Goal: Task Accomplishment & Management: Manage account settings

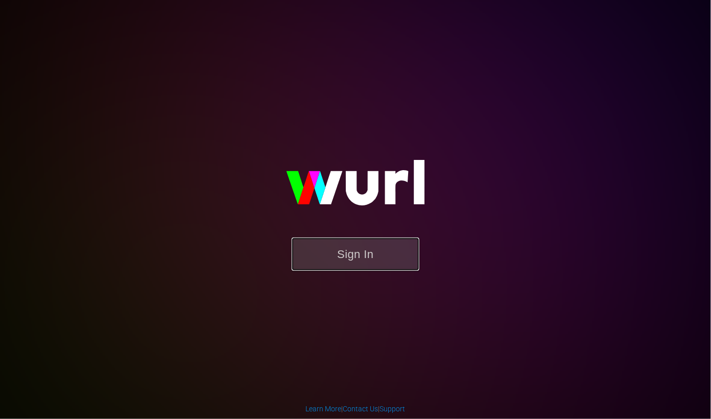
click at [360, 259] on button "Sign In" at bounding box center [356, 254] width 128 height 33
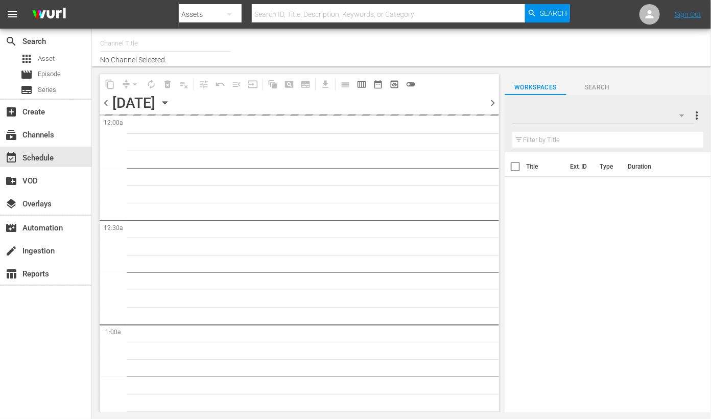
type input "Travelxp - [GEOGRAPHIC_DATA] (788)"
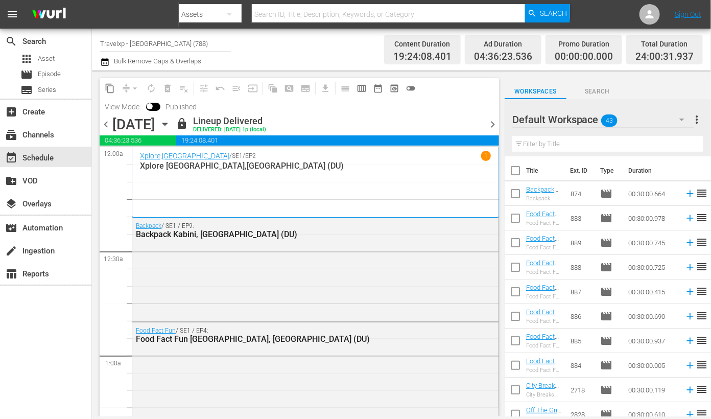
click at [489, 125] on span "chevron_right" at bounding box center [492, 124] width 13 height 13
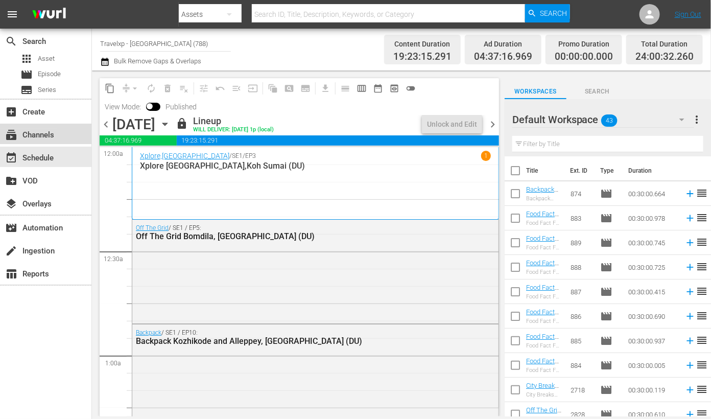
click at [38, 137] on div "subscriptions Channels" at bounding box center [28, 133] width 57 height 9
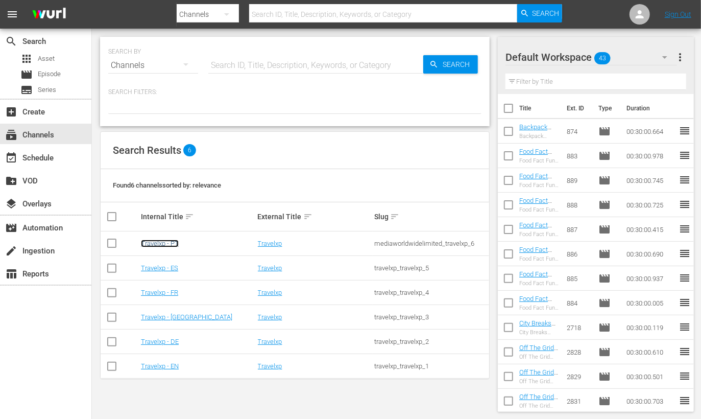
click at [167, 243] on link "Travelxp - PT" at bounding box center [160, 244] width 38 height 8
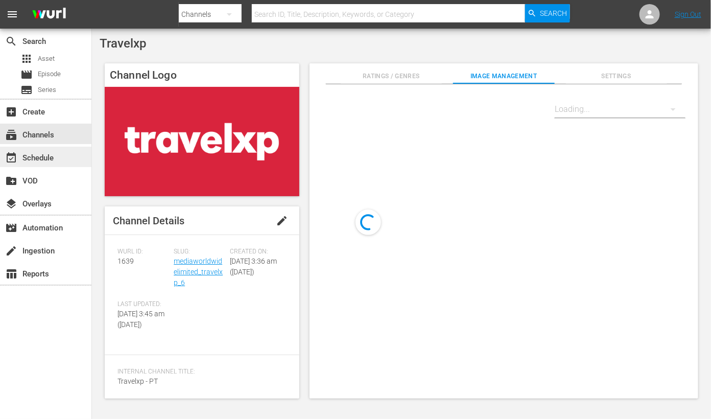
click at [77, 158] on div "event_available Schedule" at bounding box center [45, 157] width 91 height 20
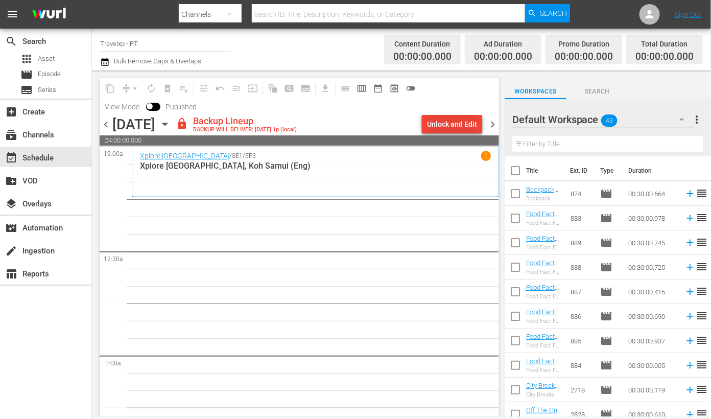
click at [452, 121] on div "Unlock and Edit" at bounding box center [452, 124] width 50 height 18
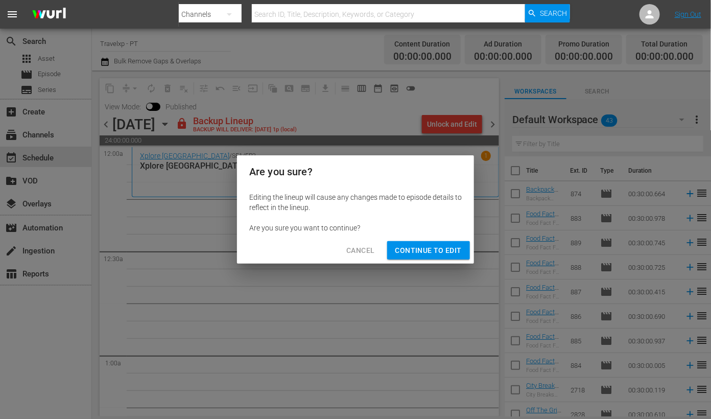
click at [425, 246] on span "Continue to Edit" at bounding box center [428, 250] width 66 height 13
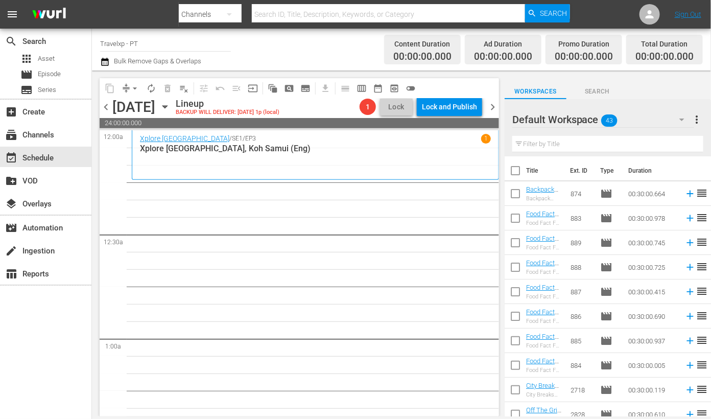
click at [571, 144] on input "text" at bounding box center [607, 144] width 191 height 16
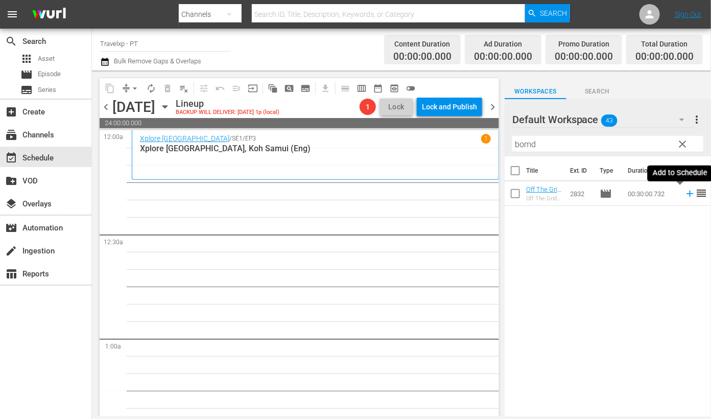
click at [685, 196] on icon at bounding box center [690, 193] width 11 height 11
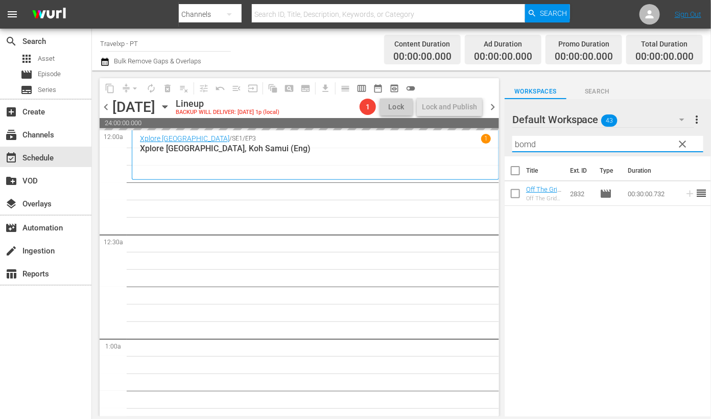
click at [517, 147] on input "bomd" at bounding box center [607, 144] width 191 height 16
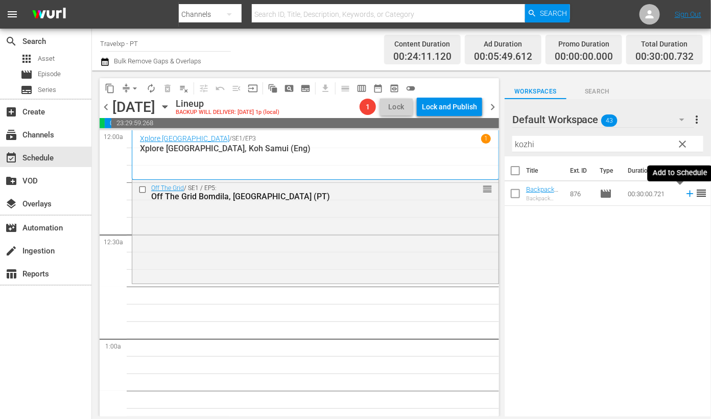
click at [687, 193] on icon at bounding box center [690, 194] width 7 height 7
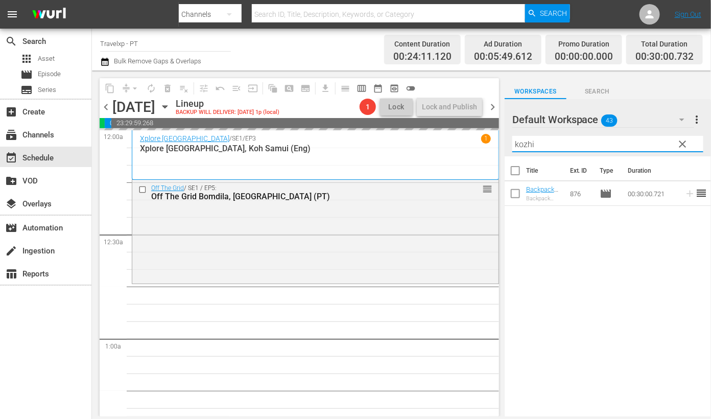
click at [515, 138] on input "kozhi" at bounding box center [607, 144] width 191 height 16
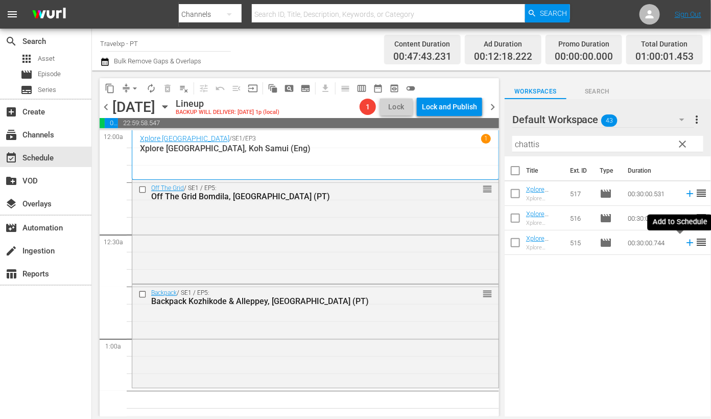
click at [685, 242] on icon at bounding box center [690, 242] width 11 height 11
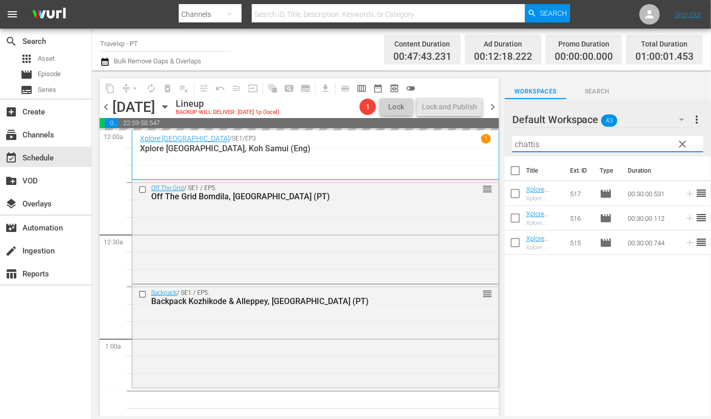
click at [526, 146] on input "chattis" at bounding box center [607, 144] width 191 height 16
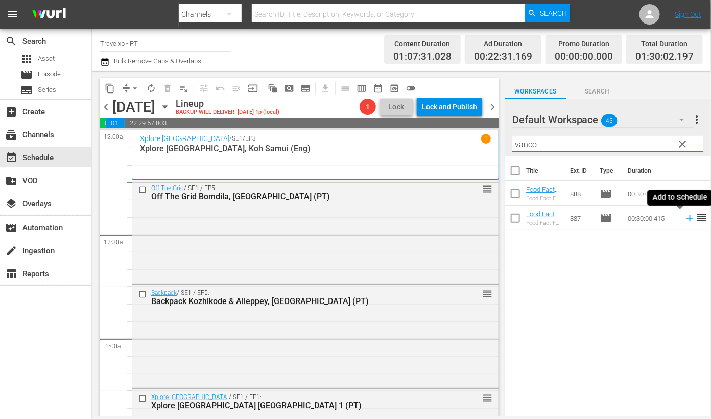
click at [685, 218] on icon at bounding box center [690, 218] width 11 height 11
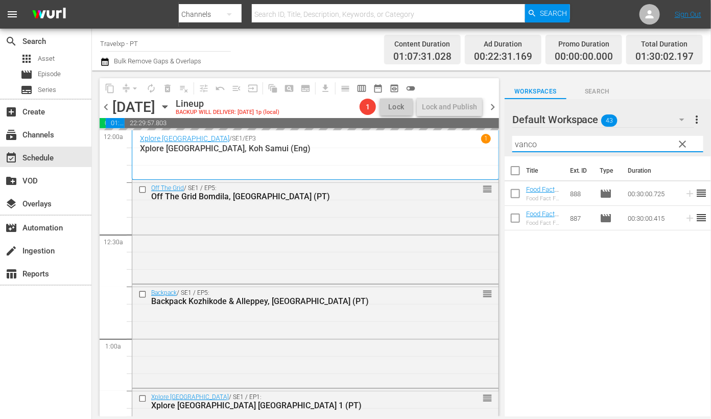
click at [519, 144] on input "vanco" at bounding box center [607, 144] width 191 height 16
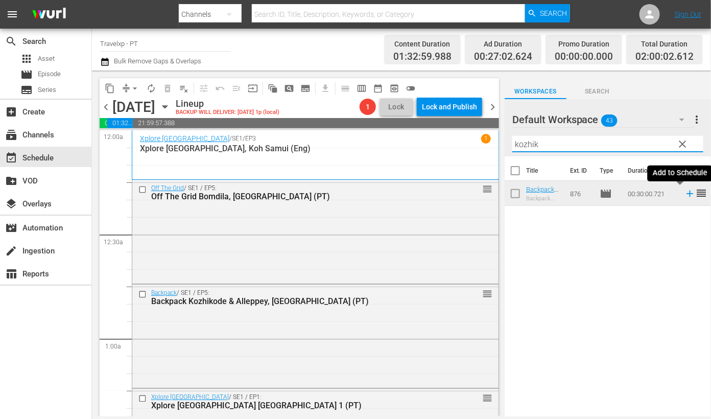
click at [687, 195] on icon at bounding box center [690, 194] width 7 height 7
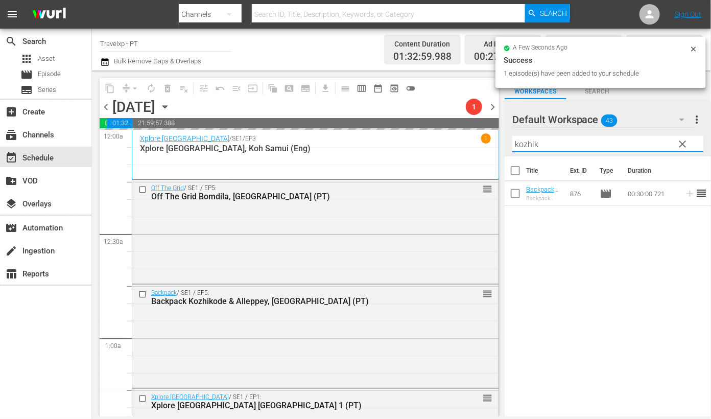
click at [520, 144] on input "kozhik" at bounding box center [607, 144] width 191 height 16
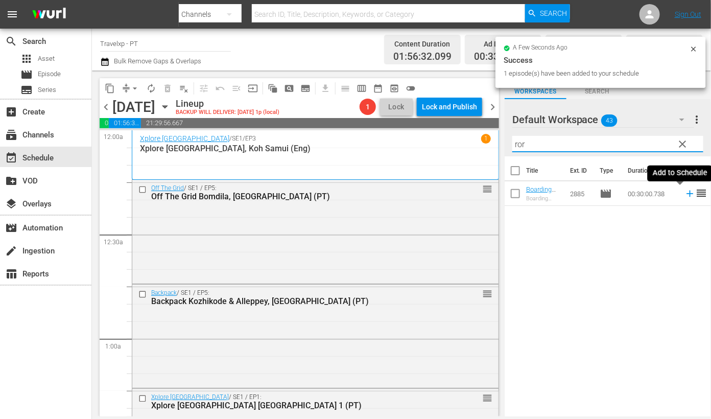
click at [687, 192] on icon at bounding box center [690, 194] width 7 height 7
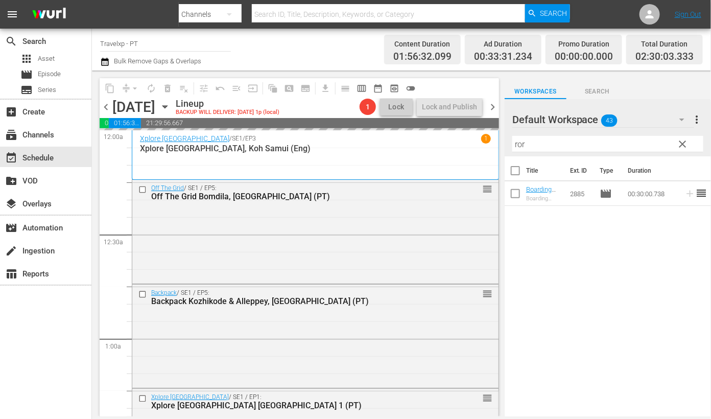
click at [515, 143] on input "ror" at bounding box center [607, 144] width 191 height 16
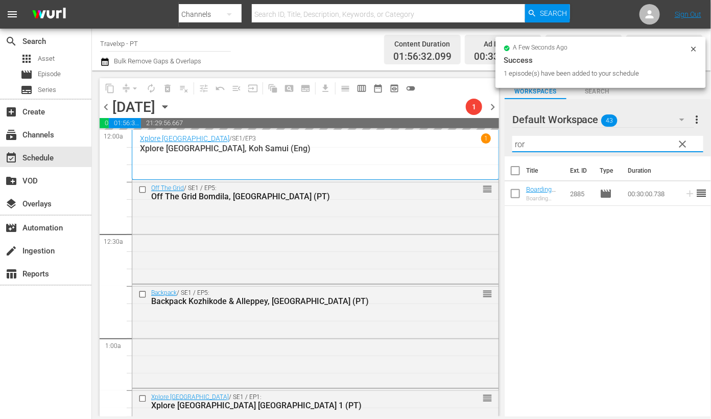
click at [515, 143] on input "ror" at bounding box center [607, 144] width 191 height 16
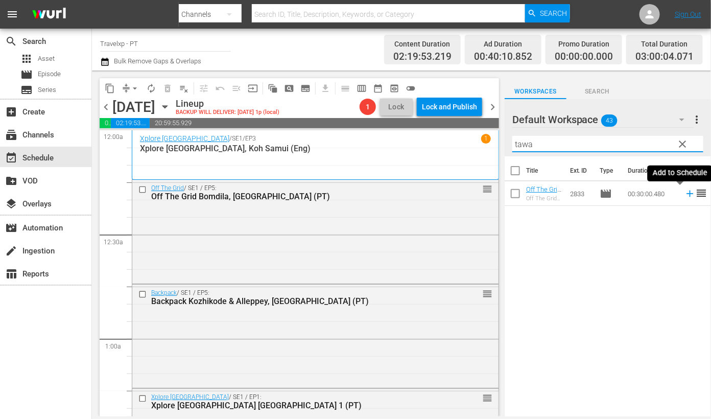
click at [687, 194] on icon at bounding box center [690, 194] width 7 height 7
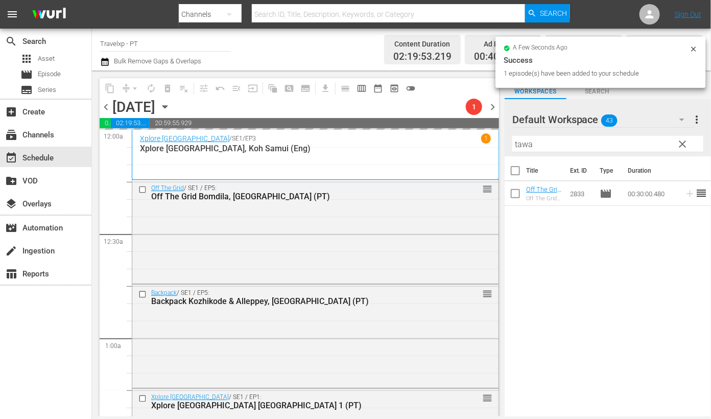
click at [514, 144] on input "tawa" at bounding box center [607, 144] width 191 height 16
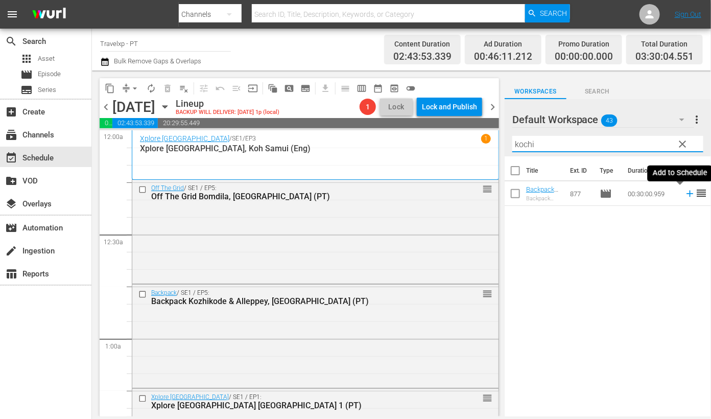
click at [685, 195] on icon at bounding box center [690, 193] width 11 height 11
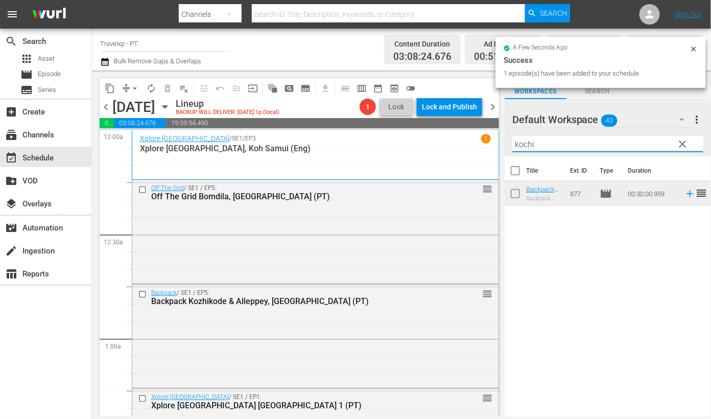
click at [526, 145] on input "kochi" at bounding box center [607, 144] width 191 height 16
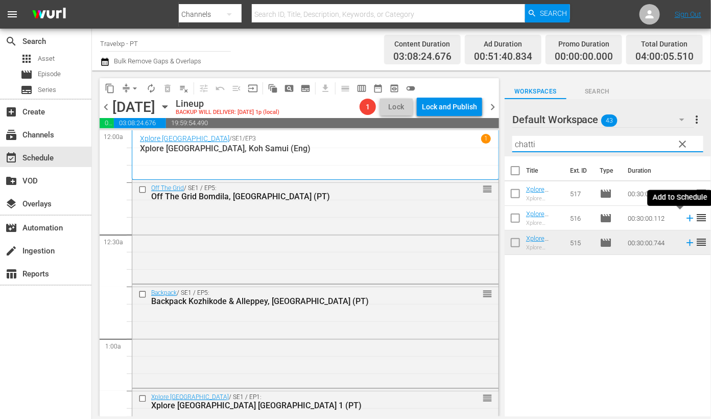
click at [685, 219] on icon at bounding box center [690, 218] width 11 height 11
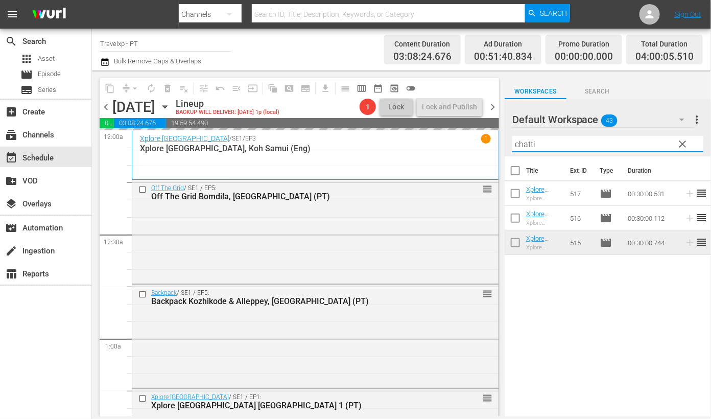
click at [521, 141] on input "chatti" at bounding box center [607, 144] width 191 height 16
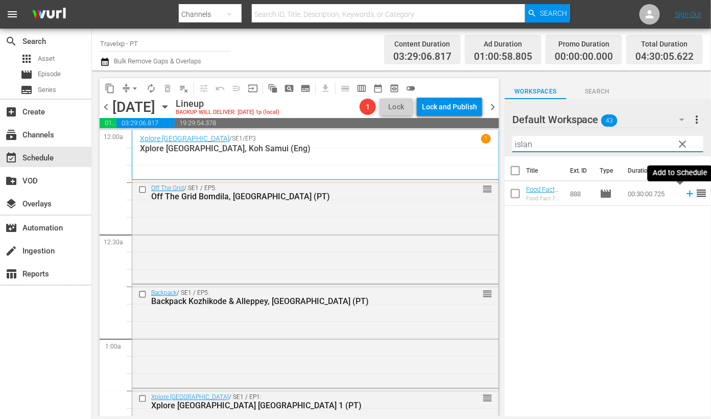
click at [687, 194] on icon at bounding box center [690, 194] width 7 height 7
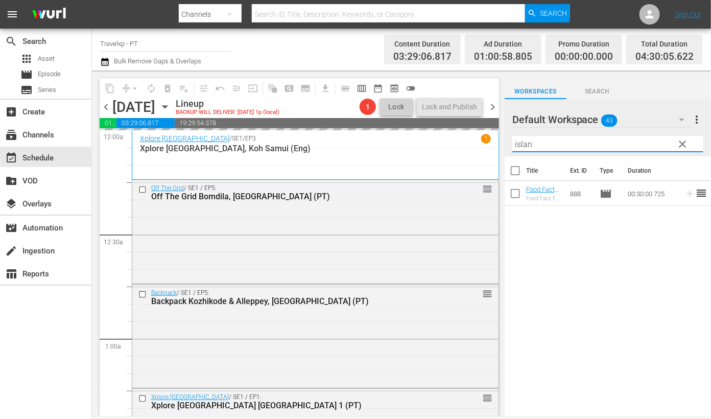
click at [525, 144] on input "islan" at bounding box center [607, 144] width 191 height 16
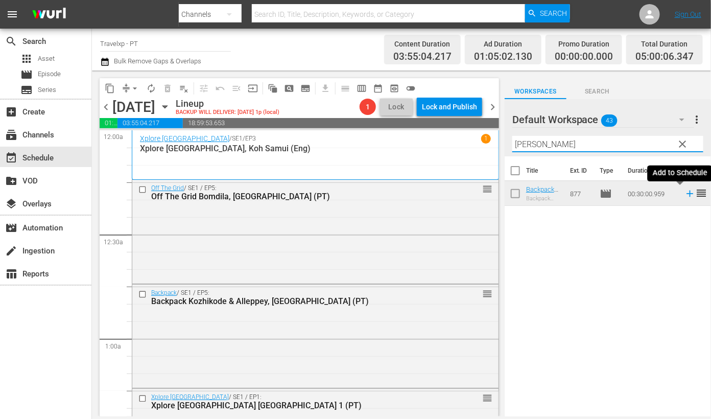
click at [687, 195] on icon at bounding box center [690, 194] width 7 height 7
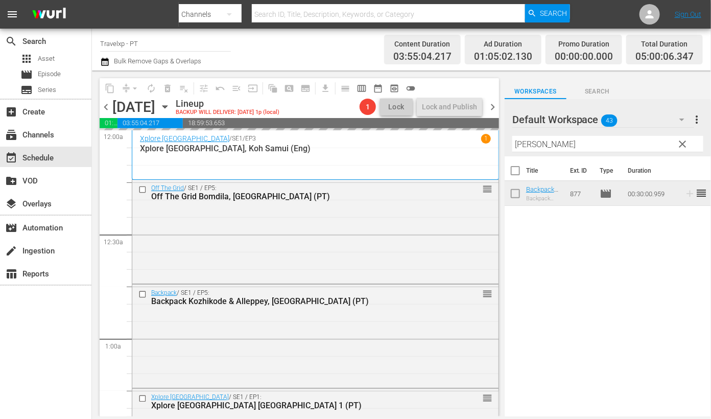
click at [526, 142] on input "[PERSON_NAME]" at bounding box center [607, 144] width 191 height 16
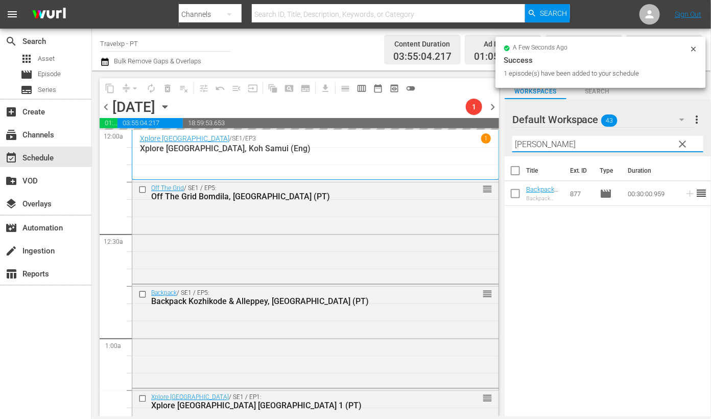
click at [526, 142] on input "[PERSON_NAME]" at bounding box center [607, 144] width 191 height 16
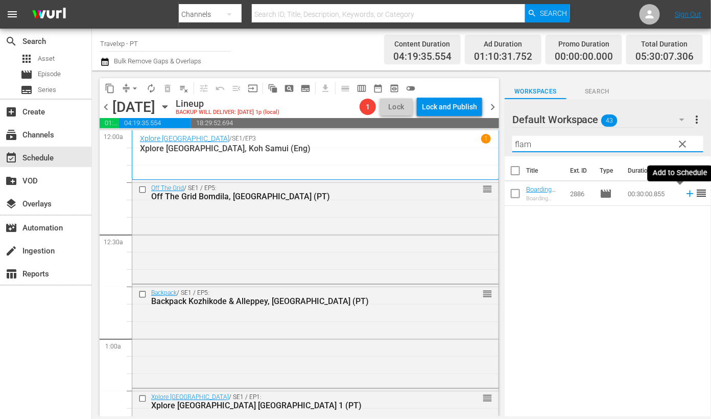
click at [685, 195] on icon at bounding box center [690, 193] width 11 height 11
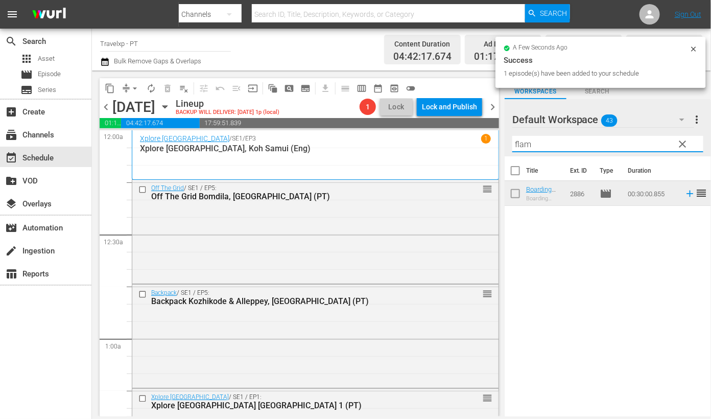
click at [530, 142] on input "flam" at bounding box center [607, 144] width 191 height 16
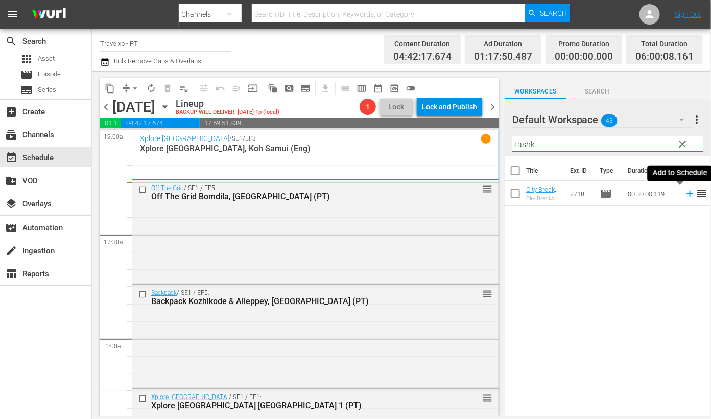
click at [687, 194] on icon at bounding box center [690, 194] width 7 height 7
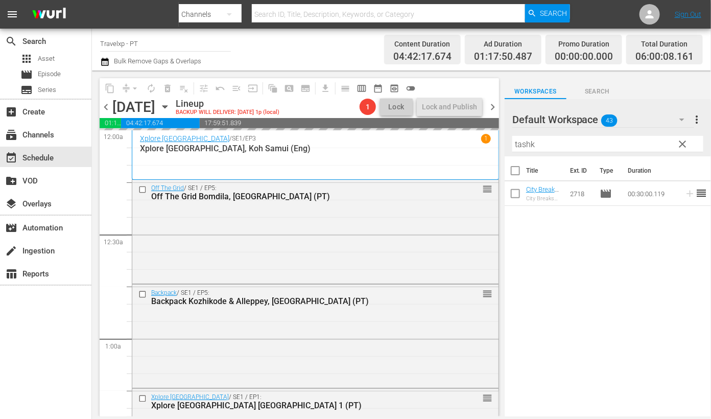
click at [525, 140] on input "tashk" at bounding box center [607, 144] width 191 height 16
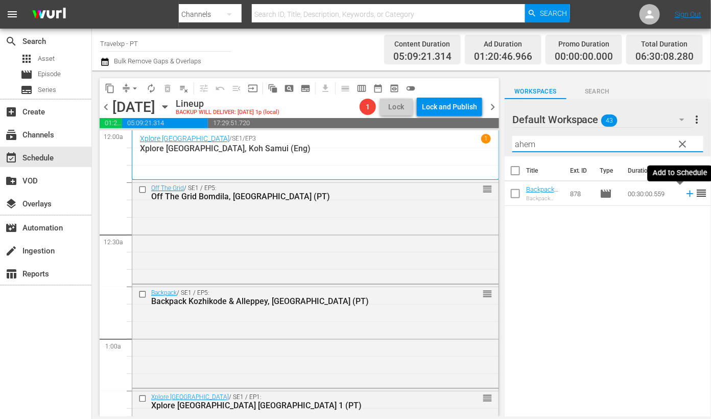
click at [685, 192] on icon at bounding box center [690, 193] width 11 height 11
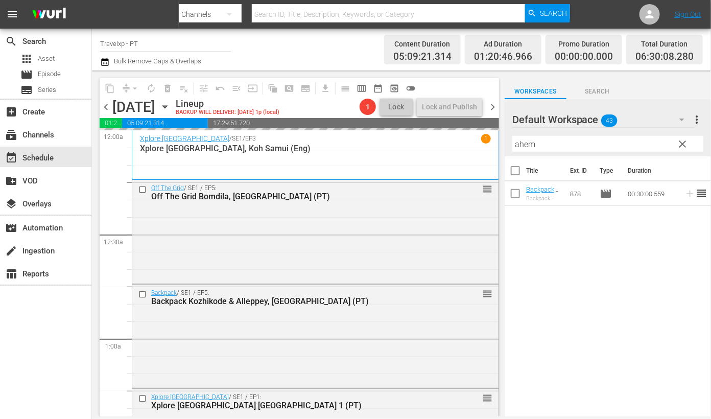
click at [530, 143] on input "ahem" at bounding box center [607, 144] width 191 height 16
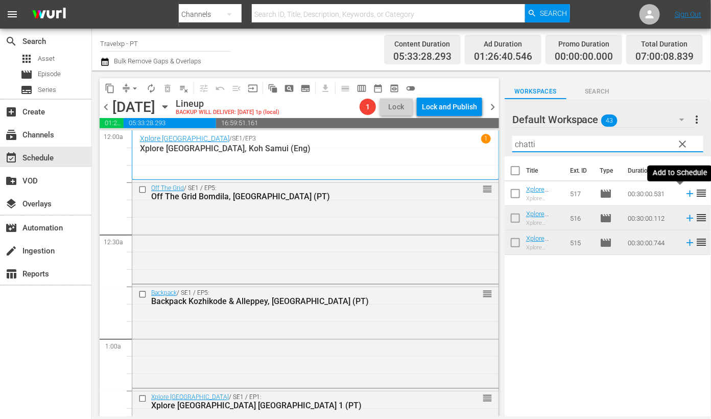
click at [685, 194] on icon at bounding box center [690, 193] width 11 height 11
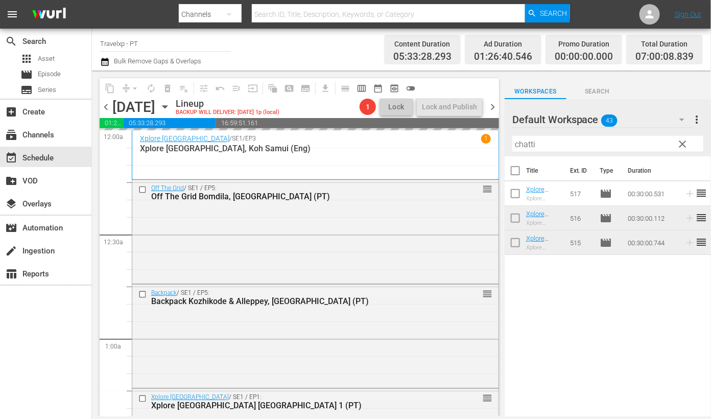
click at [526, 144] on input "chatti" at bounding box center [607, 144] width 191 height 16
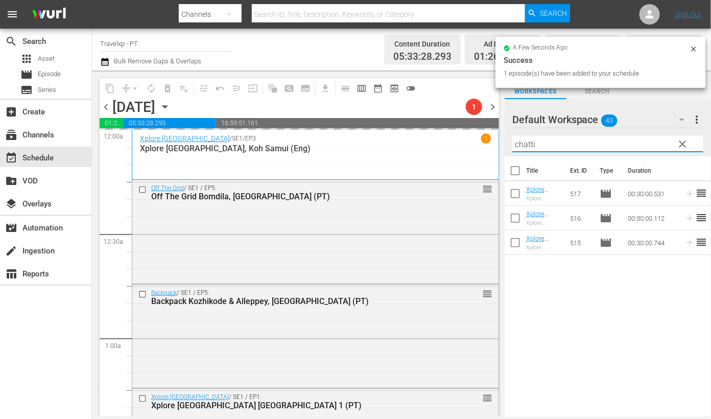
click at [526, 144] on input "chatti" at bounding box center [607, 144] width 191 height 16
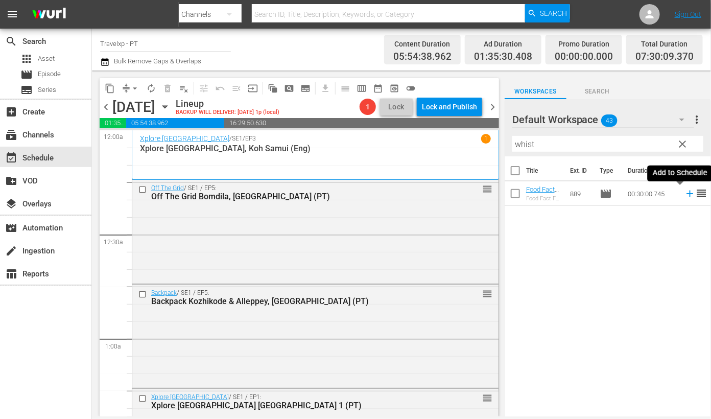
click at [685, 195] on icon at bounding box center [690, 193] width 11 height 11
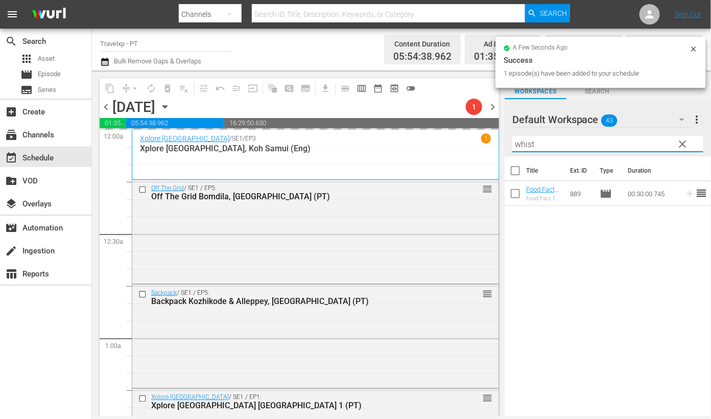
click at [518, 141] on input "whist" at bounding box center [607, 144] width 191 height 16
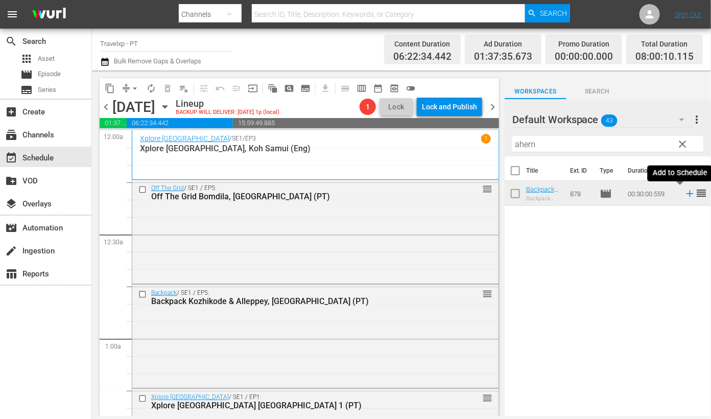
click at [685, 192] on icon at bounding box center [690, 193] width 11 height 11
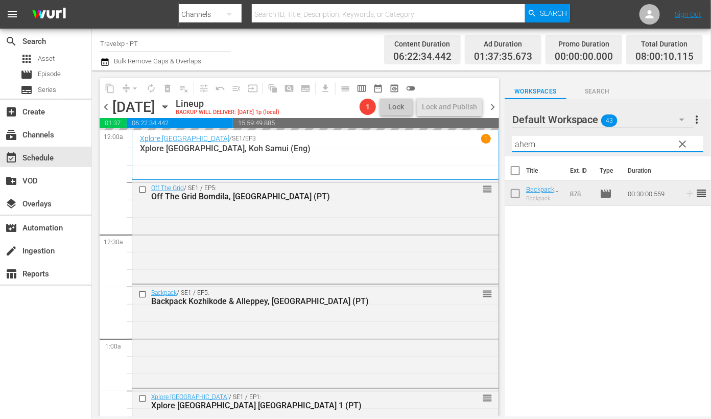
click at [523, 146] on input "ahem" at bounding box center [607, 144] width 191 height 16
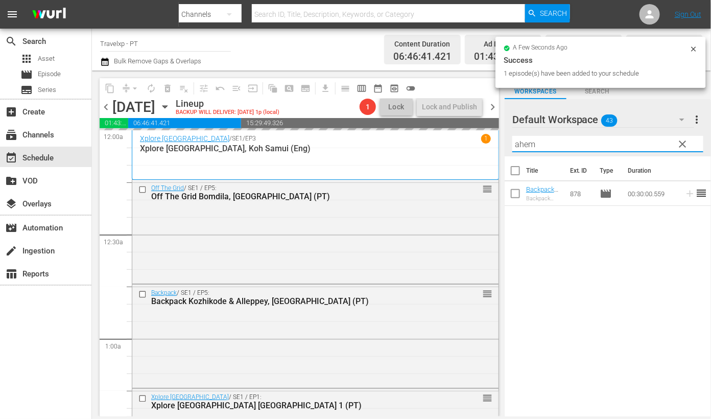
type input "n"
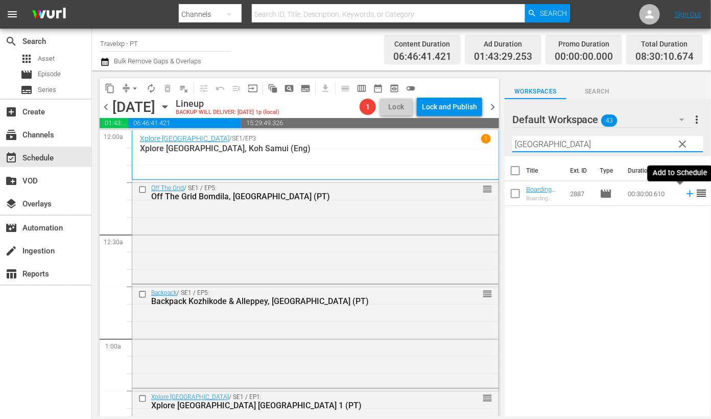
click at [687, 193] on icon at bounding box center [690, 194] width 7 height 7
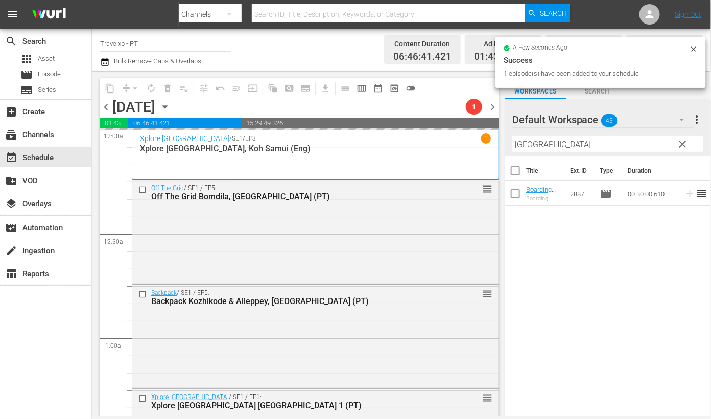
click at [525, 143] on input "[GEOGRAPHIC_DATA]" at bounding box center [607, 144] width 191 height 16
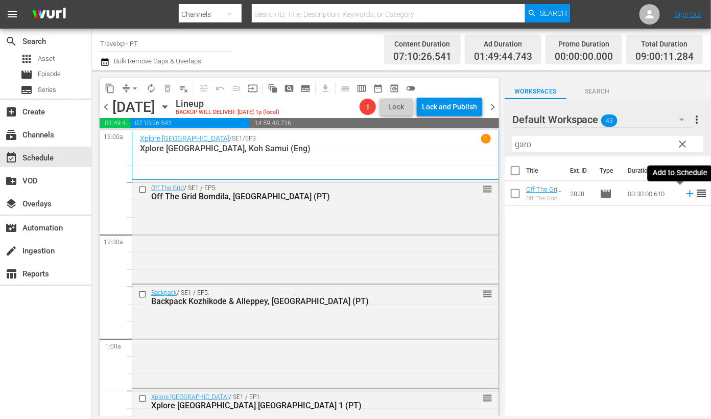
click at [687, 193] on icon at bounding box center [690, 194] width 7 height 7
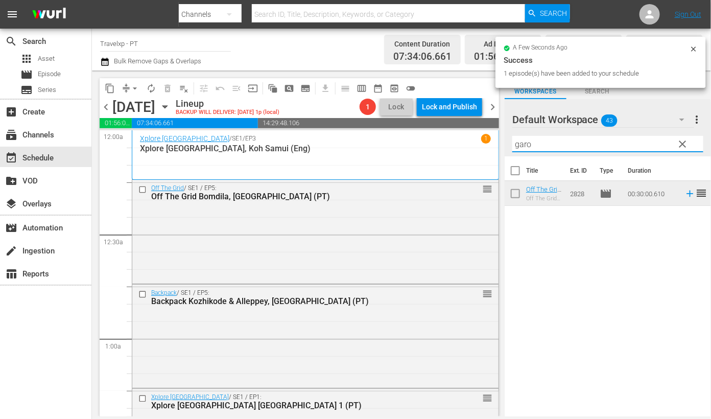
click at [525, 147] on input "garo" at bounding box center [607, 144] width 191 height 16
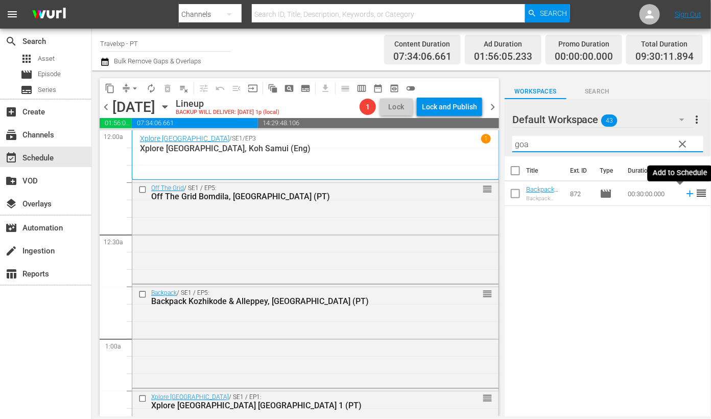
click at [685, 194] on icon at bounding box center [690, 193] width 11 height 11
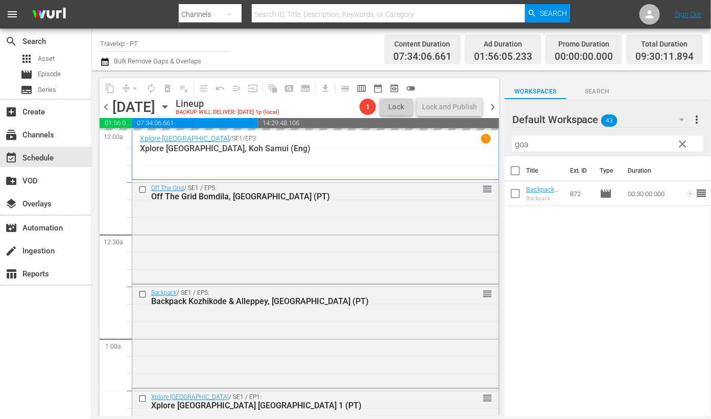
click at [526, 146] on input "goa" at bounding box center [607, 144] width 191 height 16
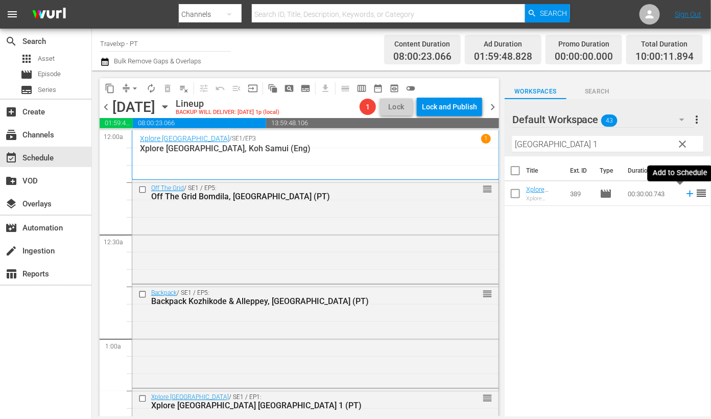
click at [685, 193] on icon at bounding box center [690, 193] width 11 height 11
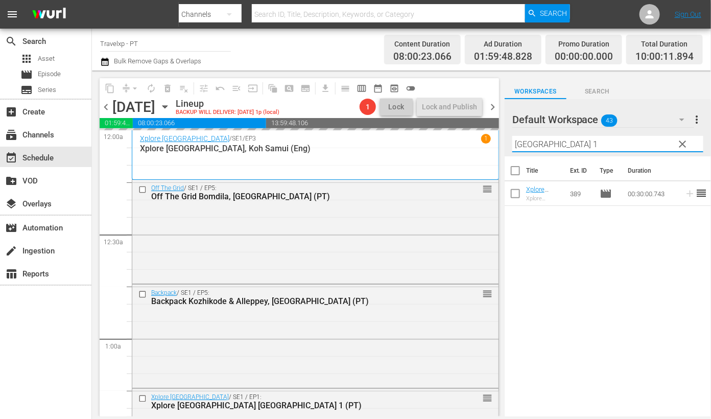
drag, startPoint x: 532, startPoint y: 141, endPoint x: 486, endPoint y: 137, distance: 45.7
click at [486, 137] on div "content_copy compress arrow_drop_down autorenew_outlined delete_forever_outline…" at bounding box center [401, 244] width 619 height 346
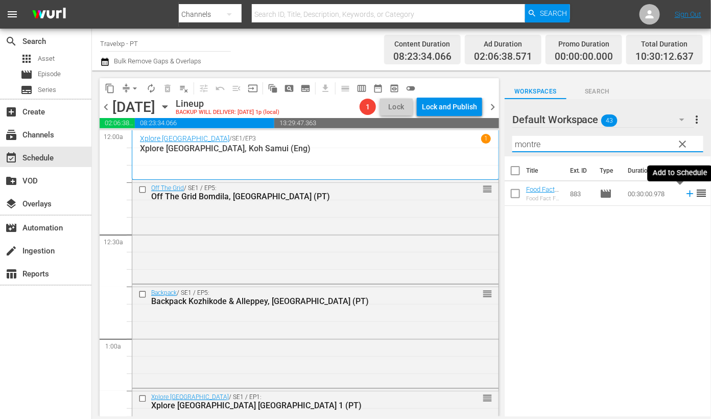
click at [687, 193] on icon at bounding box center [690, 194] width 7 height 7
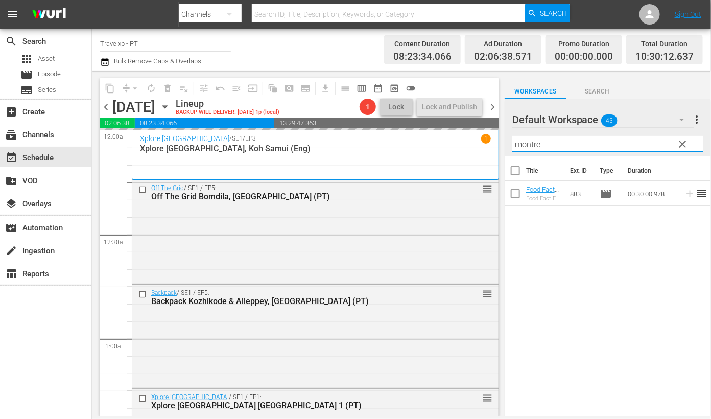
click at [529, 141] on input "montre" at bounding box center [607, 144] width 191 height 16
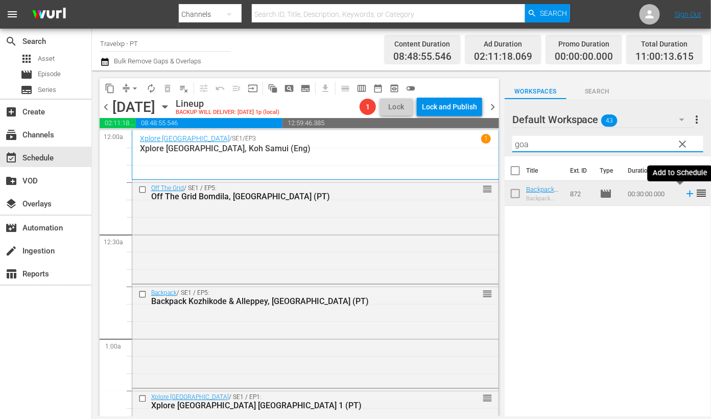
drag, startPoint x: 680, startPoint y: 195, endPoint x: 514, endPoint y: 120, distance: 182.4
click at [687, 195] on icon at bounding box center [690, 194] width 7 height 7
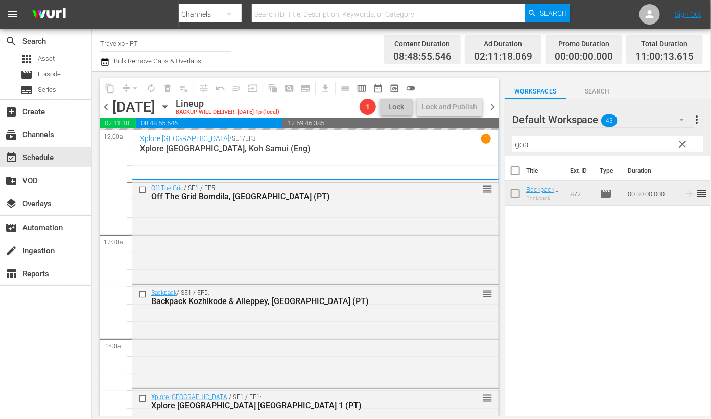
click at [519, 137] on input "goa" at bounding box center [607, 144] width 191 height 16
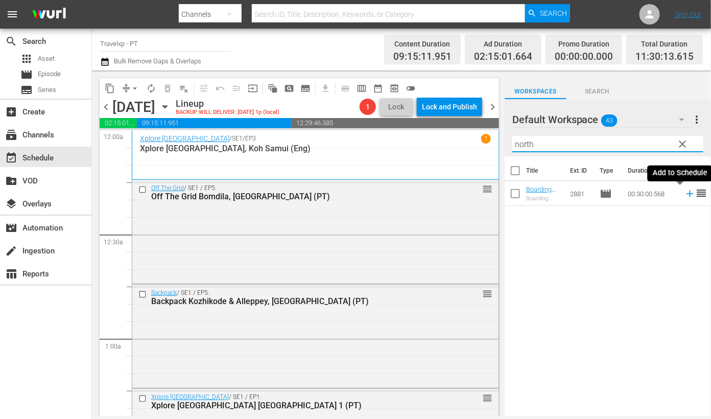
click at [687, 194] on icon at bounding box center [690, 194] width 7 height 7
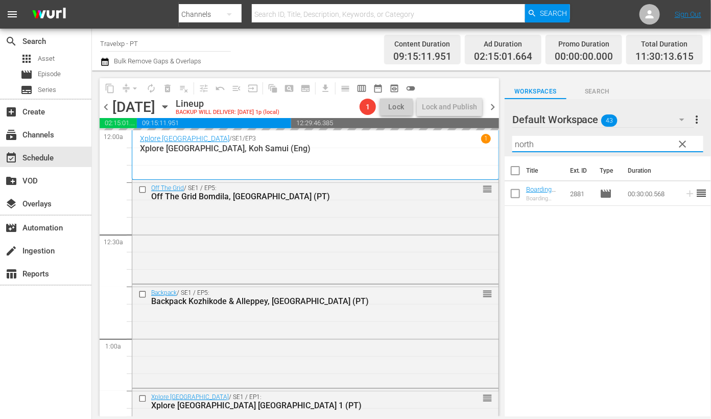
click at [520, 143] on input "north" at bounding box center [607, 144] width 191 height 16
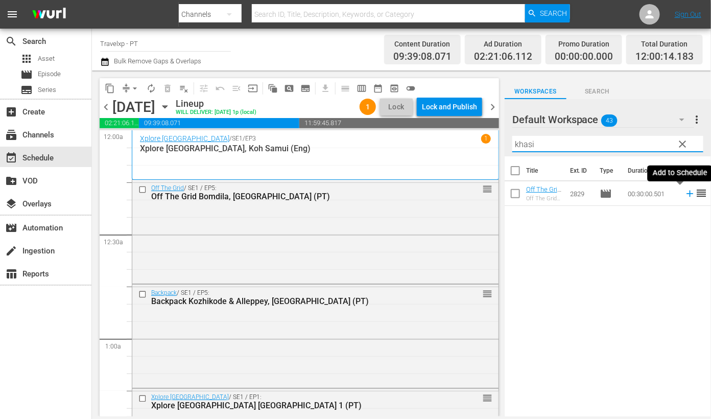
click at [687, 196] on icon at bounding box center [690, 194] width 7 height 7
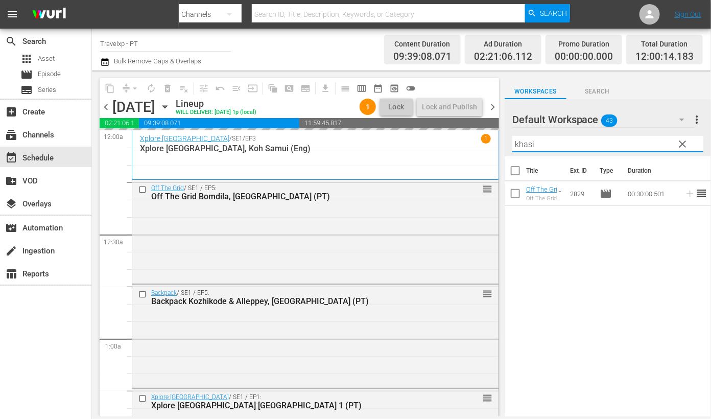
click at [521, 143] on input "khasi" at bounding box center [607, 144] width 191 height 16
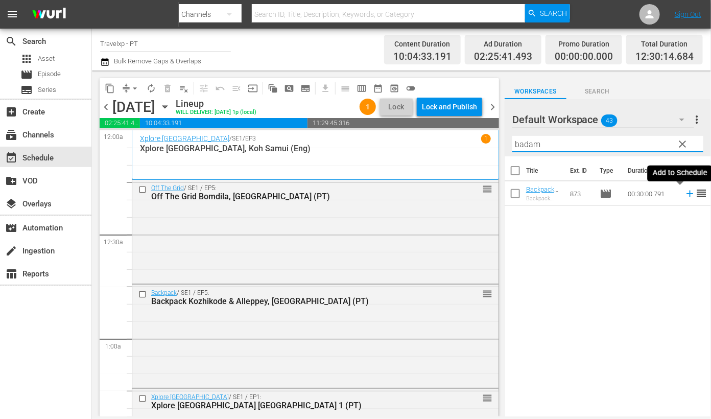
click at [687, 194] on icon at bounding box center [690, 194] width 7 height 7
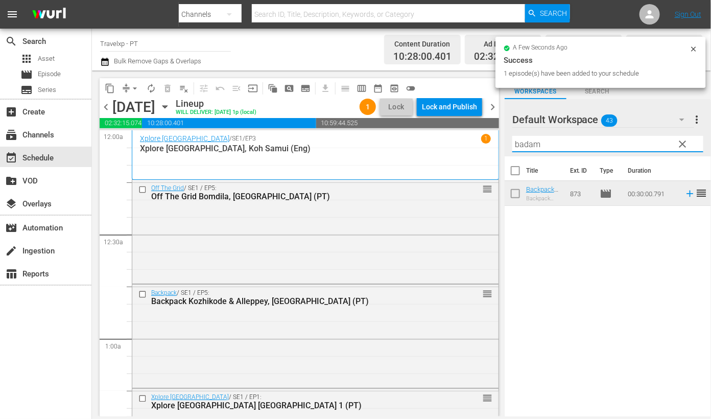
click at [527, 137] on input "badam" at bounding box center [607, 144] width 191 height 16
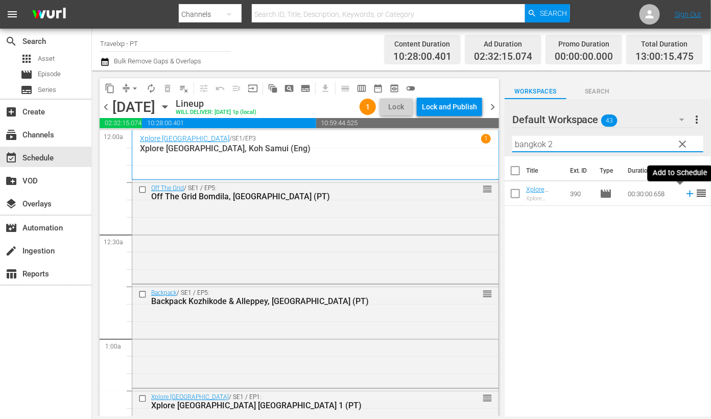
click at [685, 195] on icon at bounding box center [690, 193] width 11 height 11
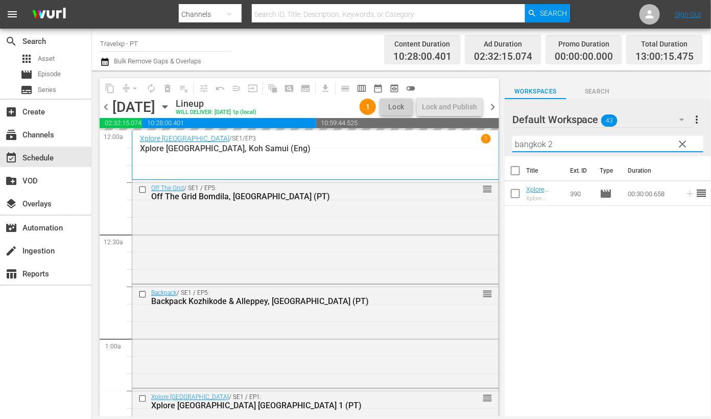
drag, startPoint x: 574, startPoint y: 150, endPoint x: 481, endPoint y: 137, distance: 94.4
click at [481, 137] on div "content_copy compress arrow_drop_down autorenew_outlined delete_forever_outline…" at bounding box center [401, 244] width 619 height 346
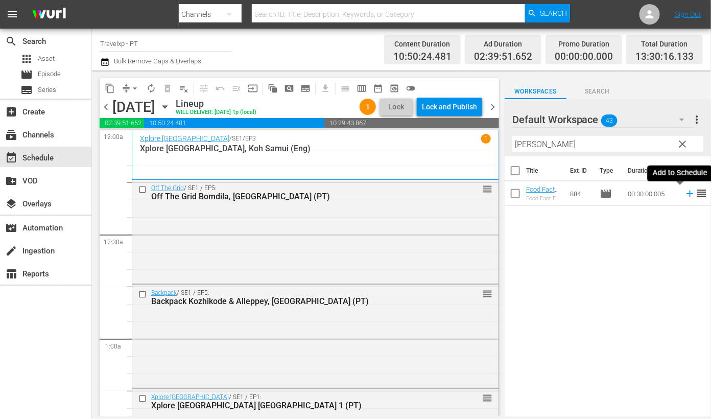
click at [685, 197] on icon at bounding box center [690, 193] width 11 height 11
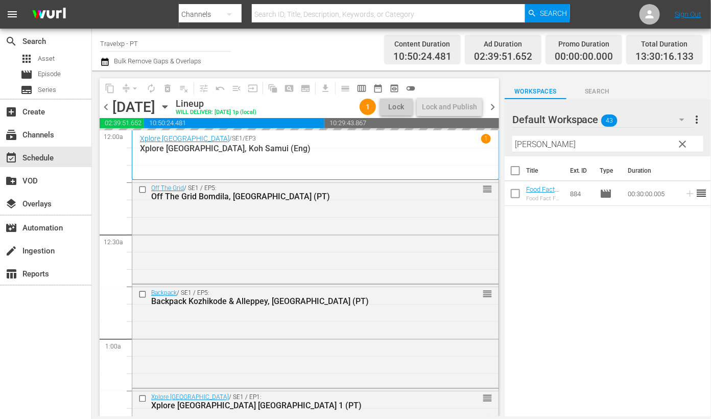
click at [529, 144] on input "[PERSON_NAME]" at bounding box center [607, 144] width 191 height 16
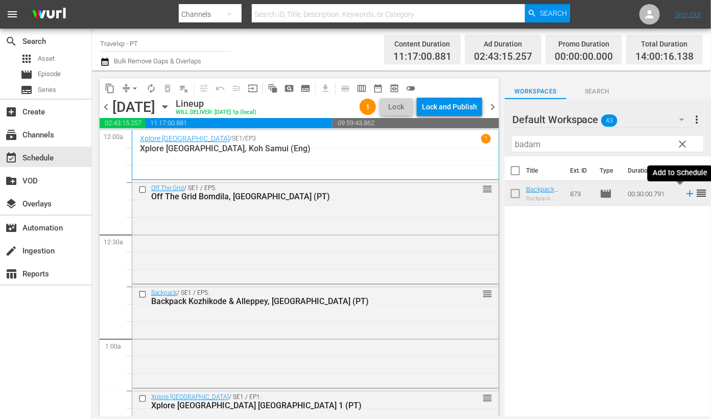
click at [685, 195] on icon at bounding box center [690, 193] width 11 height 11
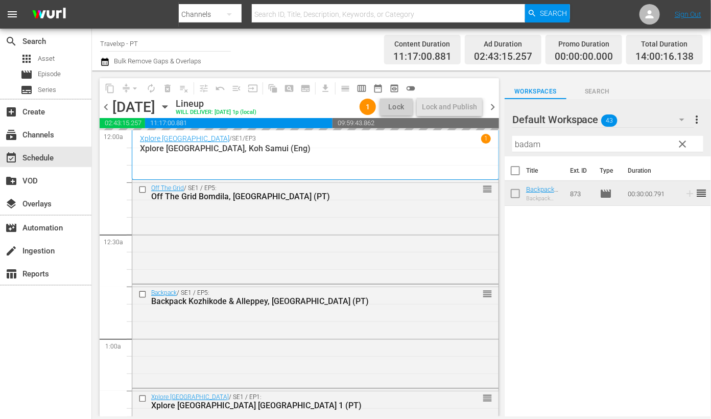
click at [529, 142] on input "badam" at bounding box center [607, 144] width 191 height 16
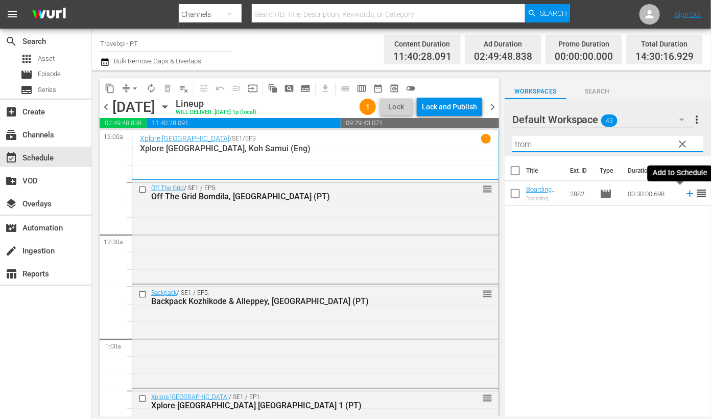
click at [685, 195] on icon at bounding box center [690, 193] width 11 height 11
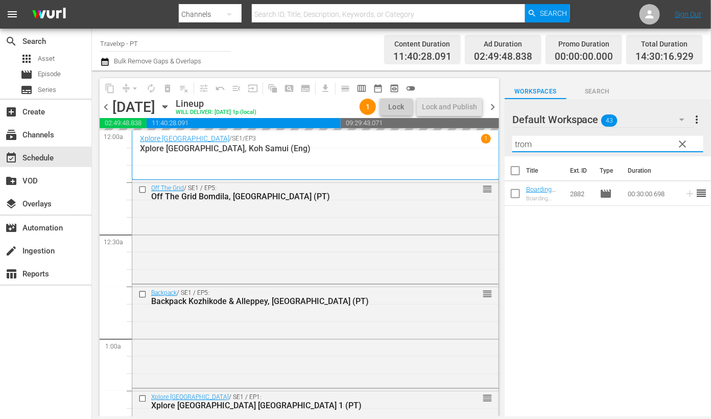
click at [523, 143] on input "trom" at bounding box center [607, 144] width 191 height 16
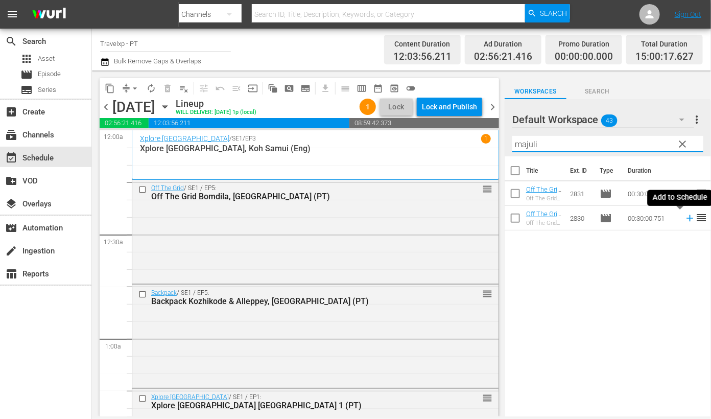
click at [687, 221] on icon at bounding box center [690, 218] width 7 height 7
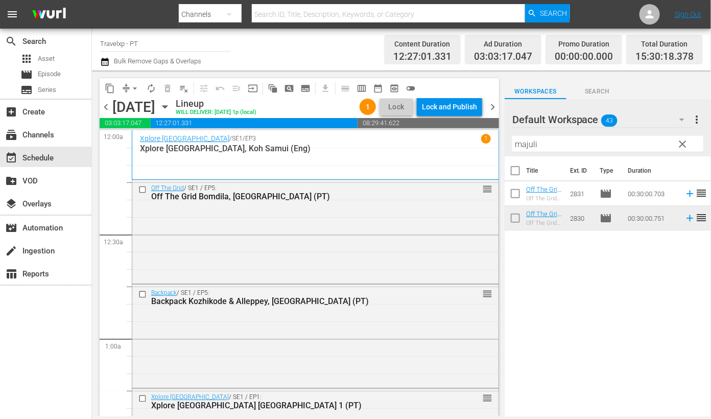
click at [526, 145] on input "majuli" at bounding box center [607, 144] width 191 height 16
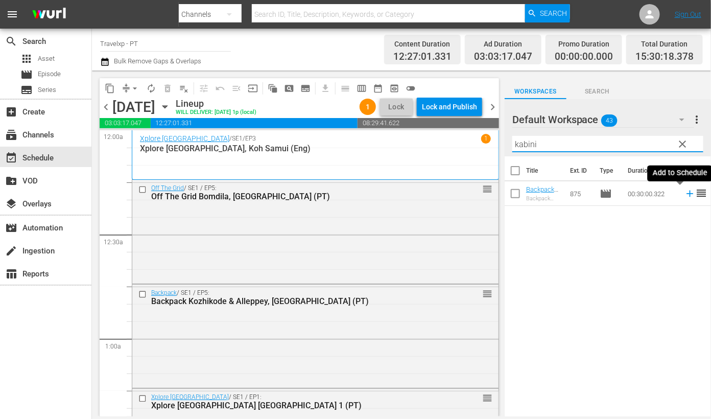
click at [687, 194] on icon at bounding box center [690, 194] width 7 height 7
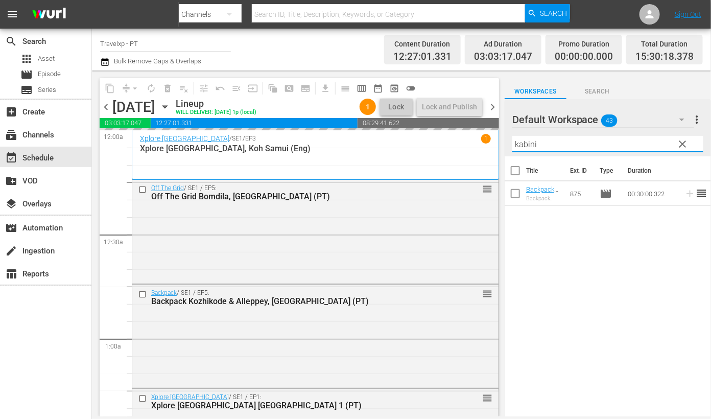
click at [533, 147] on input "kabini" at bounding box center [607, 144] width 191 height 16
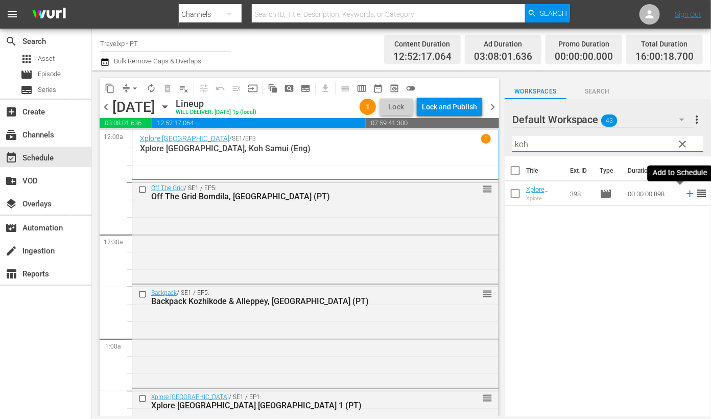
click at [687, 194] on icon at bounding box center [690, 194] width 7 height 7
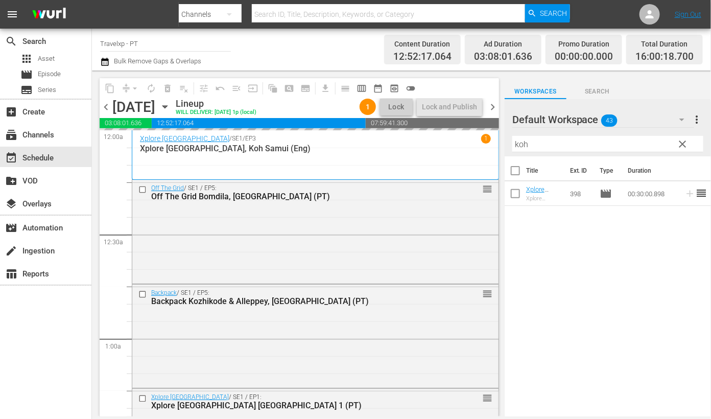
click at [512, 144] on input "koh" at bounding box center [607, 144] width 191 height 16
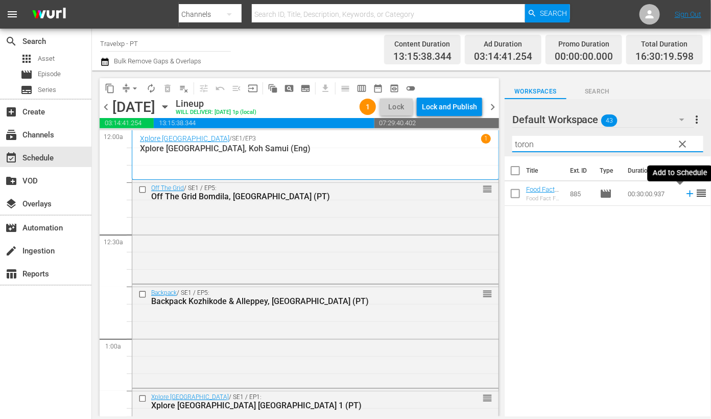
click at [687, 194] on icon at bounding box center [690, 194] width 7 height 7
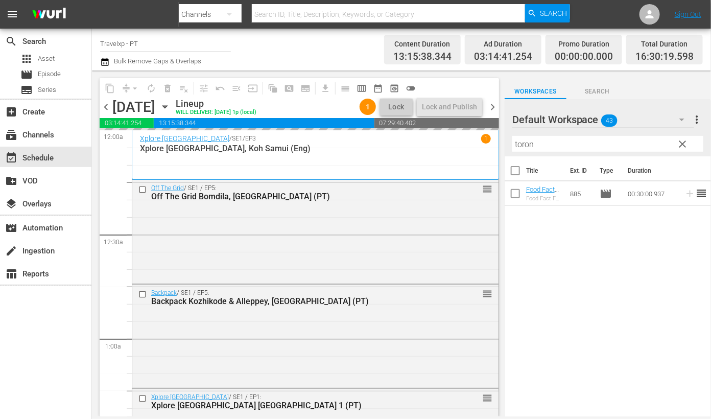
click at [525, 142] on input "toron" at bounding box center [607, 144] width 191 height 16
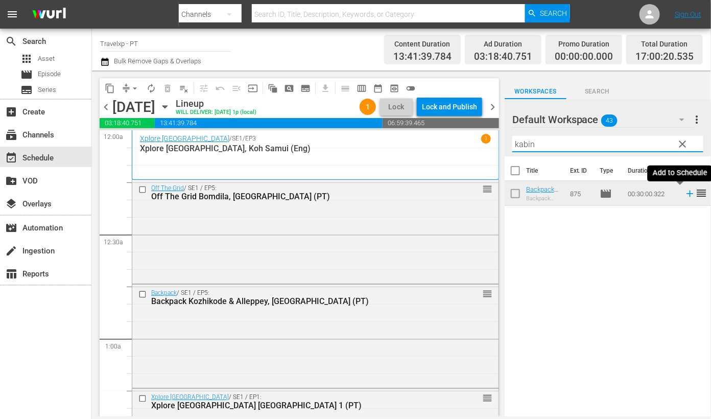
click at [685, 192] on icon at bounding box center [690, 193] width 11 height 11
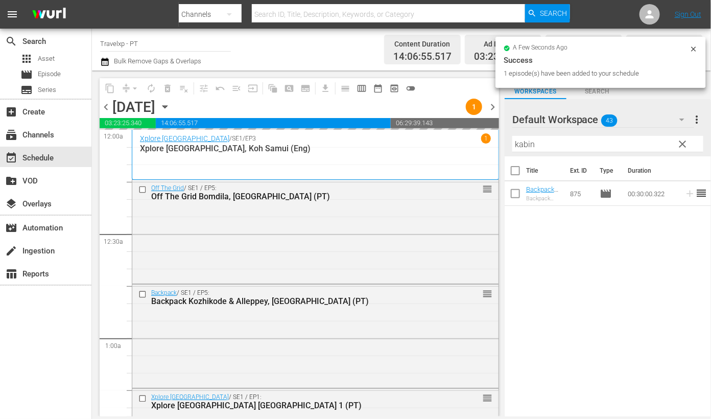
click at [529, 145] on input "kabin" at bounding box center [607, 144] width 191 height 16
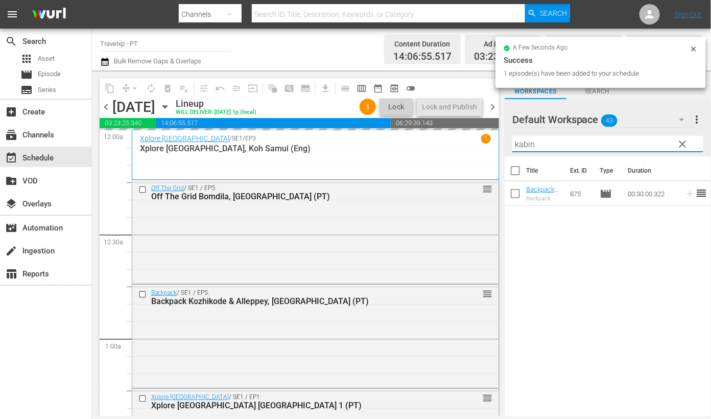
click at [529, 145] on input "kabin" at bounding box center [607, 144] width 191 height 16
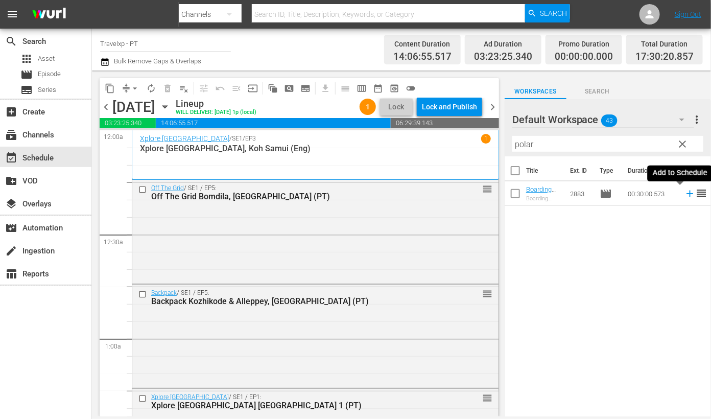
click at [685, 195] on icon at bounding box center [690, 193] width 11 height 11
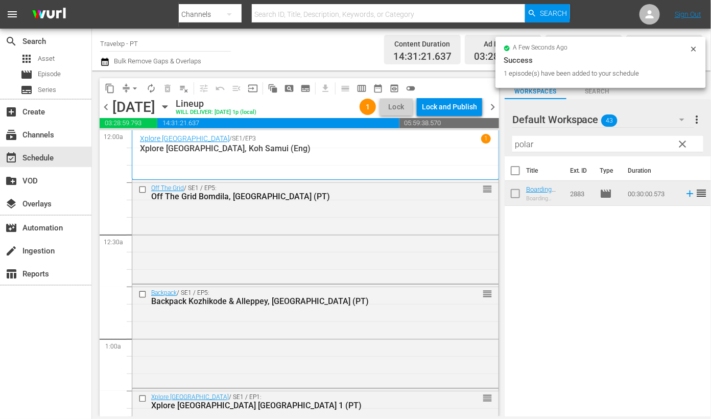
click at [523, 143] on input "polar" at bounding box center [607, 144] width 191 height 16
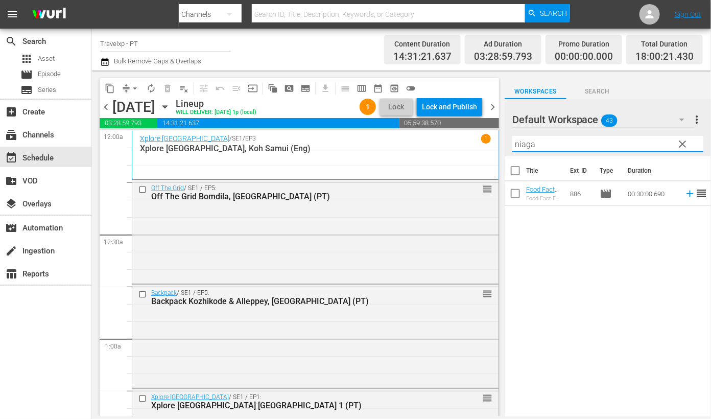
click at [685, 195] on icon at bounding box center [690, 193] width 11 height 11
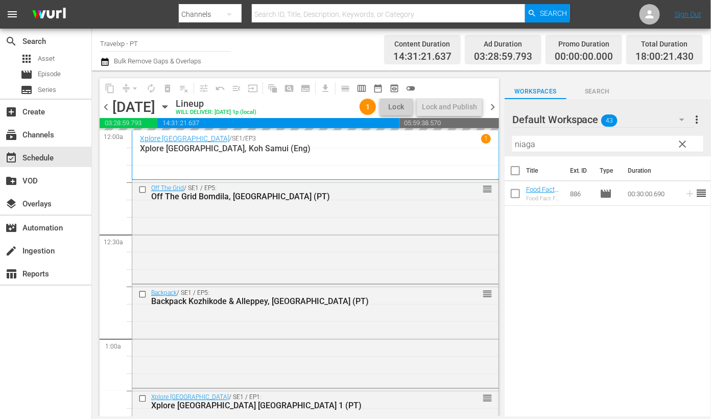
click at [530, 145] on input "niaga" at bounding box center [607, 144] width 191 height 16
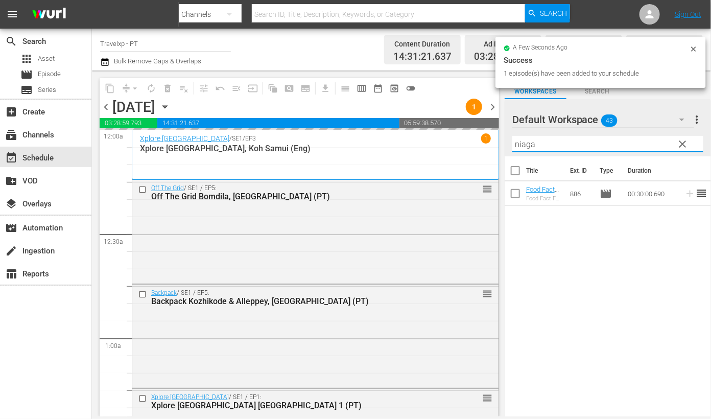
click at [530, 145] on input "niaga" at bounding box center [607, 144] width 191 height 16
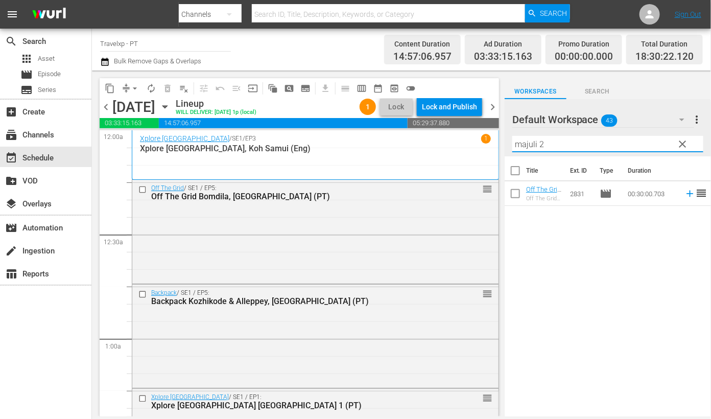
click at [685, 195] on icon at bounding box center [690, 193] width 11 height 11
drag, startPoint x: 554, startPoint y: 138, endPoint x: 499, endPoint y: 139, distance: 55.7
click at [499, 139] on div "content_copy compress arrow_drop_down autorenew_outlined delete_forever_outline…" at bounding box center [401, 244] width 619 height 346
click at [687, 193] on icon at bounding box center [690, 194] width 7 height 7
click at [526, 146] on input "colom" at bounding box center [607, 144] width 191 height 16
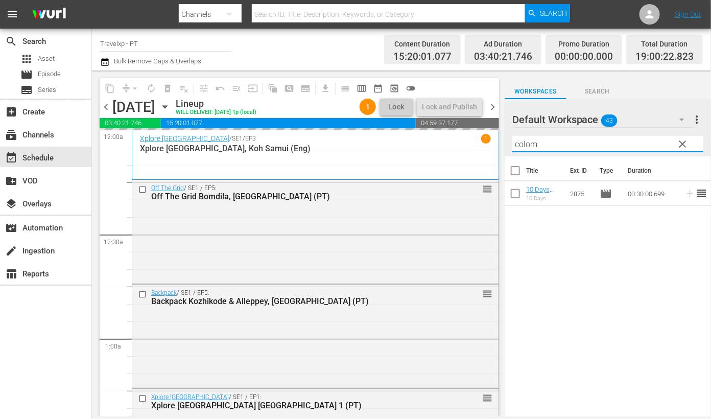
click at [526, 146] on input "colom" at bounding box center [607, 144] width 191 height 16
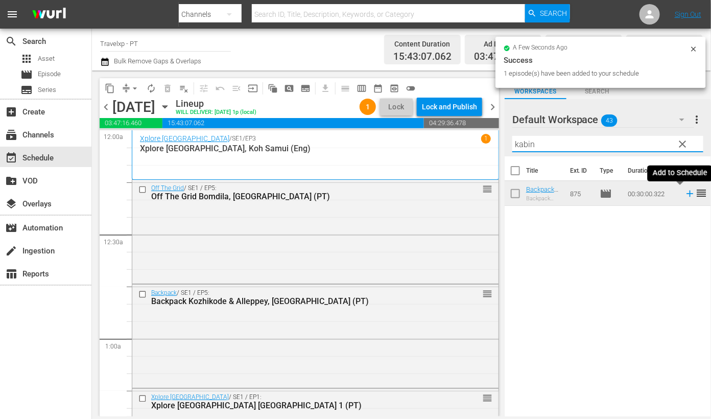
click at [687, 193] on icon at bounding box center [690, 194] width 7 height 7
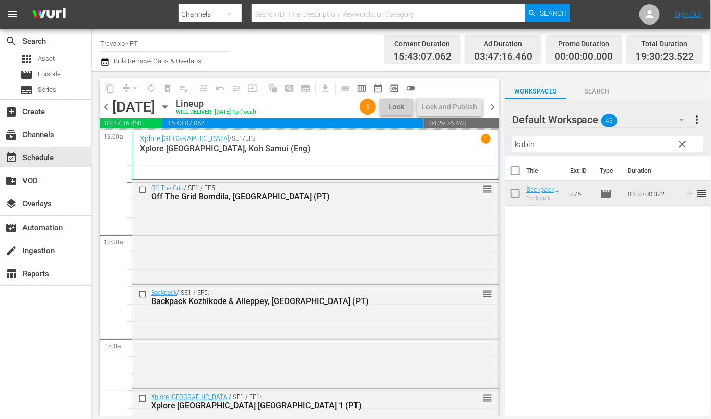
click at [526, 146] on input "kabin" at bounding box center [607, 144] width 191 height 16
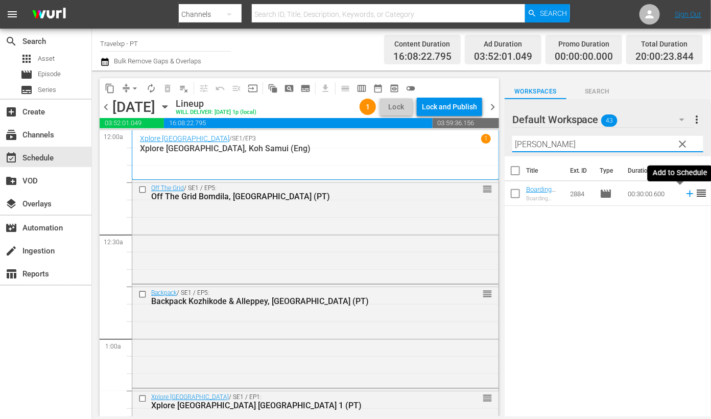
click at [687, 194] on icon at bounding box center [690, 194] width 7 height 7
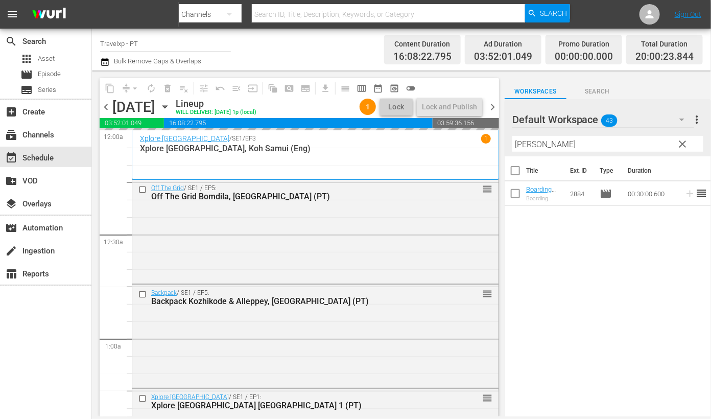
click at [527, 143] on input "[PERSON_NAME]" at bounding box center [607, 144] width 191 height 16
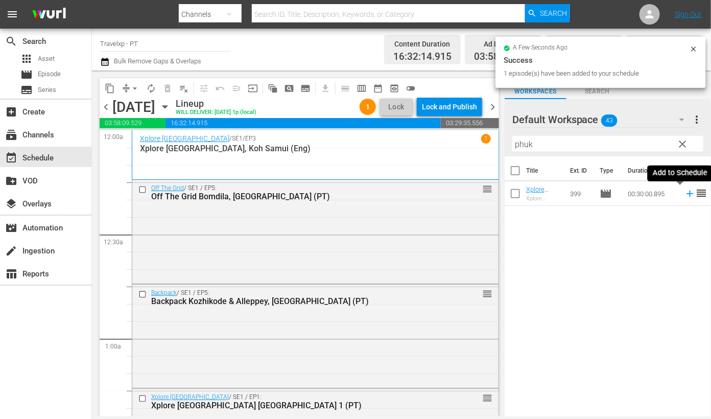
click at [687, 194] on icon at bounding box center [690, 194] width 7 height 7
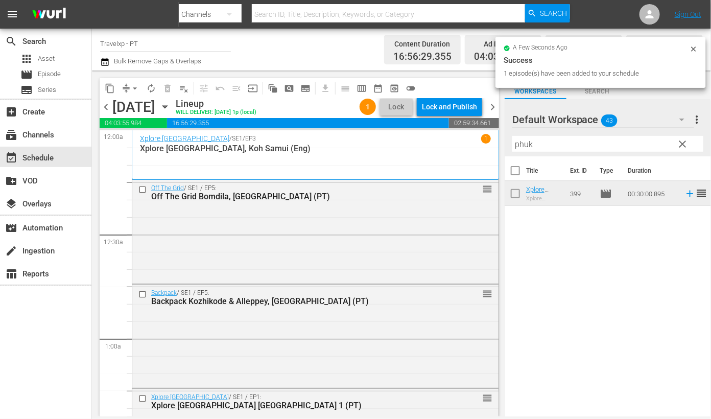
click at [524, 144] on input "phuk" at bounding box center [607, 144] width 191 height 16
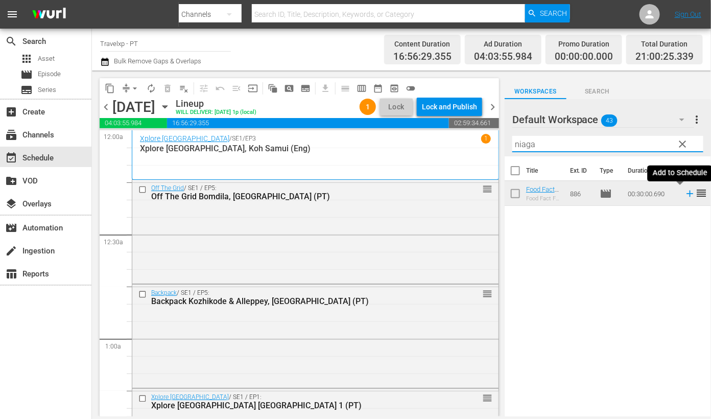
drag, startPoint x: 681, startPoint y: 194, endPoint x: 566, endPoint y: 150, distance: 123.4
click at [687, 193] on icon at bounding box center [690, 194] width 7 height 7
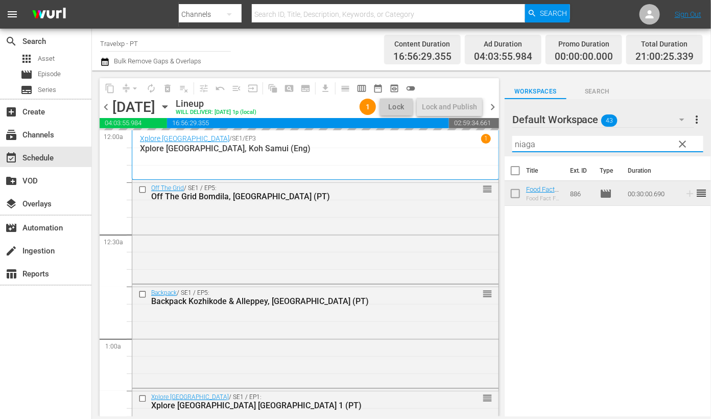
click at [521, 144] on input "niaga" at bounding box center [607, 144] width 191 height 16
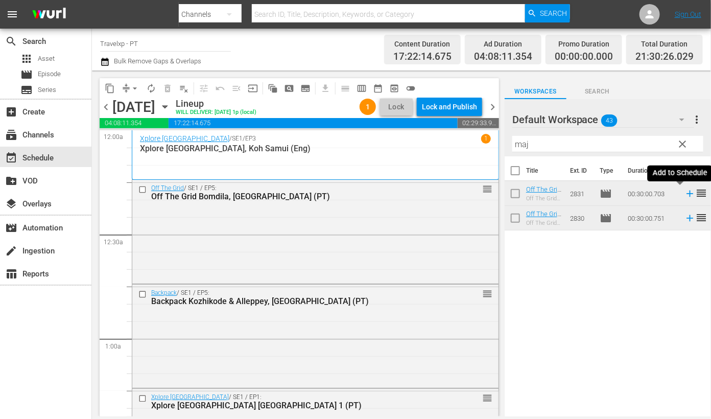
click at [687, 192] on icon at bounding box center [690, 194] width 7 height 7
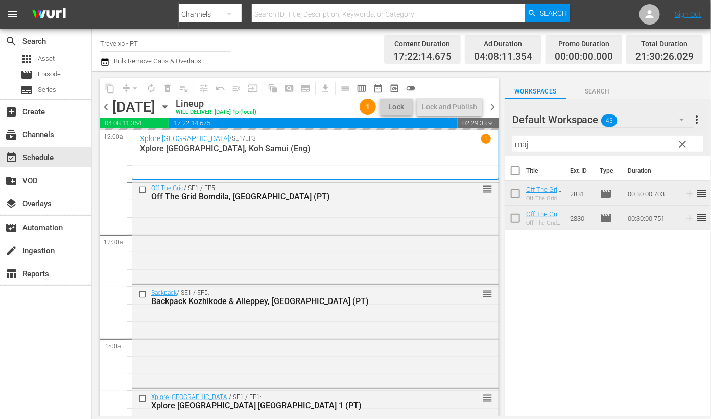
click at [518, 143] on input "maj" at bounding box center [607, 144] width 191 height 16
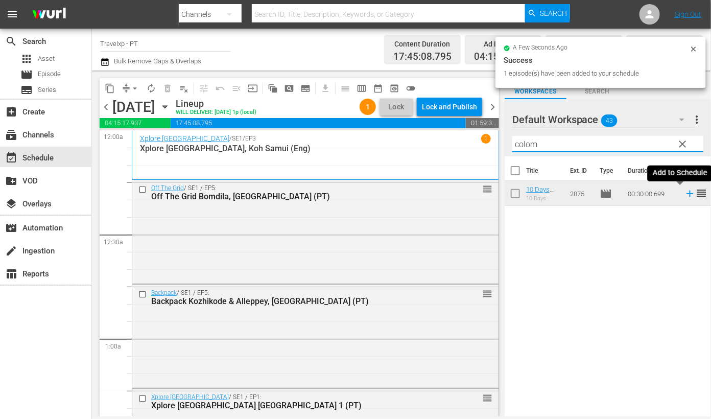
click at [687, 194] on icon at bounding box center [690, 194] width 7 height 7
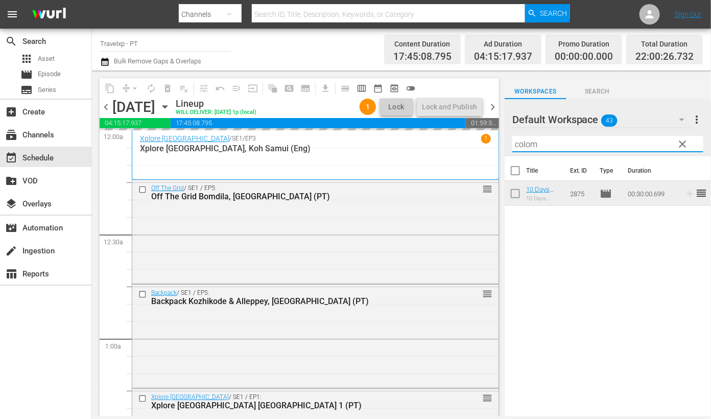
click at [531, 144] on input "colom" at bounding box center [607, 144] width 191 height 16
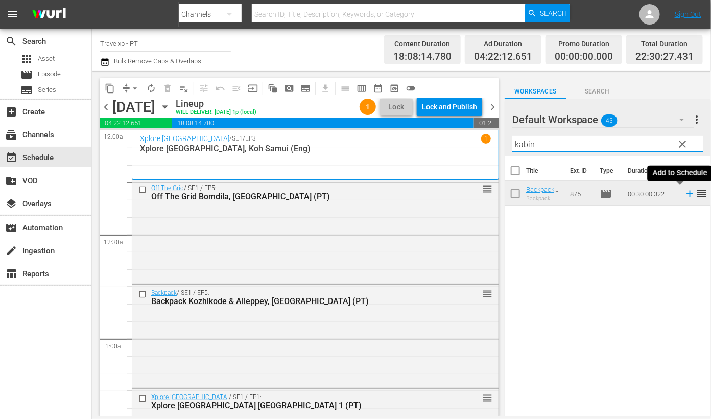
click at [687, 194] on icon at bounding box center [690, 194] width 7 height 7
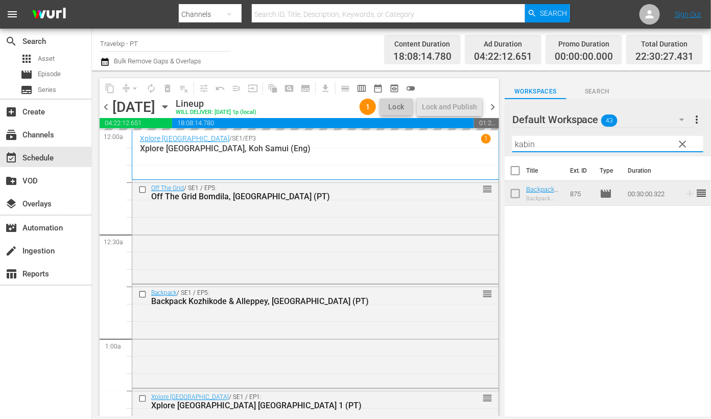
click at [531, 143] on input "kabin" at bounding box center [607, 144] width 191 height 16
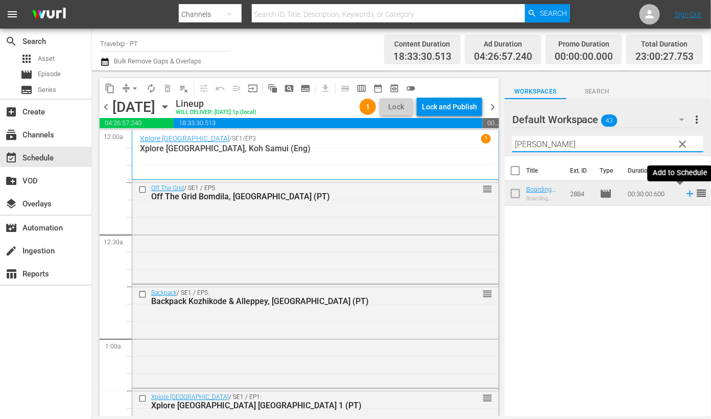
click at [685, 193] on icon at bounding box center [690, 193] width 11 height 11
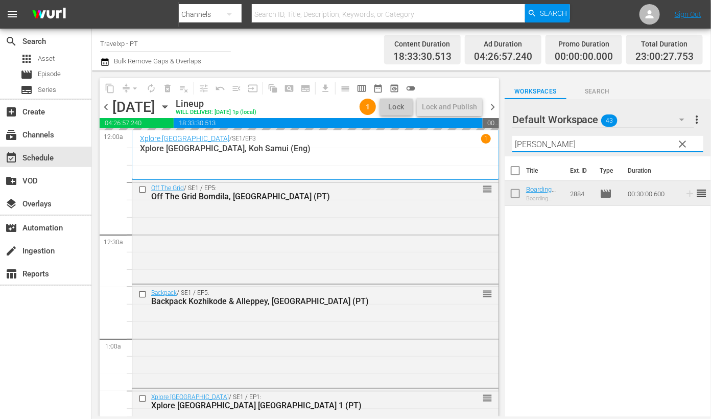
click at [520, 142] on input "[PERSON_NAME]" at bounding box center [607, 144] width 191 height 16
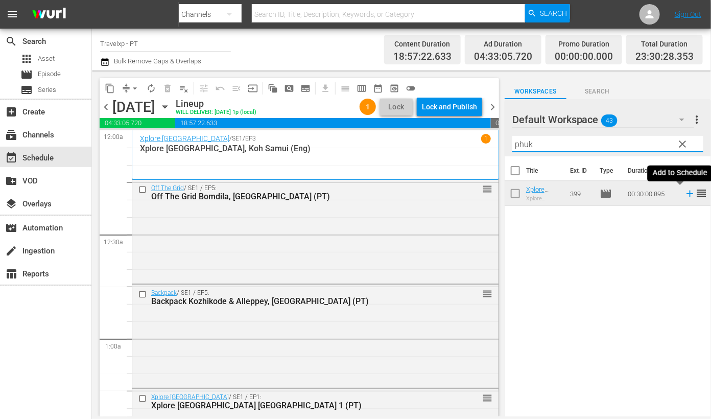
type input "phuk"
click at [685, 194] on icon at bounding box center [690, 193] width 11 height 11
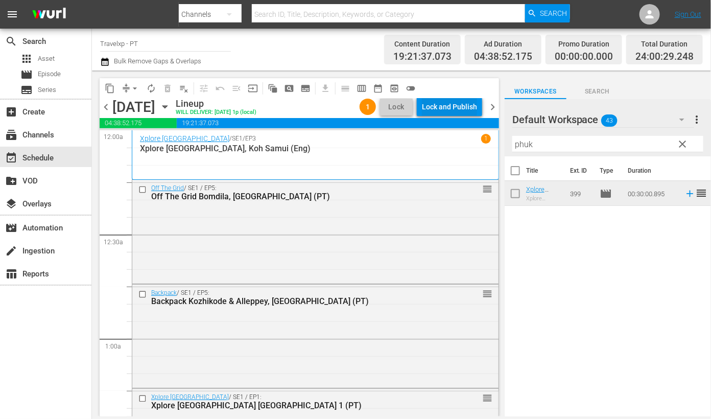
click at [467, 108] on div "Lock and Publish" at bounding box center [449, 107] width 55 height 18
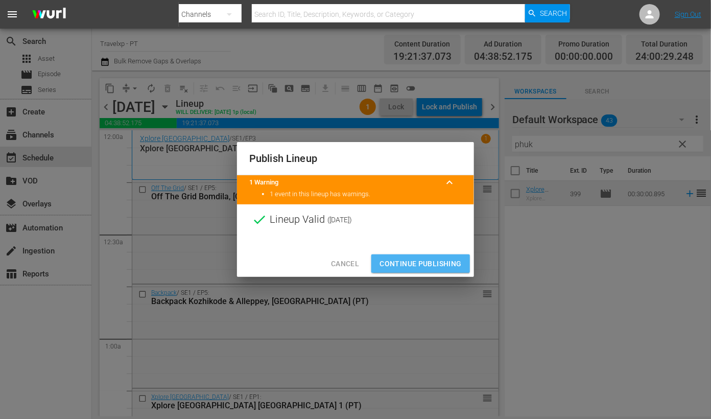
click at [424, 260] on span "Continue Publishing" at bounding box center [421, 263] width 82 height 13
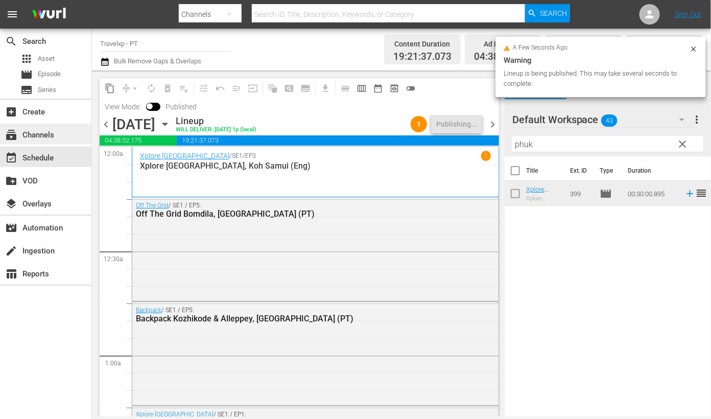
click at [52, 138] on div "subscriptions Channels" at bounding box center [28, 133] width 57 height 9
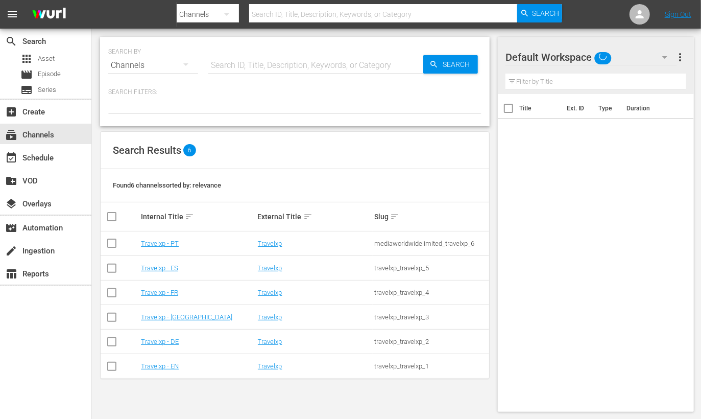
click at [161, 370] on td "Travelxp - EN" at bounding box center [197, 366] width 116 height 25
click at [167, 366] on link "Travelxp - EN" at bounding box center [160, 366] width 38 height 8
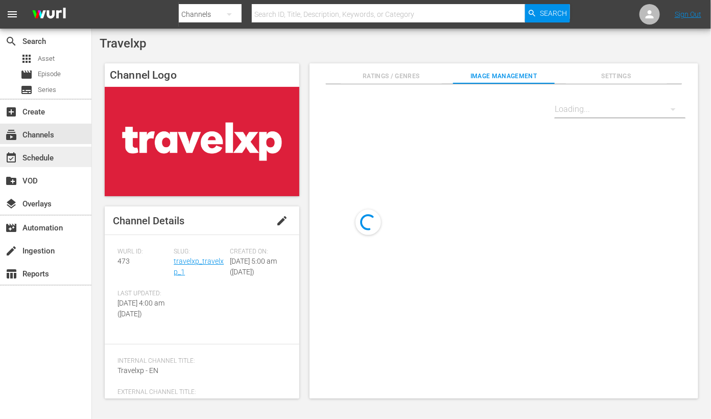
click at [74, 161] on div "event_available Schedule" at bounding box center [45, 157] width 91 height 20
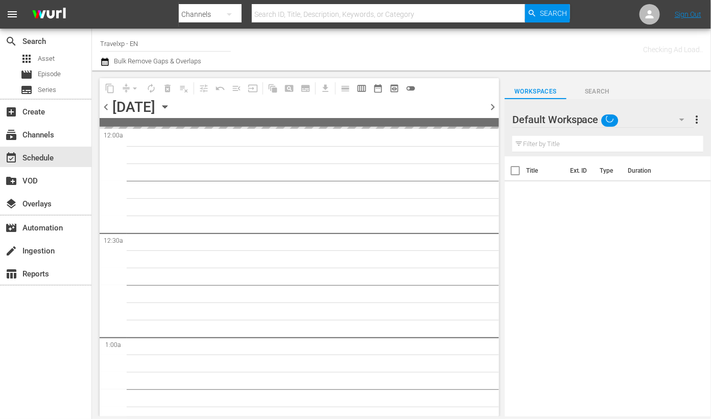
click at [552, 146] on input "text" at bounding box center [607, 144] width 191 height 16
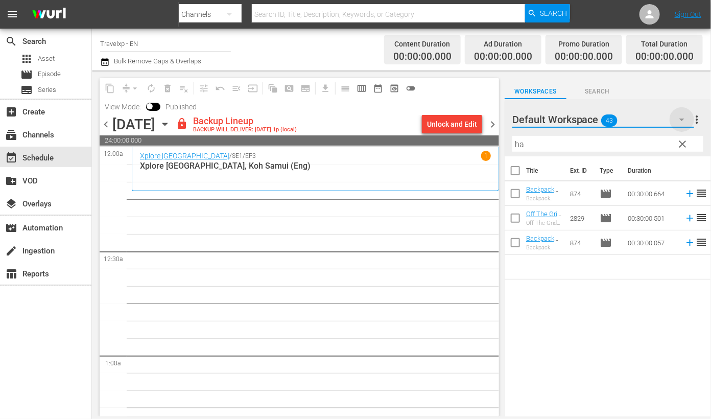
click at [684, 118] on icon "button" at bounding box center [682, 119] width 12 height 12
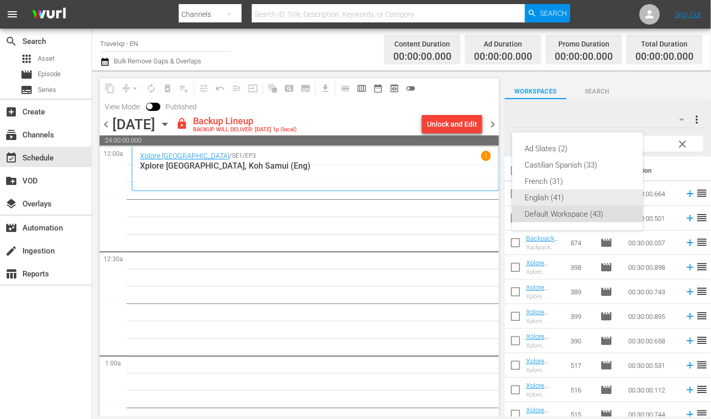
click at [547, 195] on div "English (41)" at bounding box center [578, 198] width 106 height 16
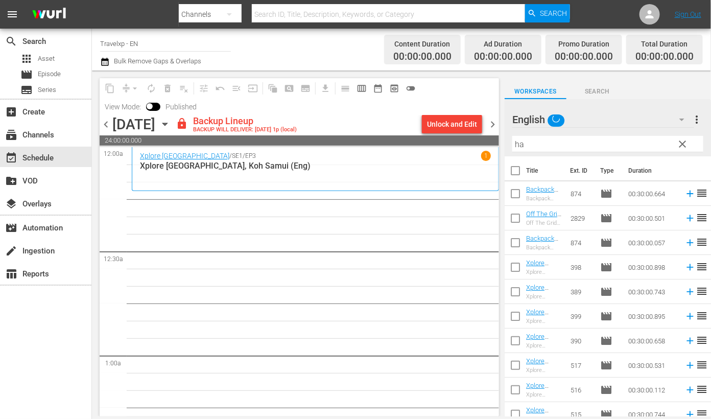
click at [464, 122] on div "Unlock and Edit" at bounding box center [452, 124] width 50 height 18
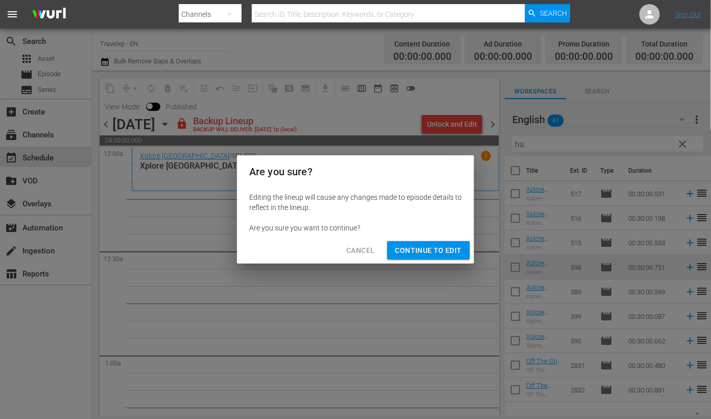
click at [431, 243] on button "Continue to Edit" at bounding box center [428, 250] width 83 height 19
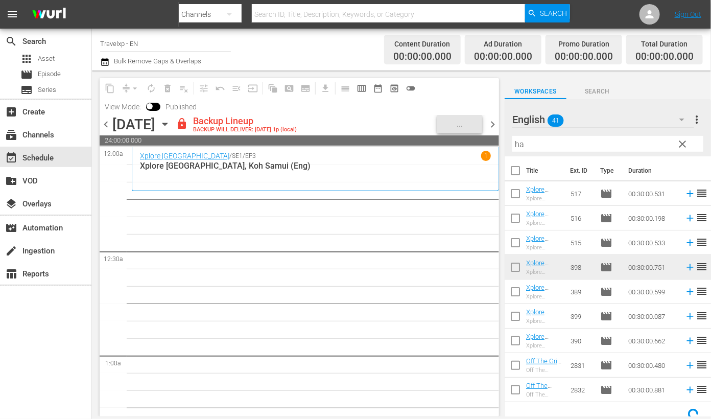
click at [574, 148] on input "ha" at bounding box center [607, 144] width 191 height 16
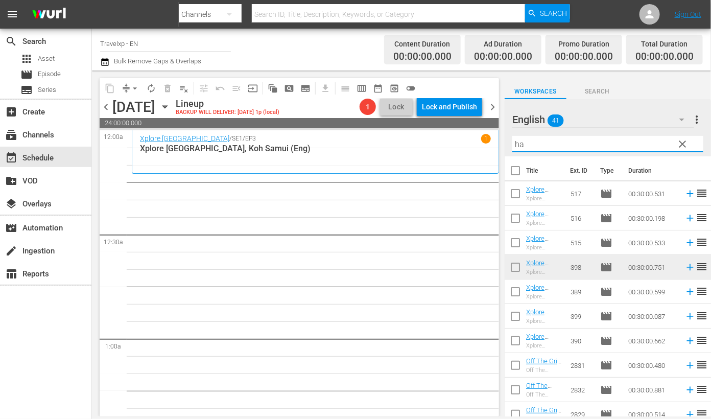
type input "h"
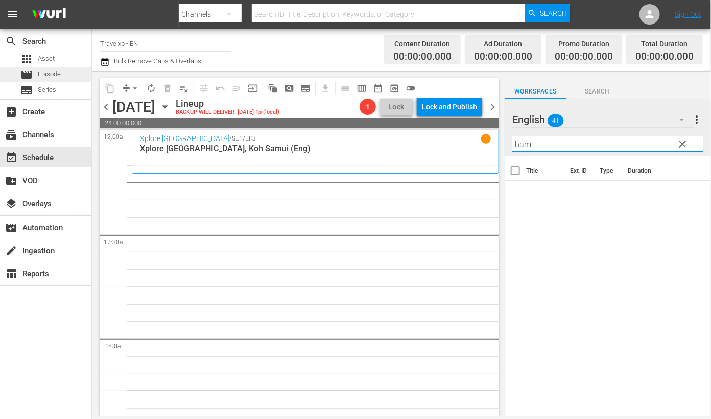
type input "ham"
click at [59, 75] on span "Episode" at bounding box center [49, 74] width 23 height 10
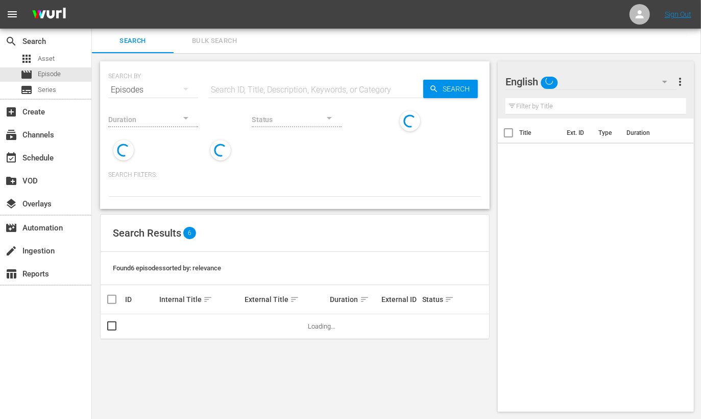
click at [232, 85] on input "text" at bounding box center [315, 90] width 215 height 25
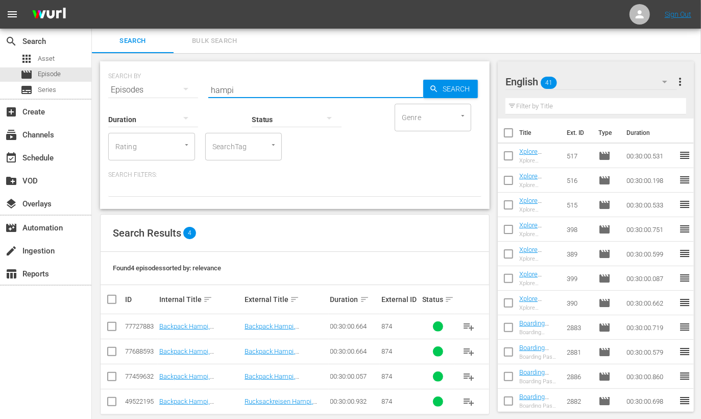
type input "hampi"
click at [111, 349] on input "checkbox" at bounding box center [112, 353] width 12 height 12
checkbox input "true"
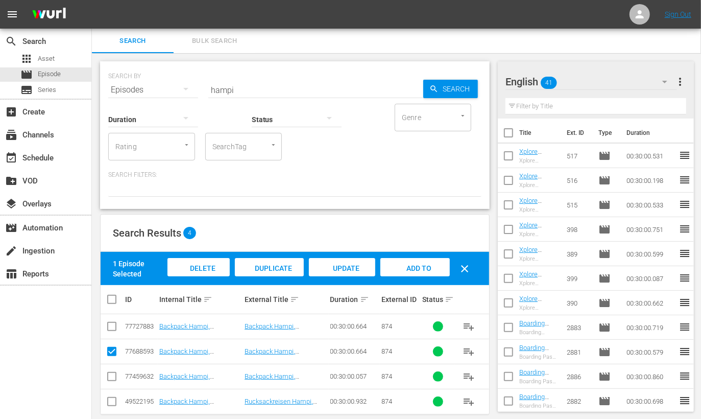
click at [412, 265] on span "Add to Workspace" at bounding box center [415, 278] width 50 height 28
click at [56, 132] on div "subscriptions Channels" at bounding box center [28, 133] width 57 height 9
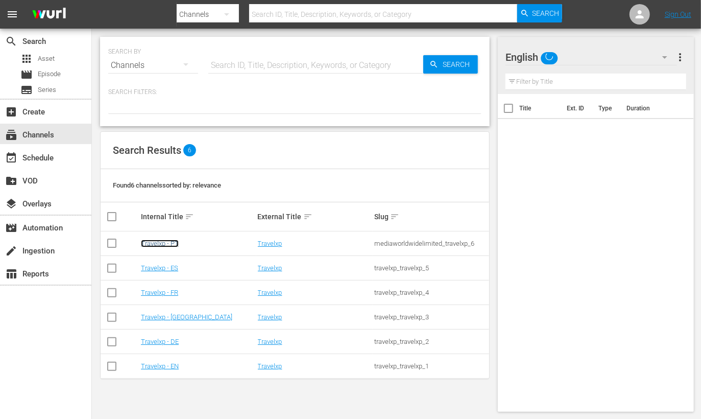
click at [175, 244] on link "Travelxp - PT" at bounding box center [160, 244] width 38 height 8
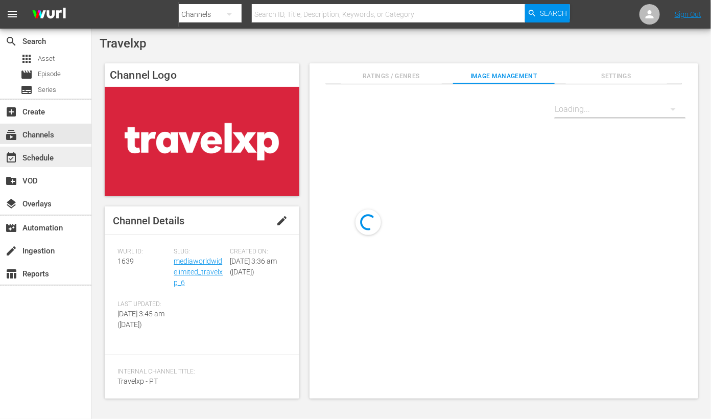
click at [46, 161] on div "event_available Schedule" at bounding box center [28, 156] width 57 height 9
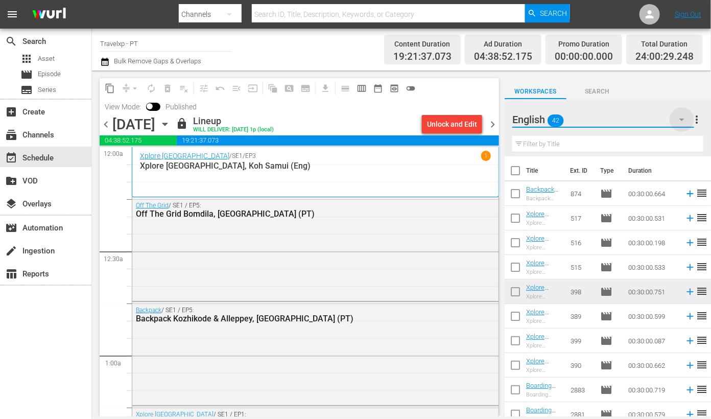
click at [683, 119] on icon "button" at bounding box center [682, 119] width 12 height 12
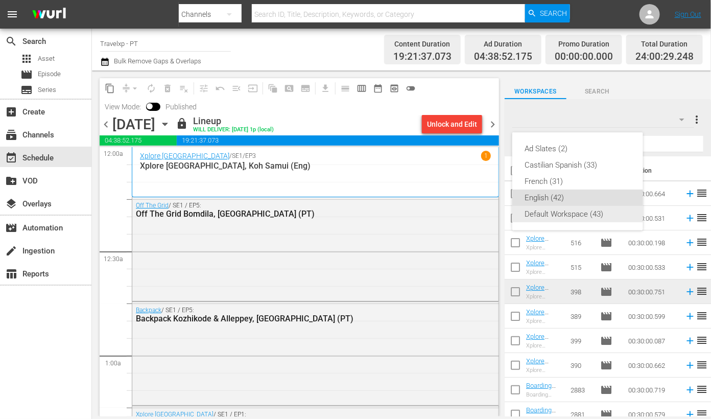
click at [566, 217] on div "Default Workspace (43)" at bounding box center [578, 214] width 106 height 16
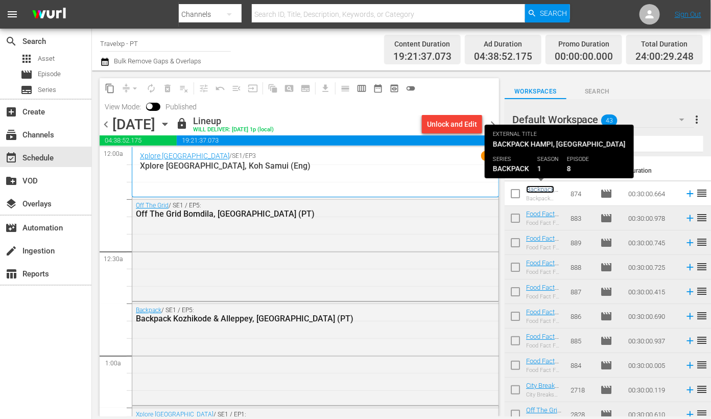
click at [543, 187] on link "Backpack Hampi, [GEOGRAPHIC_DATA] (Eng)" at bounding box center [544, 204] width 36 height 38
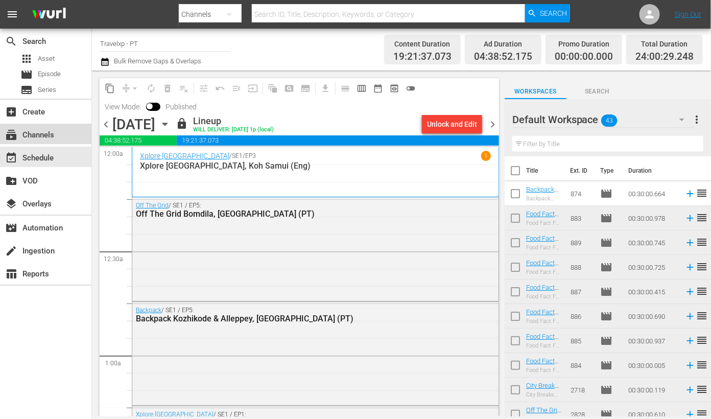
click at [59, 137] on div "subscriptions Channels" at bounding box center [45, 134] width 91 height 20
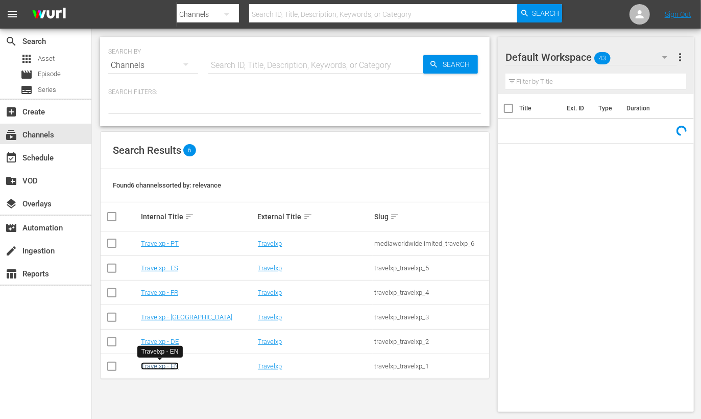
click at [166, 369] on link "Travelxp - EN" at bounding box center [160, 366] width 38 height 8
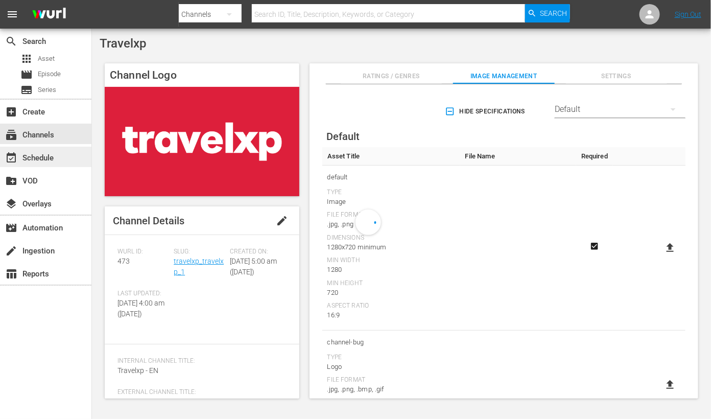
click at [63, 160] on div "event_available Schedule" at bounding box center [45, 157] width 91 height 20
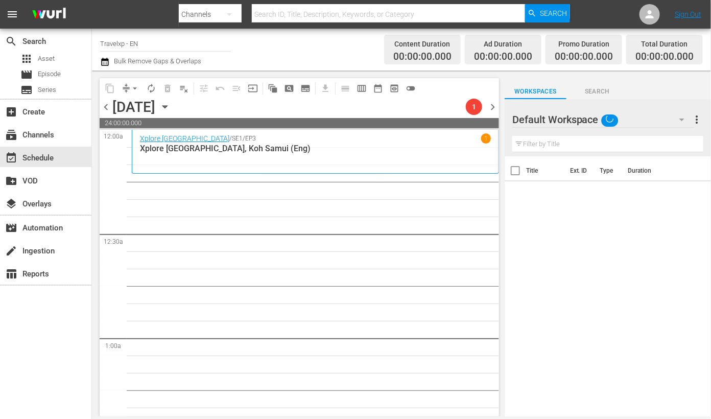
click at [685, 119] on icon "button" at bounding box center [681, 120] width 5 height 3
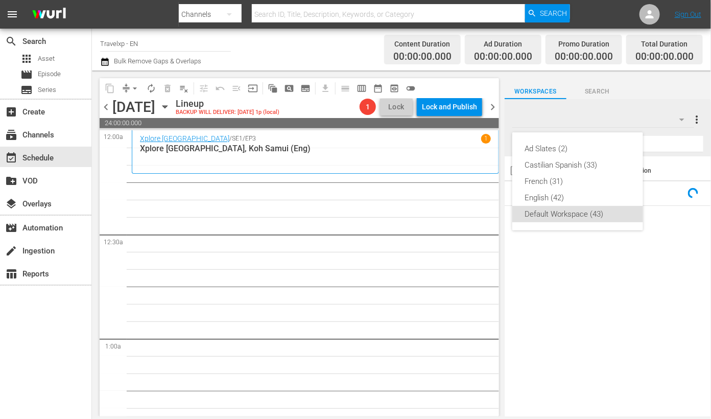
click at [405, 259] on div "Ad Slates (2) Castilian Spanish (33) [DEMOGRAPHIC_DATA] (31) English (42) Defau…" at bounding box center [355, 209] width 711 height 419
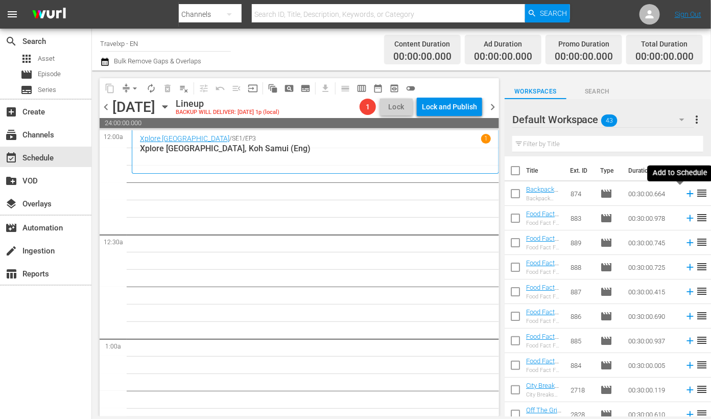
click at [685, 195] on icon at bounding box center [690, 193] width 11 height 11
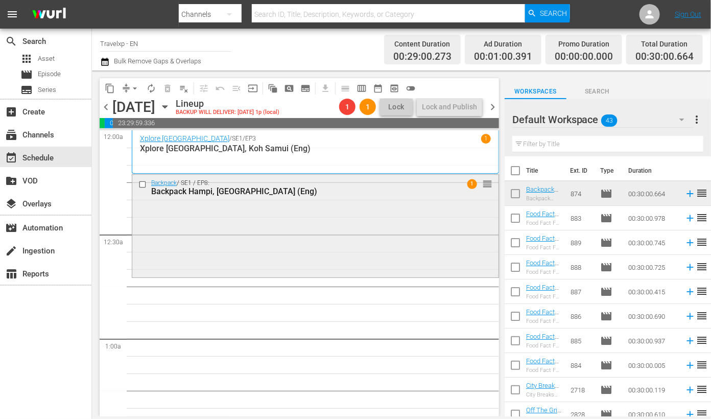
click at [445, 254] on div "Backpack / SE1 / EP8: Backpack Hampi, [GEOGRAPHIC_DATA] (Eng) 1 reorder" at bounding box center [315, 225] width 366 height 101
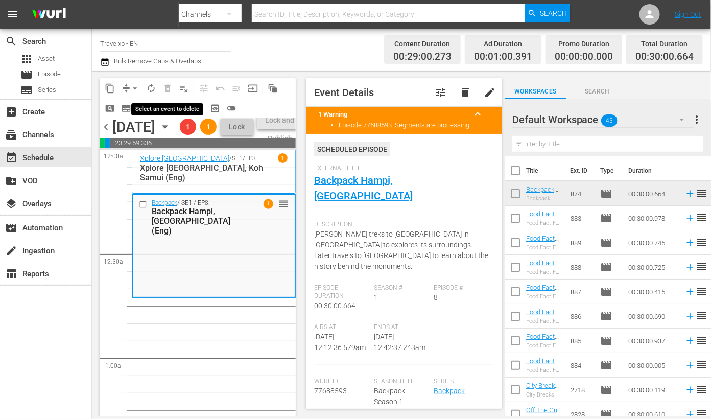
click at [168, 85] on span "delete_forever_outlined" at bounding box center [167, 88] width 16 height 16
click at [181, 87] on span "playlist_remove_outlined" at bounding box center [184, 88] width 10 height 10
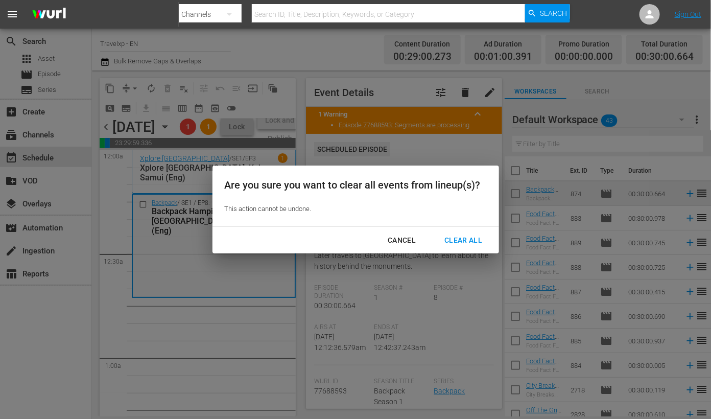
click at [458, 234] on div "Clear All" at bounding box center [463, 240] width 54 height 13
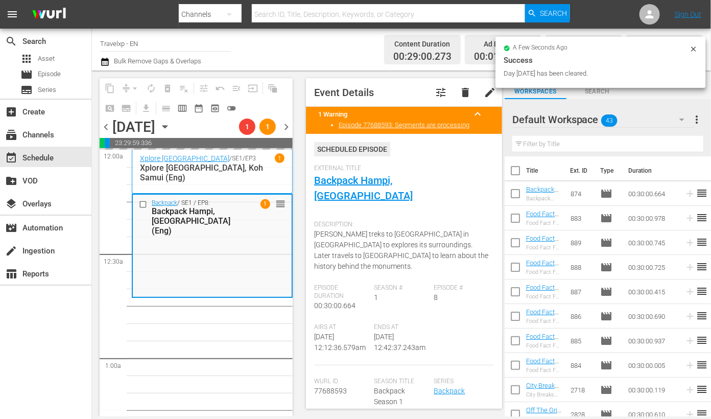
click at [557, 138] on input "text" at bounding box center [607, 144] width 191 height 16
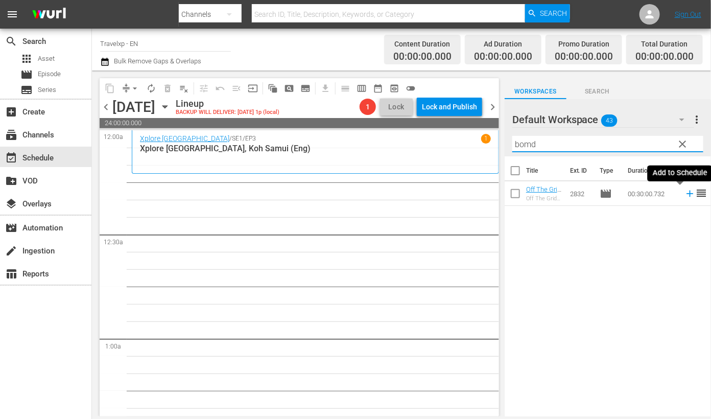
click at [687, 195] on icon at bounding box center [690, 194] width 7 height 7
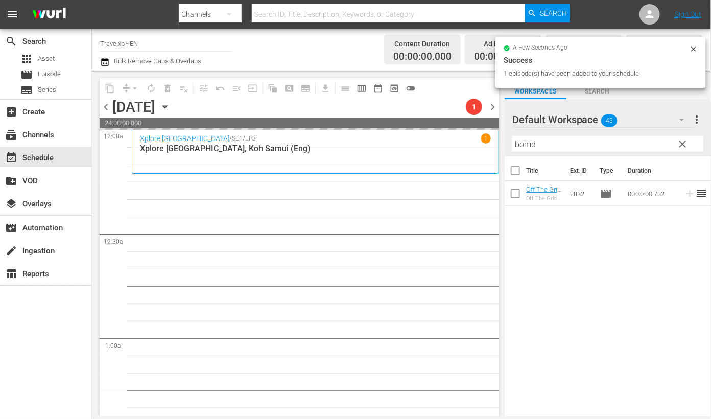
click at [527, 147] on input "bomd" at bounding box center [607, 144] width 191 height 16
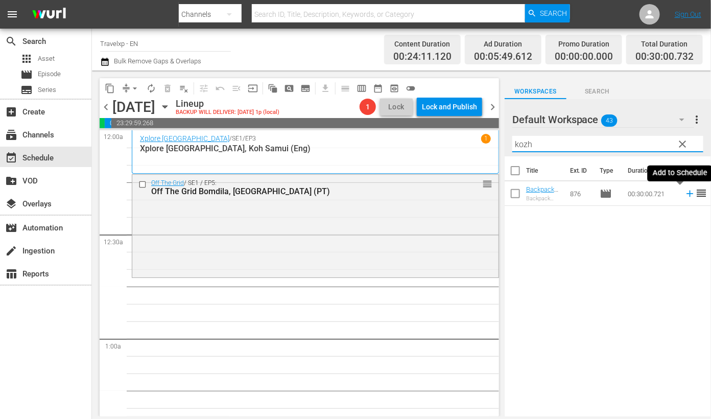
click at [685, 195] on icon at bounding box center [690, 193] width 11 height 11
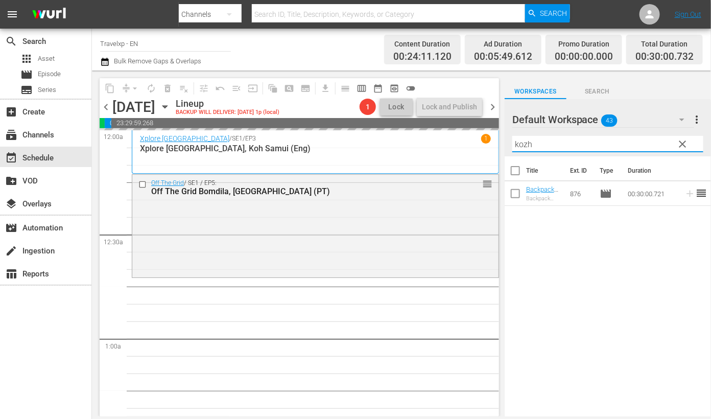
click at [523, 142] on input "kozh" at bounding box center [607, 144] width 191 height 16
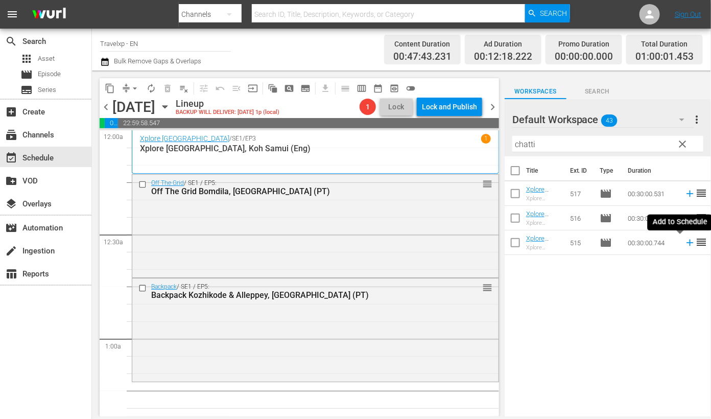
click at [685, 244] on icon at bounding box center [690, 242] width 11 height 11
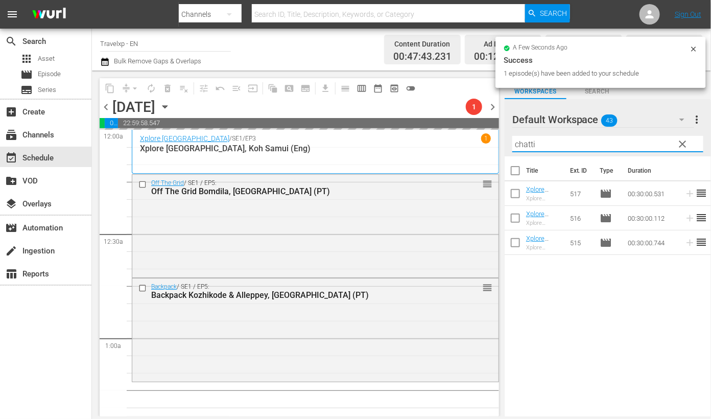
click at [523, 144] on input "chatti" at bounding box center [607, 144] width 191 height 16
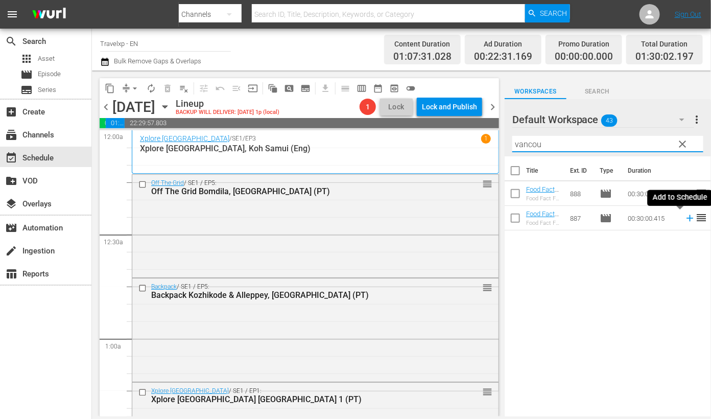
click at [687, 221] on icon at bounding box center [690, 218] width 7 height 7
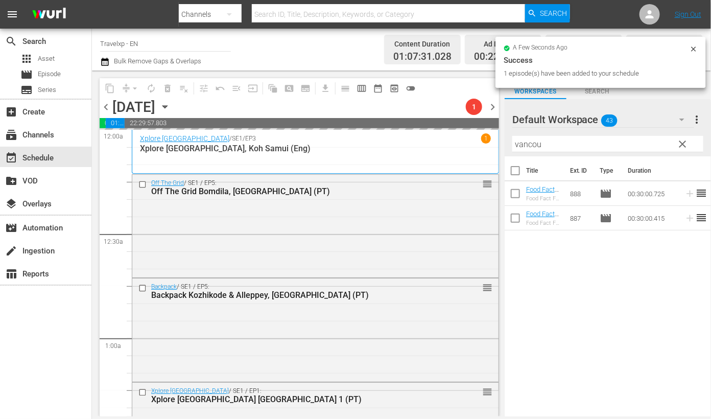
click at [530, 143] on input "vancou" at bounding box center [607, 144] width 191 height 16
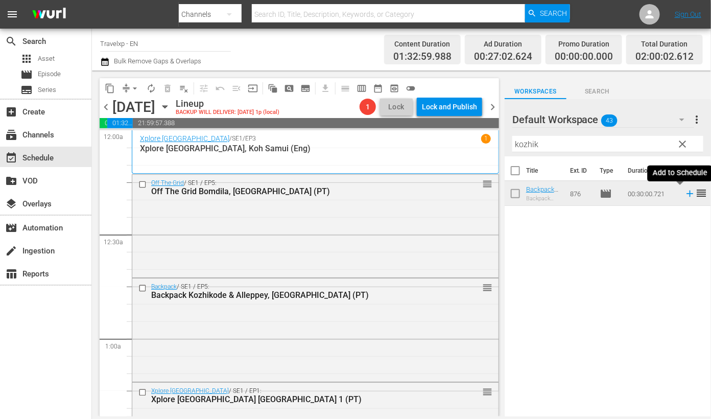
click at [687, 195] on icon at bounding box center [690, 194] width 7 height 7
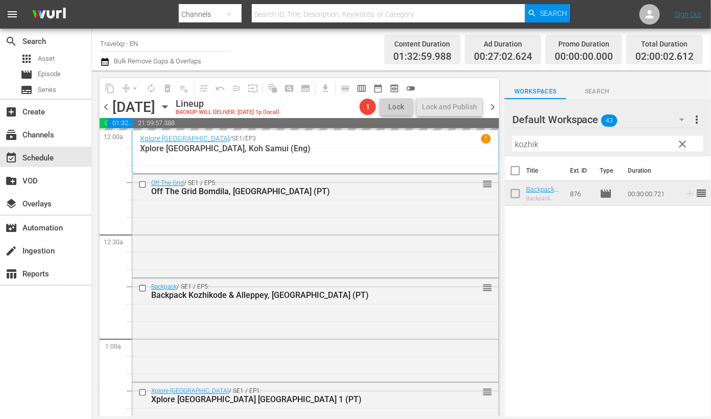
click at [519, 145] on input "kozhik" at bounding box center [607, 144] width 191 height 16
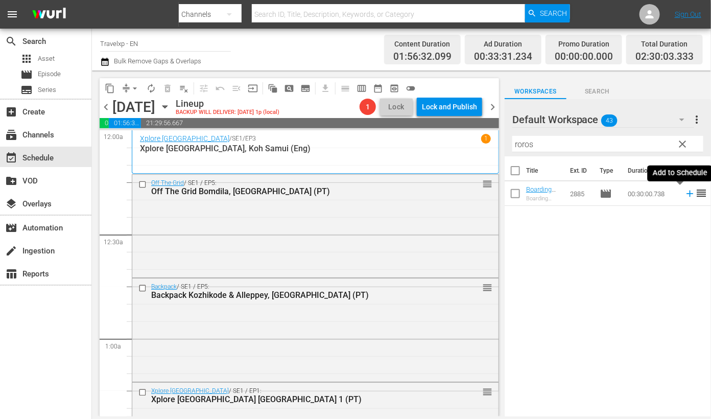
click at [687, 194] on icon at bounding box center [690, 194] width 7 height 7
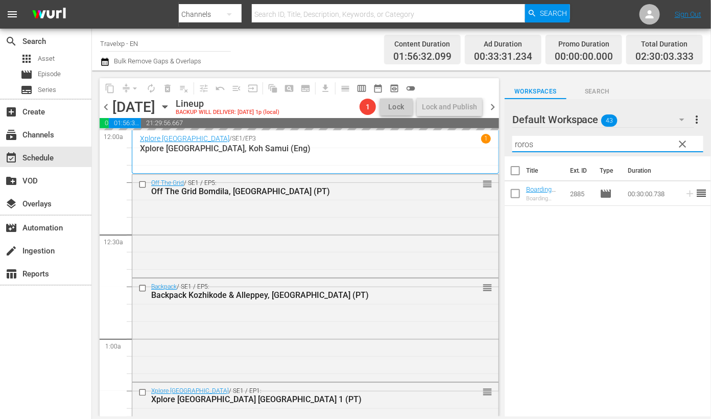
click at [518, 147] on input "roros" at bounding box center [607, 144] width 191 height 16
click at [687, 194] on icon at bounding box center [690, 194] width 7 height 7
click at [531, 147] on input "tawan" at bounding box center [607, 144] width 191 height 16
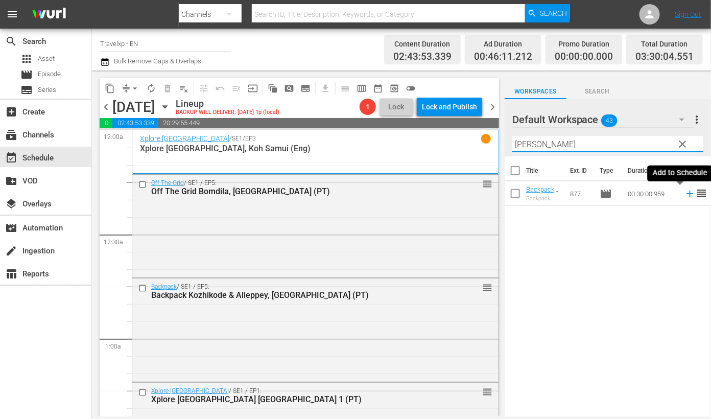
click at [685, 195] on icon at bounding box center [690, 193] width 11 height 11
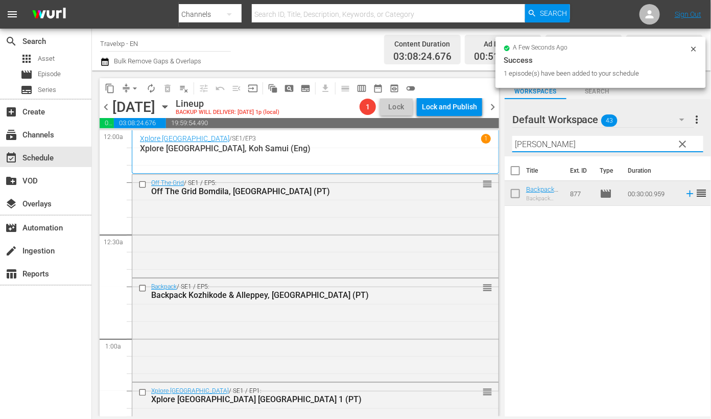
click at [523, 143] on input "[PERSON_NAME]" at bounding box center [607, 144] width 191 height 16
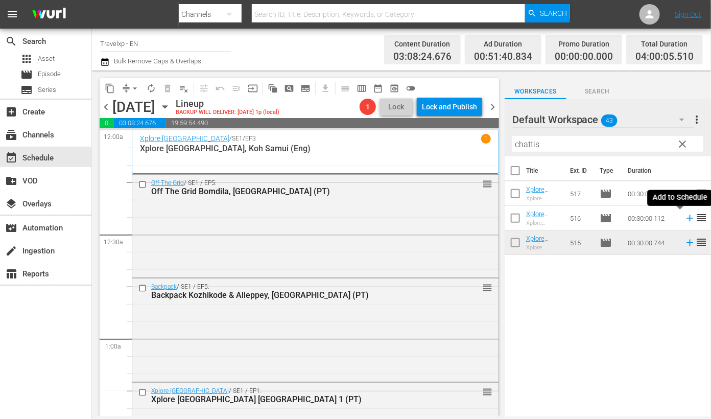
click at [685, 219] on icon at bounding box center [690, 218] width 11 height 11
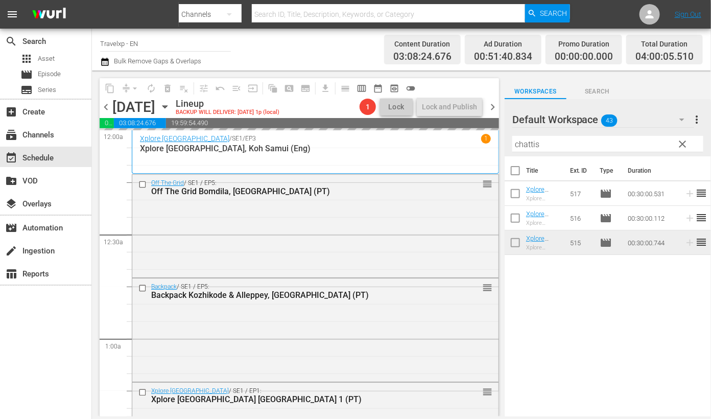
click at [530, 144] on input "chattis" at bounding box center [607, 144] width 191 height 16
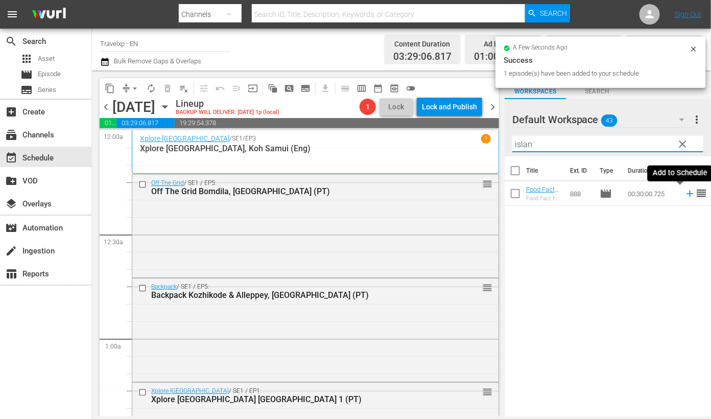
click at [687, 194] on icon at bounding box center [690, 194] width 7 height 7
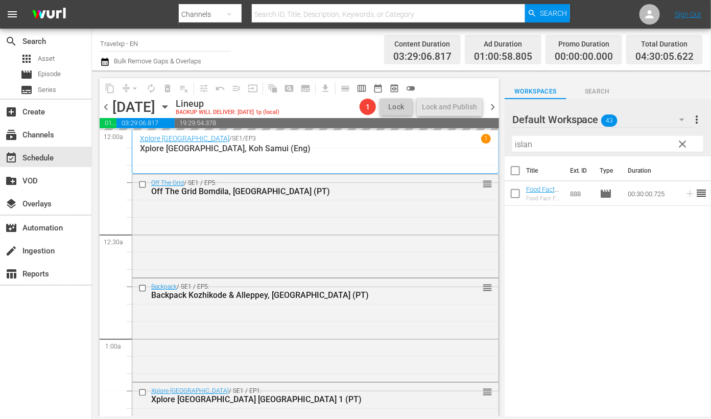
click at [525, 144] on input "islan" at bounding box center [607, 144] width 191 height 16
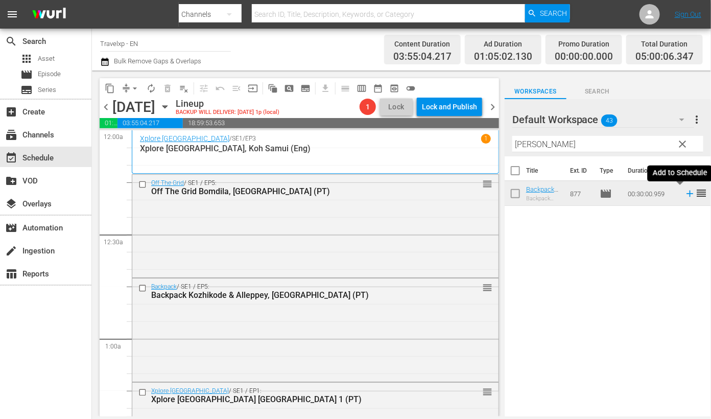
click at [685, 194] on icon at bounding box center [690, 193] width 11 height 11
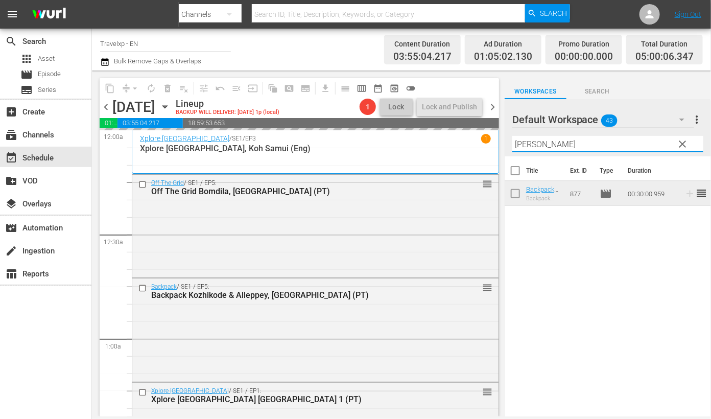
click at [524, 142] on input "[PERSON_NAME]" at bounding box center [607, 144] width 191 height 16
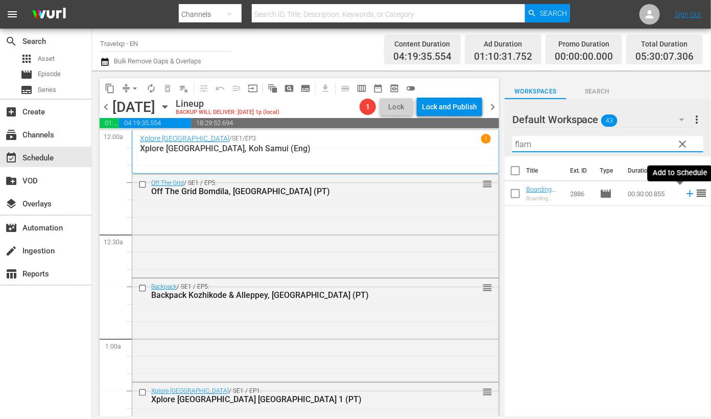
click at [685, 195] on icon at bounding box center [690, 193] width 11 height 11
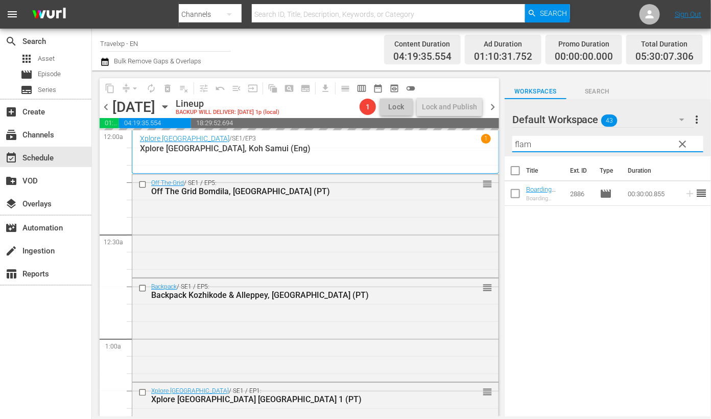
click at [523, 144] on input "flam" at bounding box center [607, 144] width 191 height 16
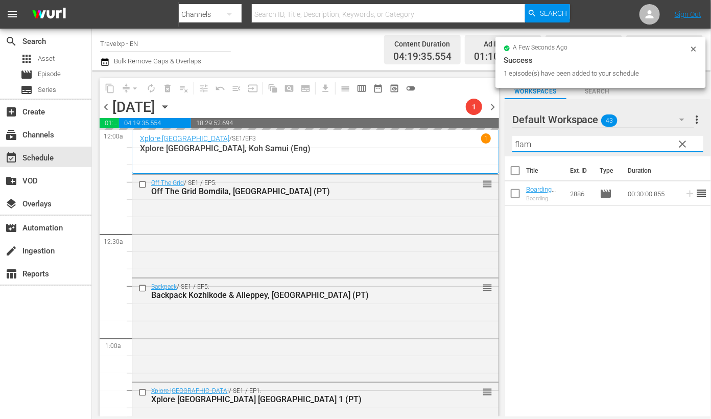
click at [523, 144] on input "flam" at bounding box center [607, 144] width 191 height 16
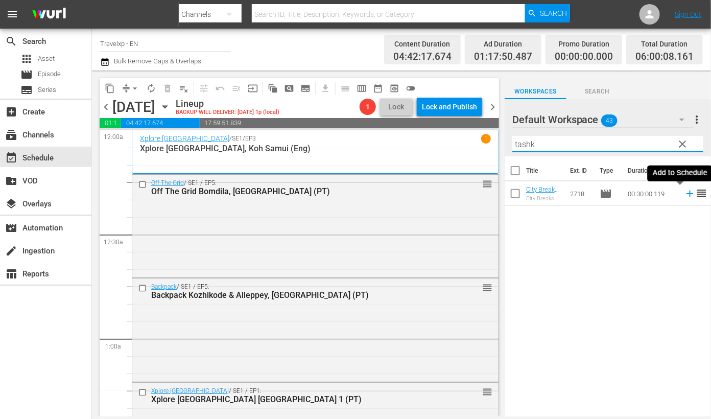
click at [685, 195] on icon at bounding box center [690, 193] width 11 height 11
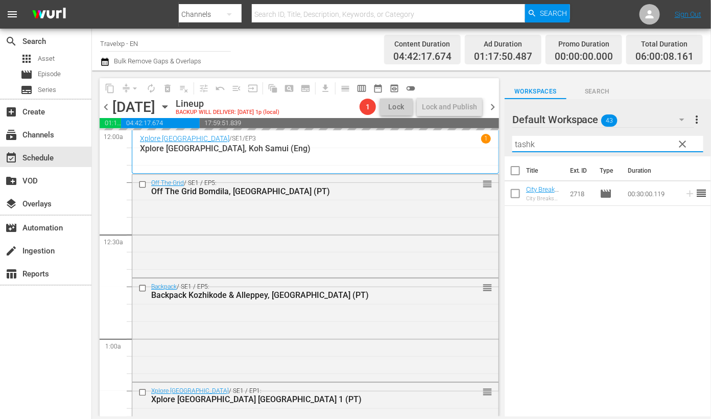
click at [528, 146] on input "tashk" at bounding box center [607, 144] width 191 height 16
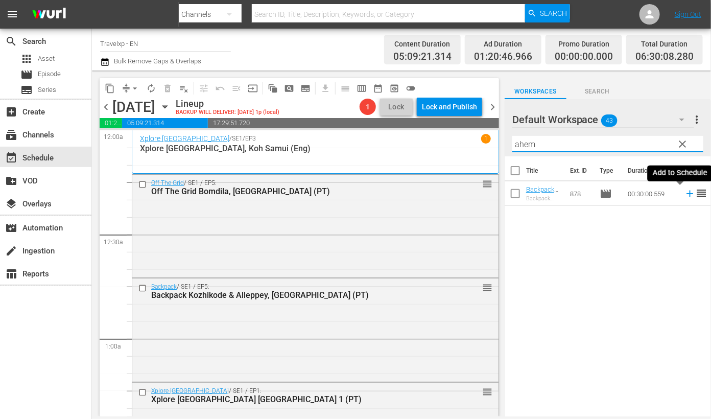
click at [687, 194] on icon at bounding box center [690, 194] width 7 height 7
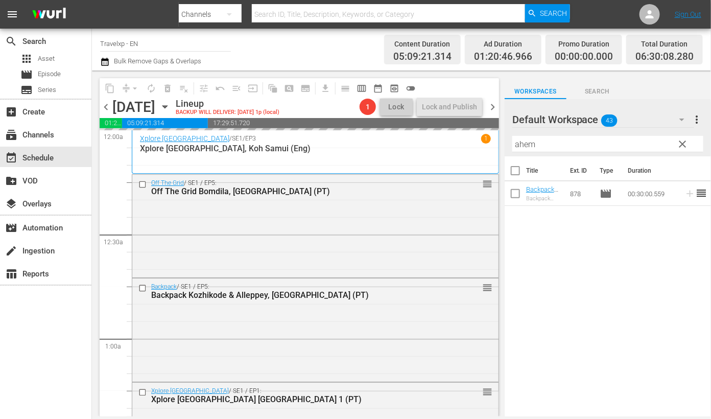
click at [518, 145] on input "ahem" at bounding box center [607, 144] width 191 height 16
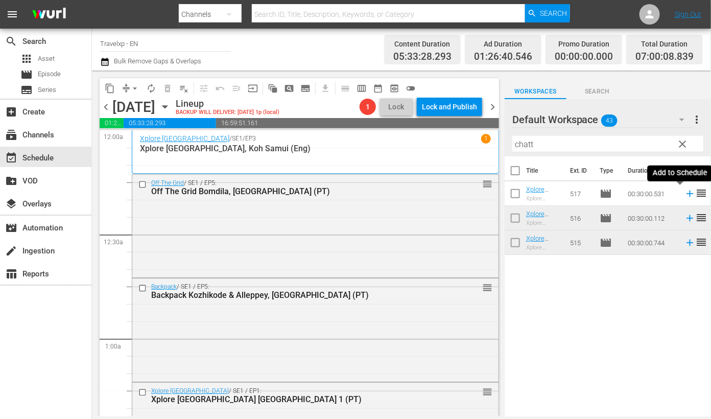
click at [687, 195] on icon at bounding box center [690, 194] width 7 height 7
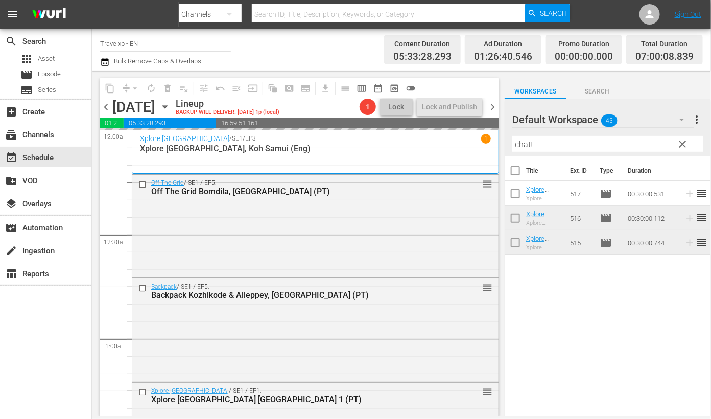
click at [522, 147] on input "chatt" at bounding box center [607, 144] width 191 height 16
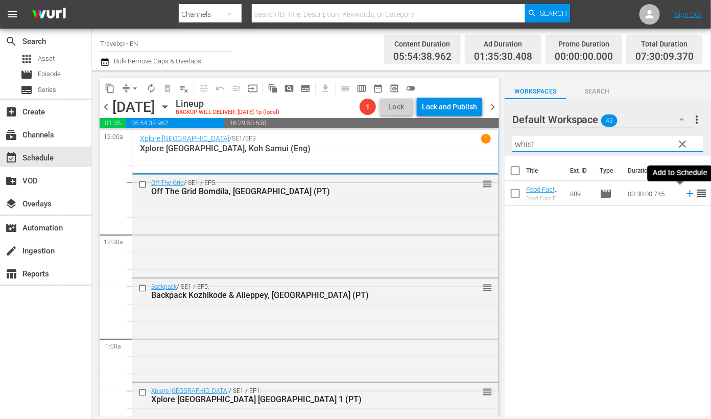
click at [687, 193] on icon at bounding box center [690, 194] width 7 height 7
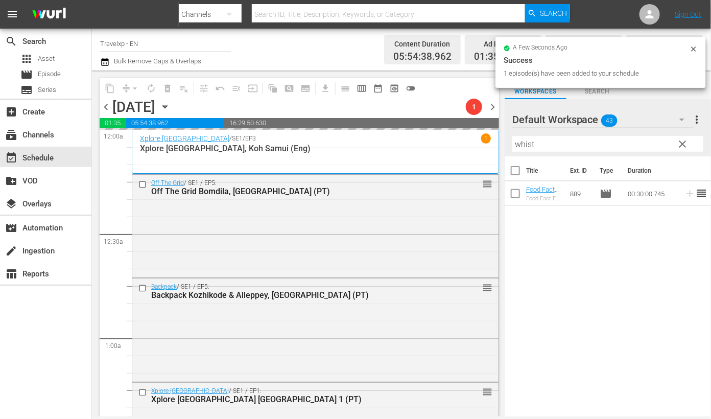
click at [523, 145] on input "whist" at bounding box center [607, 144] width 191 height 16
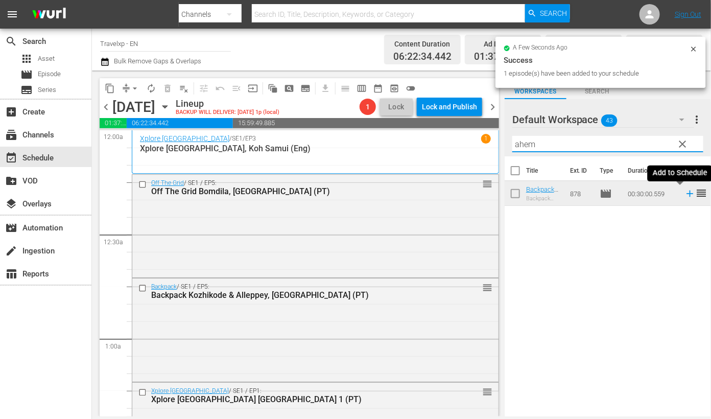
click at [685, 195] on icon at bounding box center [690, 193] width 11 height 11
click at [530, 144] on input "ahem" at bounding box center [607, 144] width 191 height 16
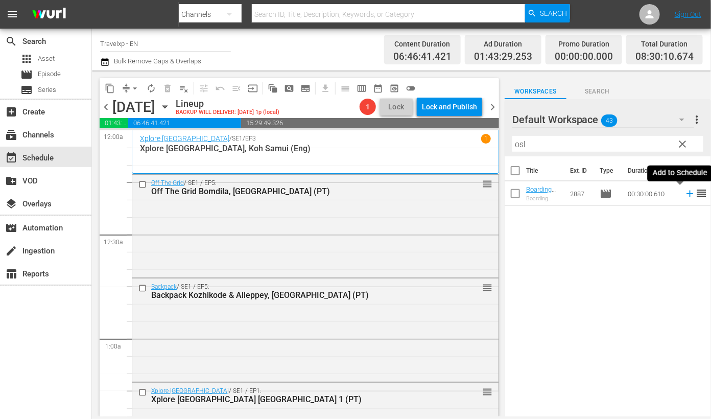
click at [687, 193] on icon at bounding box center [690, 194] width 7 height 7
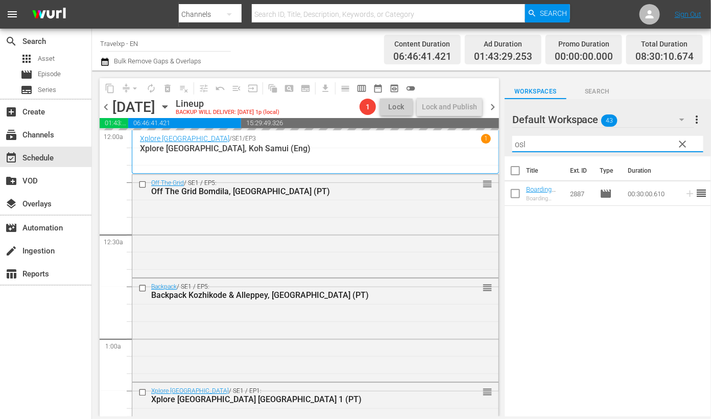
click at [519, 143] on input "osl" at bounding box center [607, 144] width 191 height 16
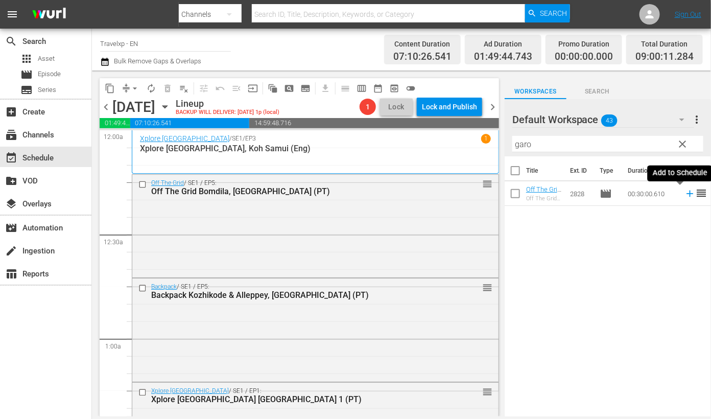
drag, startPoint x: 679, startPoint y: 195, endPoint x: 515, endPoint y: 134, distance: 175.6
click at [685, 194] on icon at bounding box center [690, 193] width 11 height 11
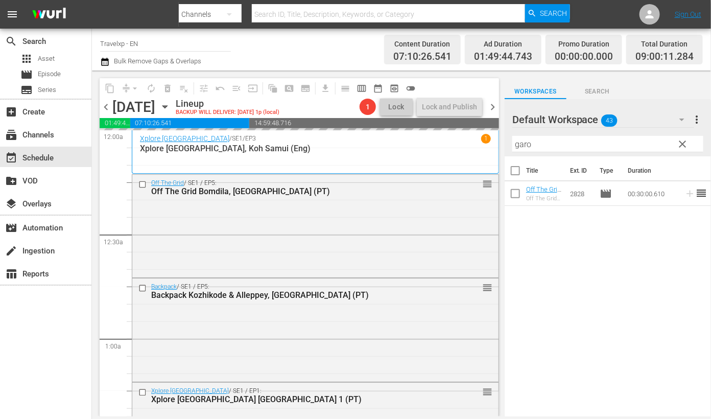
click at [520, 141] on input "garo" at bounding box center [607, 144] width 191 height 16
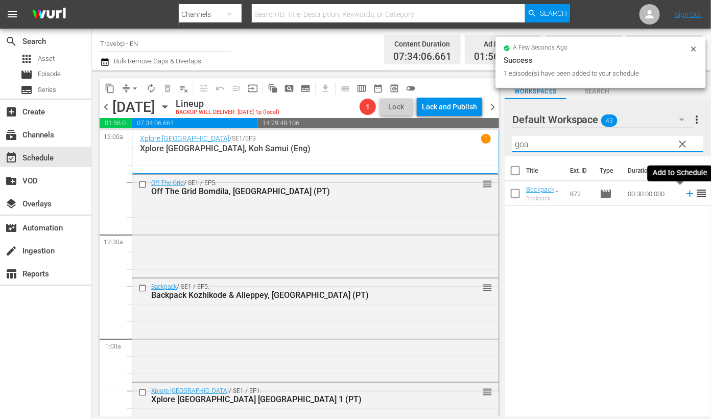
click at [685, 190] on icon at bounding box center [690, 193] width 11 height 11
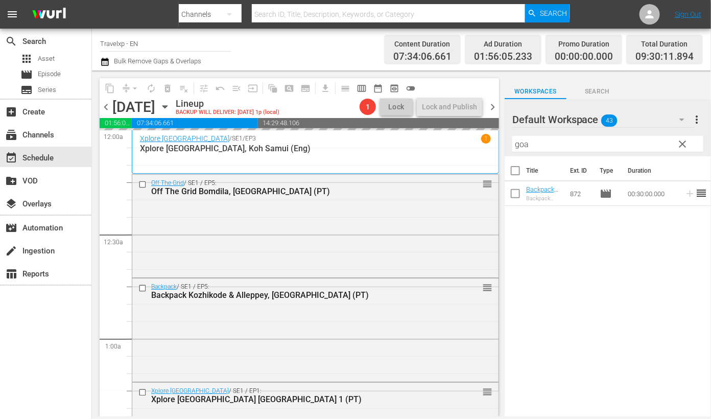
click at [525, 143] on input "goa" at bounding box center [607, 144] width 191 height 16
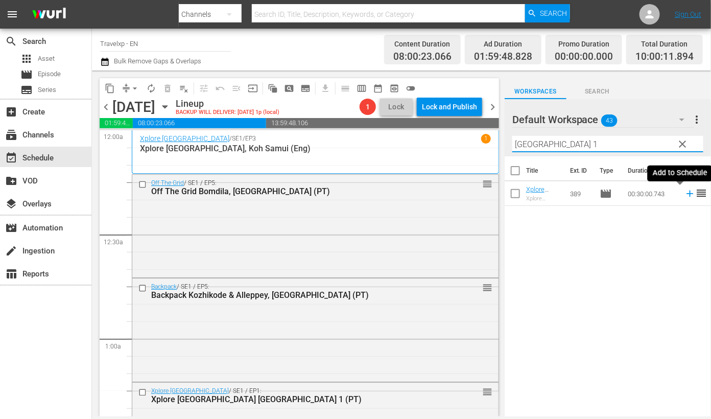
click at [687, 194] on icon at bounding box center [690, 194] width 7 height 7
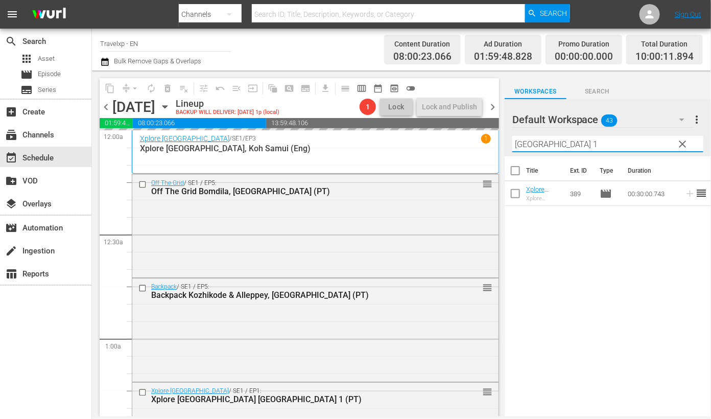
drag, startPoint x: 554, startPoint y: 142, endPoint x: 492, endPoint y: 137, distance: 62.0
click at [492, 137] on div "content_copy compress arrow_drop_down autorenew_outlined delete_forever_outline…" at bounding box center [401, 244] width 619 height 346
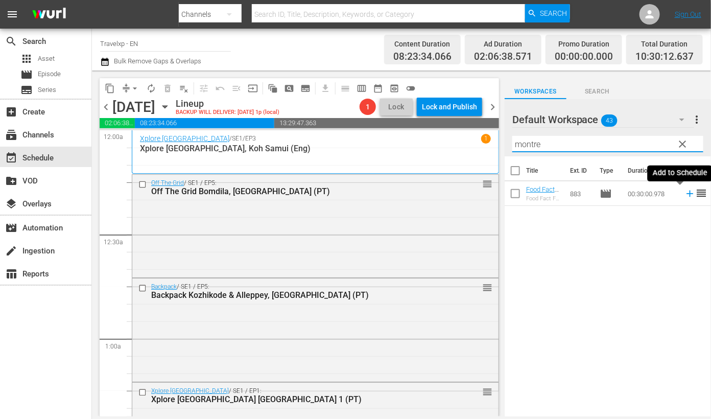
click at [687, 192] on icon at bounding box center [690, 194] width 7 height 7
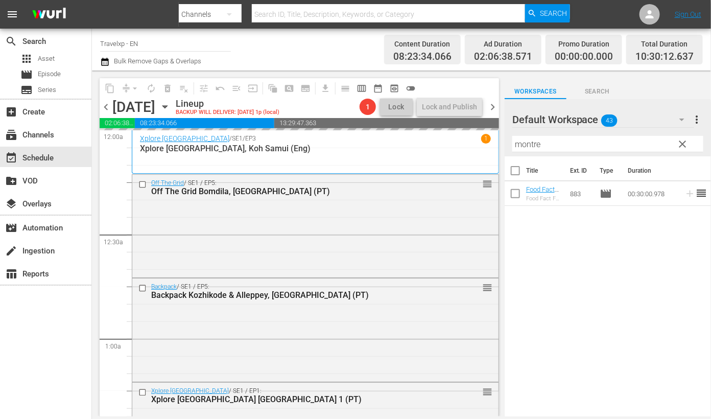
click at [534, 144] on input "montre" at bounding box center [607, 144] width 191 height 16
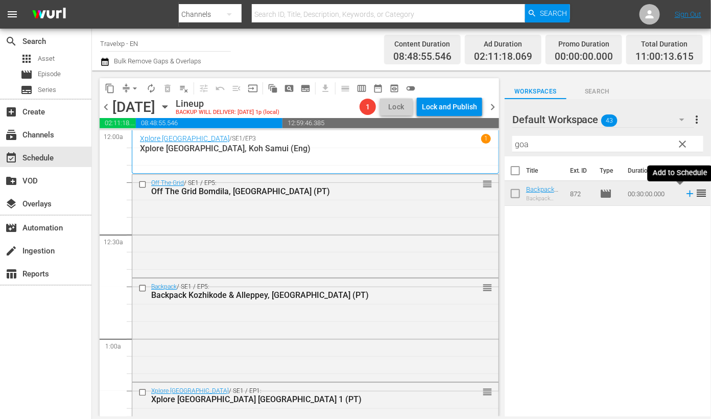
click at [687, 193] on icon at bounding box center [690, 194] width 7 height 7
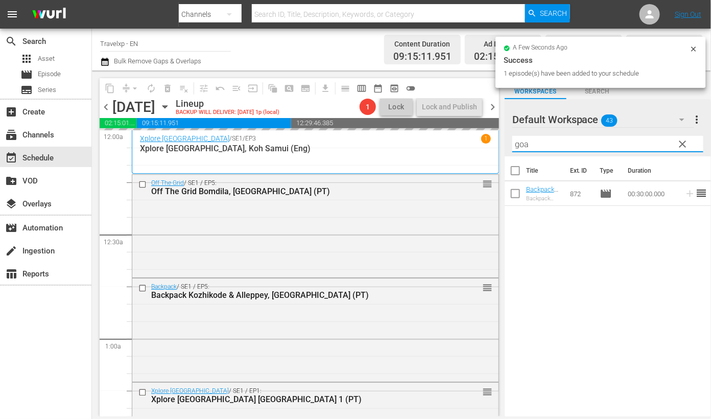
click at [520, 145] on input "goa" at bounding box center [607, 144] width 191 height 16
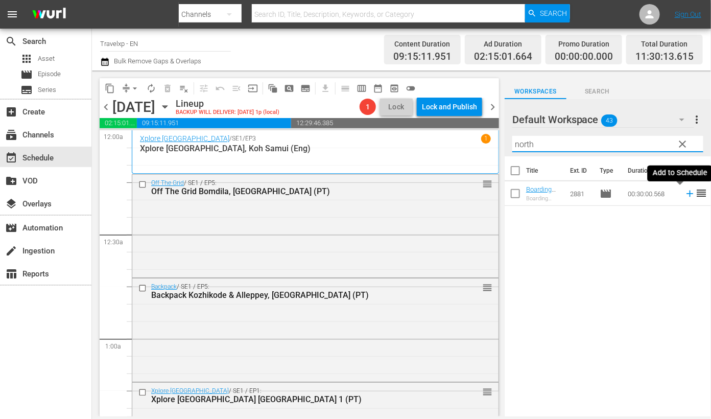
click at [687, 197] on icon at bounding box center [690, 194] width 7 height 7
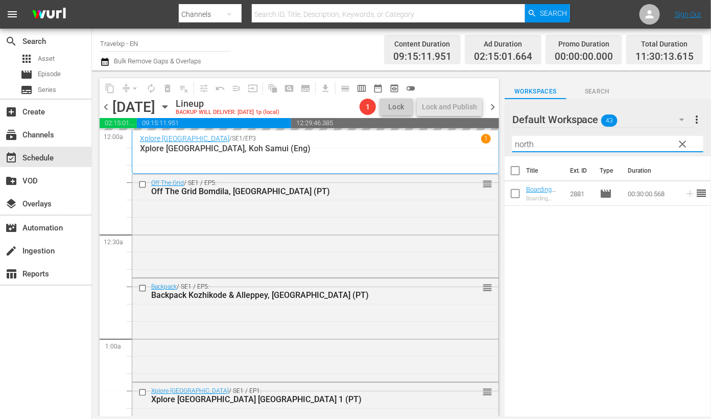
click at [523, 143] on input "north" at bounding box center [607, 144] width 191 height 16
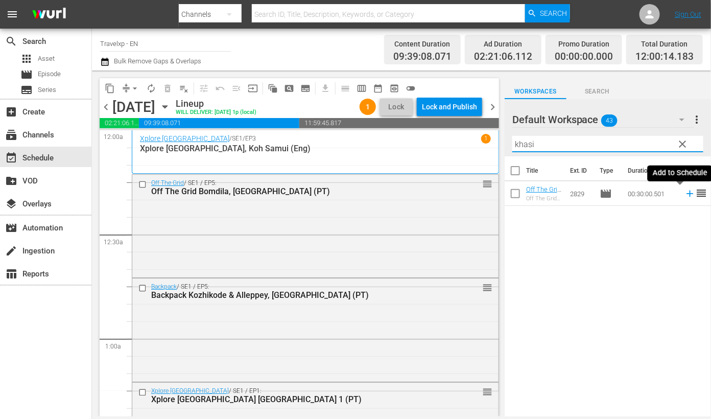
click at [685, 193] on icon at bounding box center [690, 193] width 11 height 11
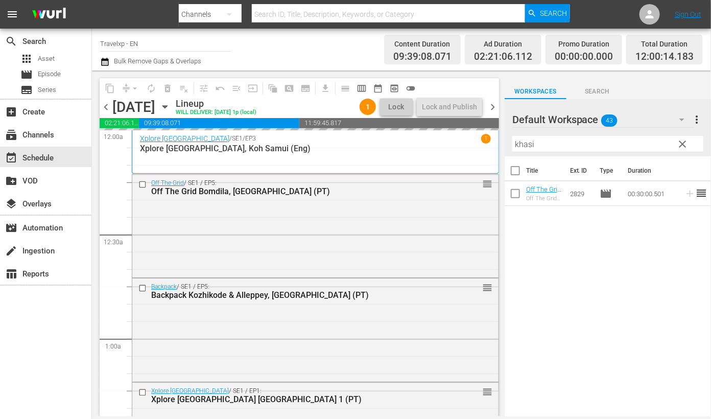
click at [525, 144] on input "khasi" at bounding box center [607, 144] width 191 height 16
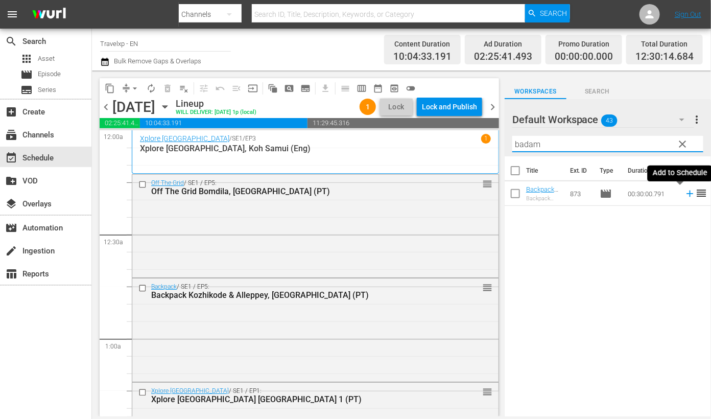
click at [687, 193] on icon at bounding box center [690, 194] width 7 height 7
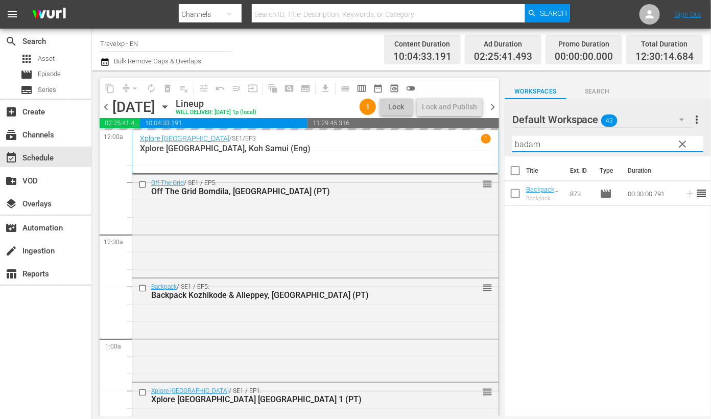
click at [529, 146] on input "badam" at bounding box center [607, 144] width 191 height 16
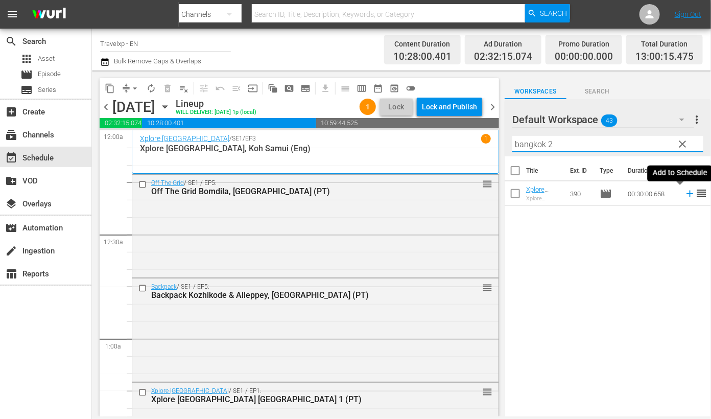
click at [685, 194] on icon at bounding box center [690, 193] width 11 height 11
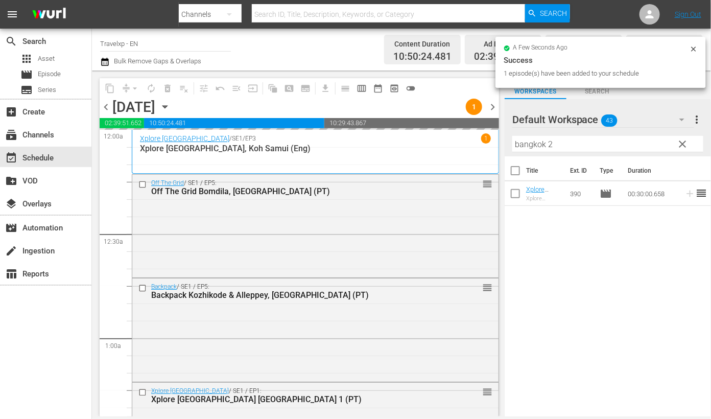
drag, startPoint x: 580, startPoint y: 142, endPoint x: 402, endPoint y: 135, distance: 178.4
click at [400, 137] on div "content_copy compress arrow_drop_down autorenew_outlined delete_forever_outline…" at bounding box center [401, 244] width 619 height 346
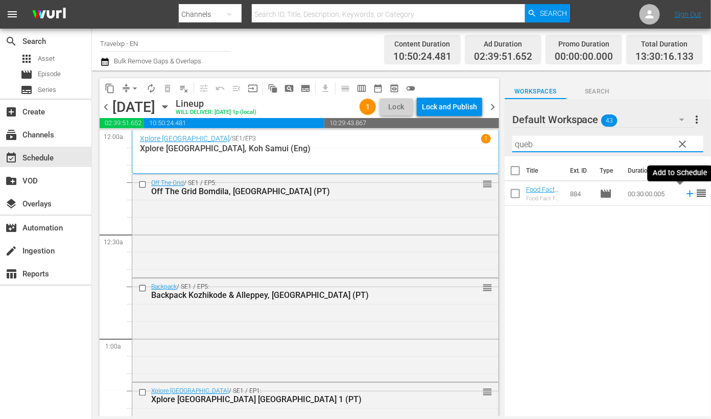
drag, startPoint x: 683, startPoint y: 195, endPoint x: 590, endPoint y: 161, distance: 98.7
click at [685, 195] on icon at bounding box center [690, 193] width 11 height 11
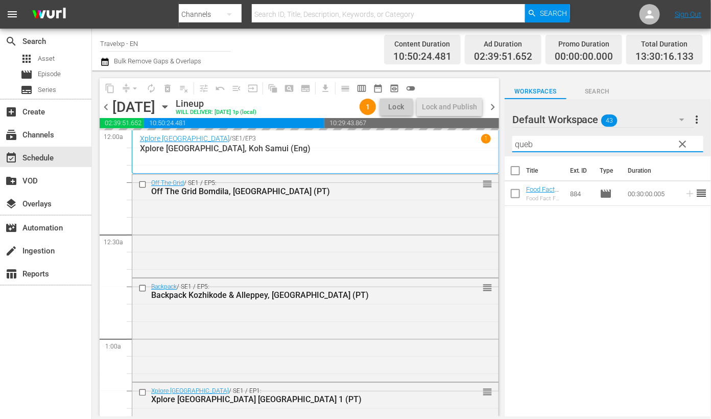
click at [526, 143] on input "queb" at bounding box center [607, 144] width 191 height 16
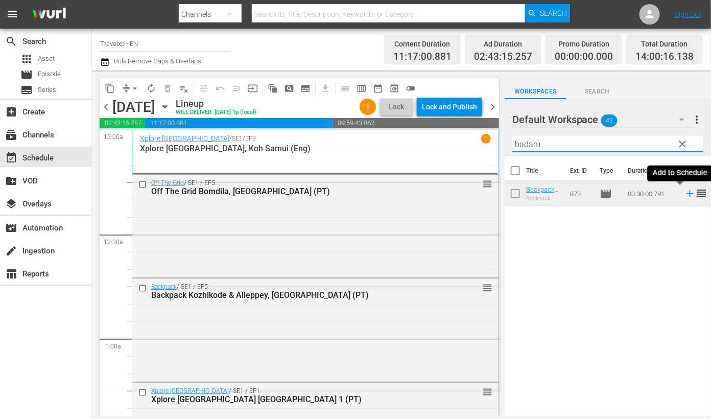
drag, startPoint x: 679, startPoint y: 194, endPoint x: 633, endPoint y: 177, distance: 49.0
click at [685, 194] on icon at bounding box center [690, 193] width 11 height 11
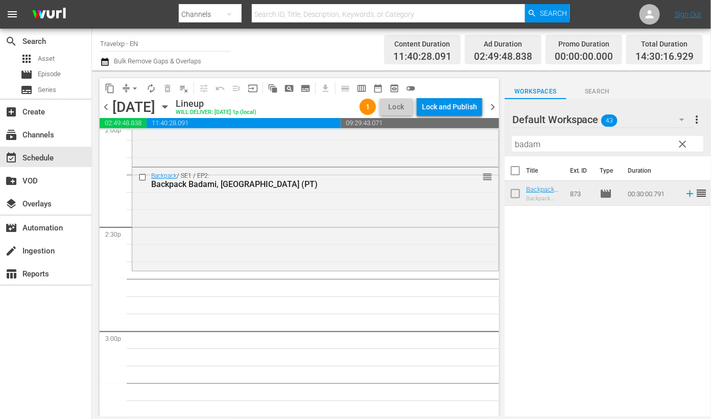
scroll to position [2874, 0]
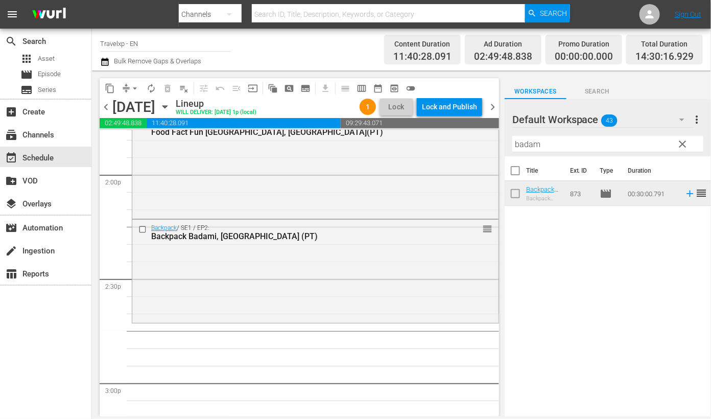
click at [528, 146] on input "badam" at bounding box center [607, 144] width 191 height 16
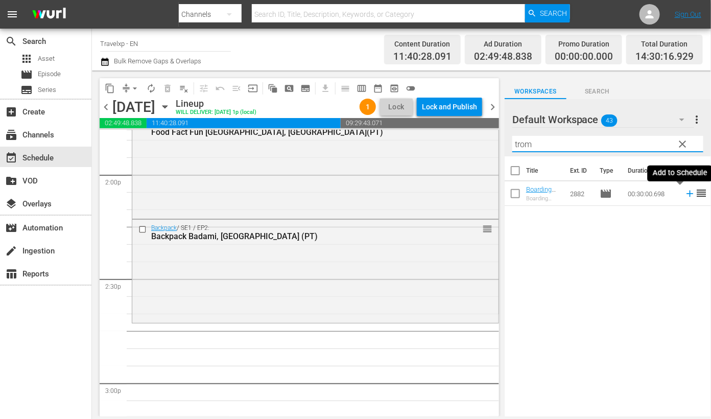
click at [680, 194] on td at bounding box center [687, 193] width 15 height 25
click at [685, 197] on icon at bounding box center [690, 193] width 11 height 11
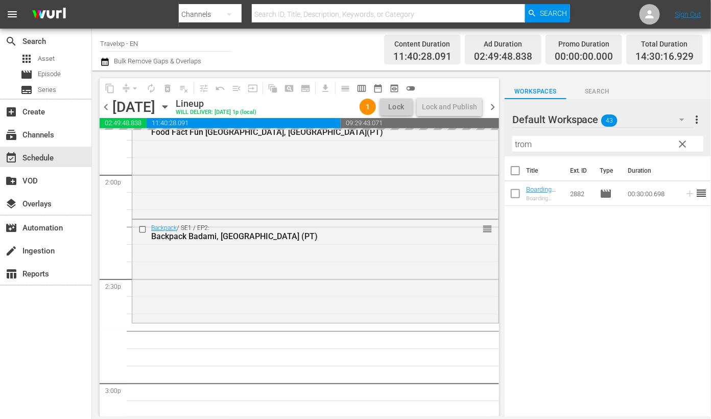
click at [529, 148] on input "trom" at bounding box center [607, 144] width 191 height 16
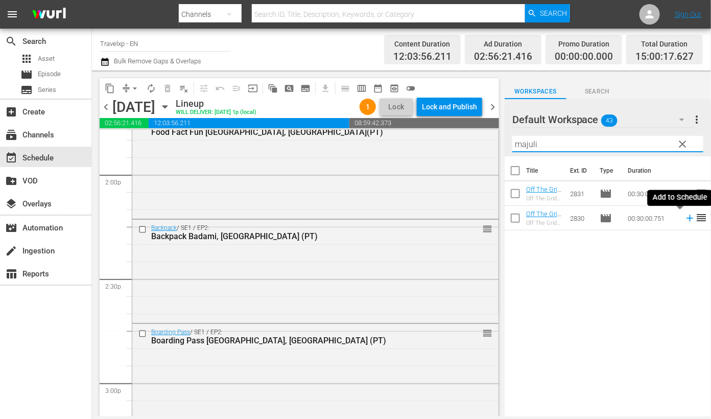
click at [685, 219] on icon at bounding box center [690, 218] width 11 height 11
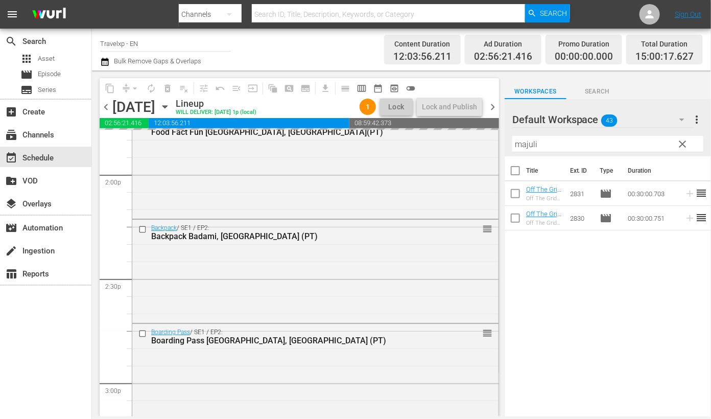
click at [521, 147] on input "majuli" at bounding box center [607, 144] width 191 height 16
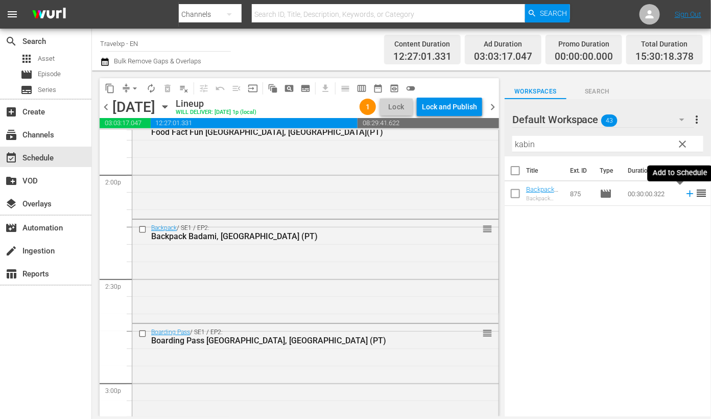
click at [687, 193] on icon at bounding box center [690, 194] width 7 height 7
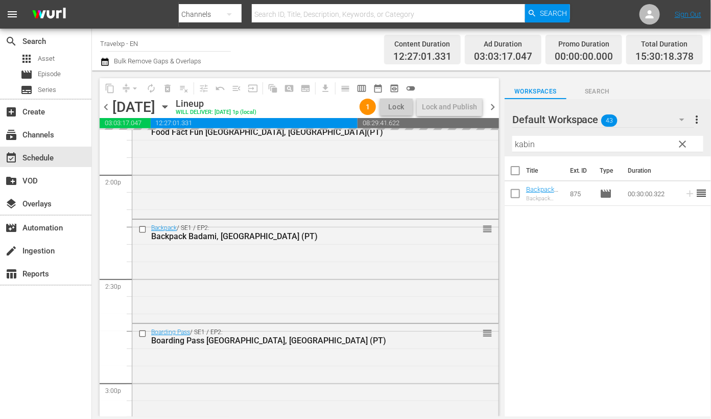
click at [518, 143] on input "kabin" at bounding box center [607, 144] width 191 height 16
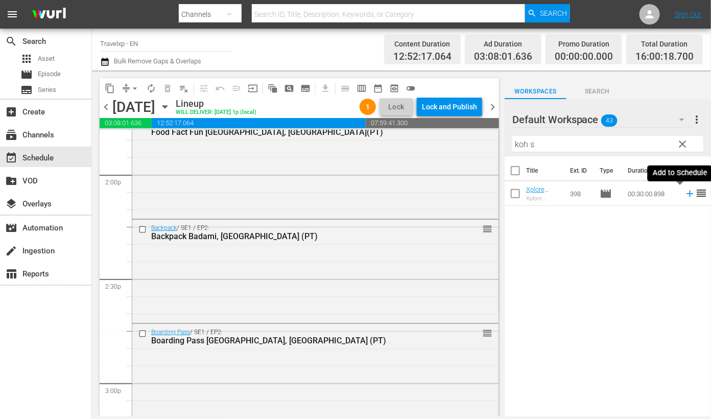
click at [685, 193] on icon at bounding box center [690, 193] width 11 height 11
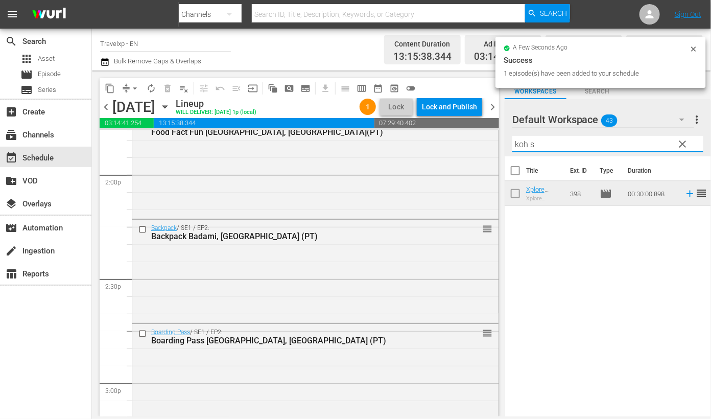
click at [470, 139] on div "content_copy compress arrow_drop_down autorenew_outlined delete_forever_outline…" at bounding box center [401, 244] width 619 height 346
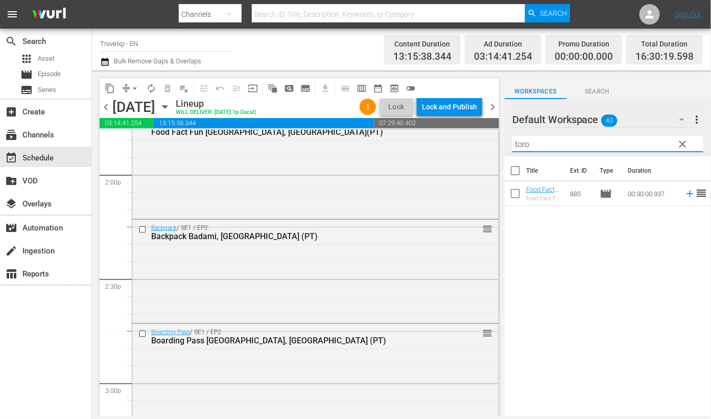
type input "toron"
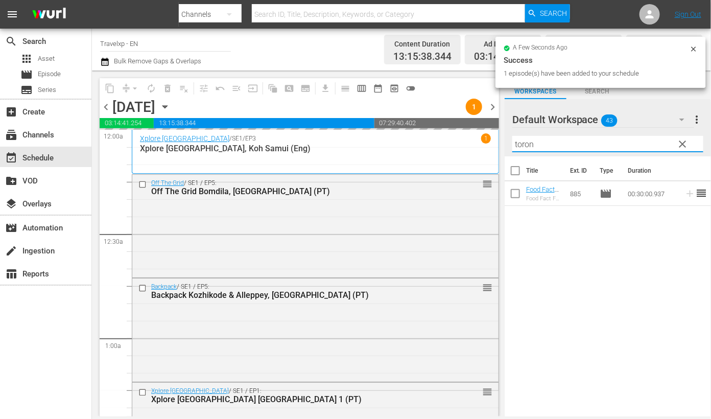
scroll to position [2874, 0]
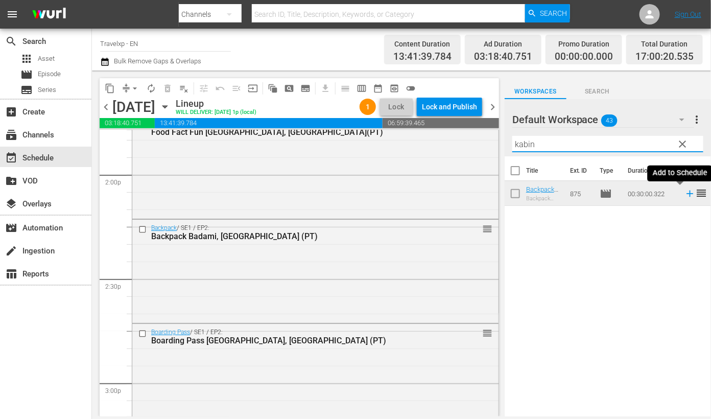
click at [685, 193] on icon at bounding box center [690, 193] width 11 height 11
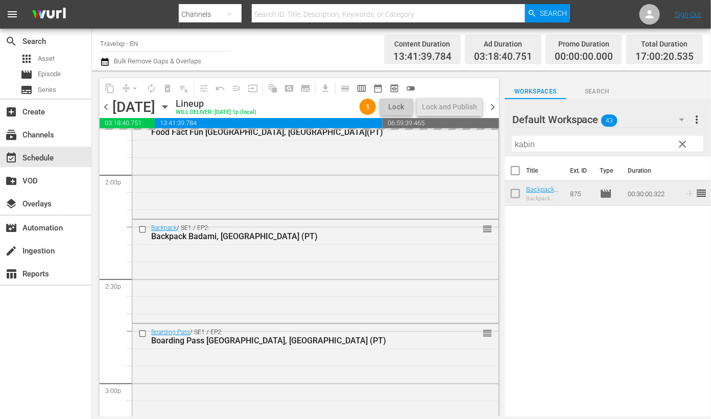
click at [529, 144] on input "kabin" at bounding box center [607, 144] width 191 height 16
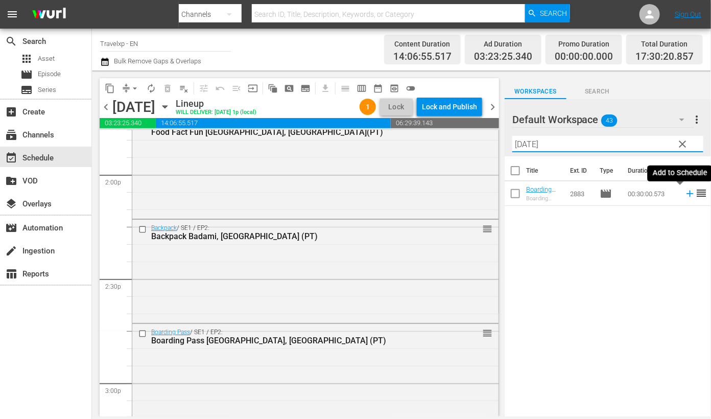
drag, startPoint x: 679, startPoint y: 193, endPoint x: 567, endPoint y: 142, distance: 123.7
click at [687, 193] on icon at bounding box center [690, 194] width 7 height 7
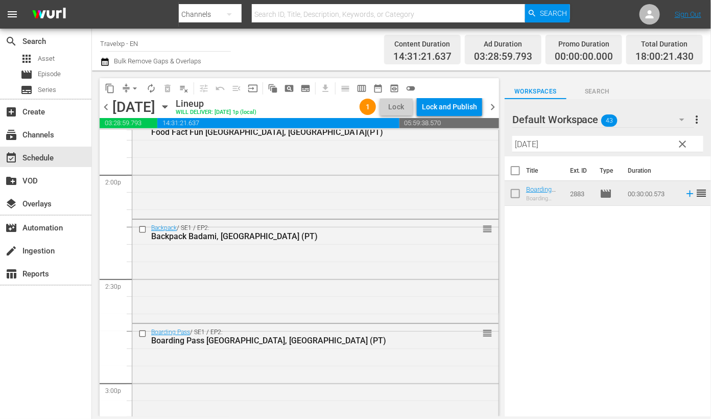
click at [511, 145] on div "Default Workspace 43 Default more_vert clear Filter by Title pola" at bounding box center [608, 127] width 206 height 57
click at [520, 144] on input "[DATE]" at bounding box center [607, 144] width 191 height 16
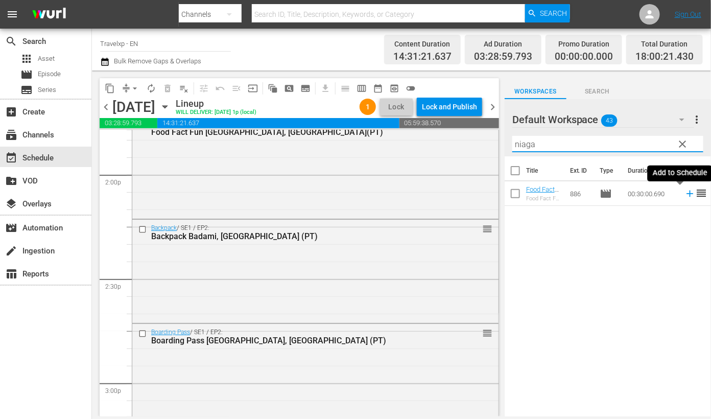
click at [685, 195] on icon at bounding box center [690, 193] width 11 height 11
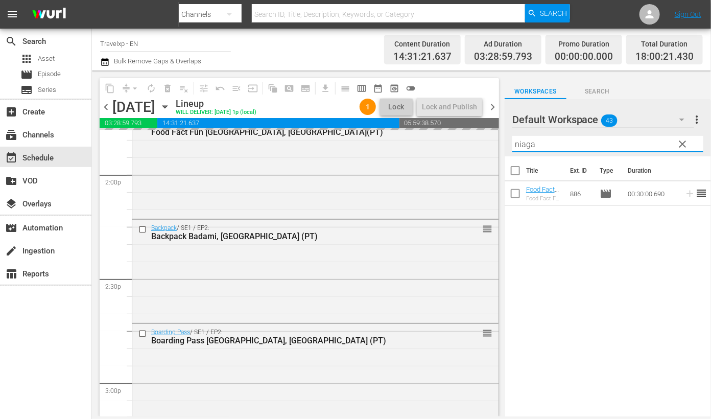
click at [539, 142] on input "niaga" at bounding box center [607, 144] width 191 height 16
click at [531, 142] on input "niaga" at bounding box center [607, 144] width 191 height 16
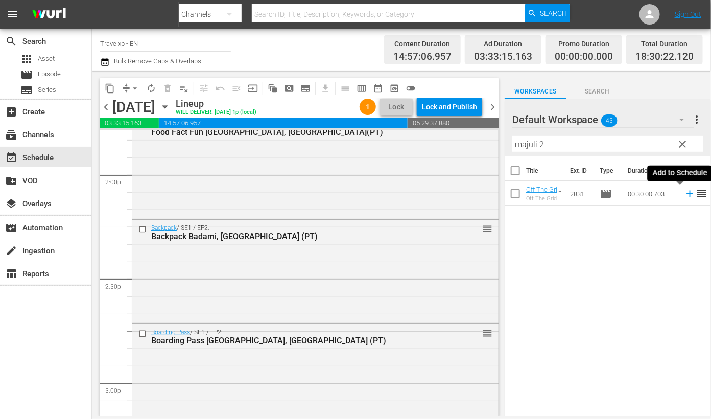
click at [687, 194] on icon at bounding box center [690, 194] width 7 height 7
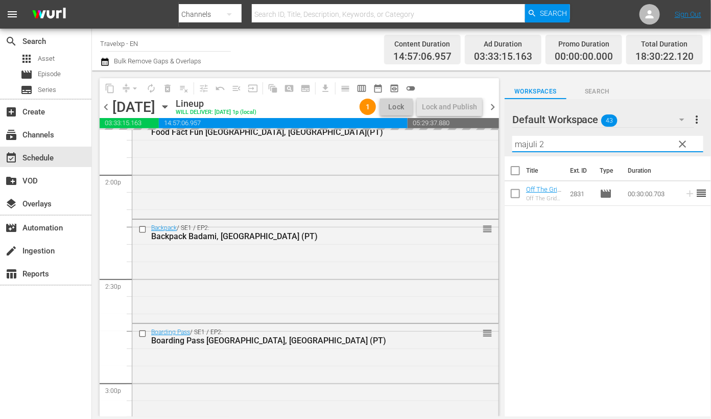
drag, startPoint x: 580, startPoint y: 145, endPoint x: 494, endPoint y: 131, distance: 87.4
click at [494, 131] on div "content_copy compress arrow_drop_down autorenew_outlined delete_forever_outline…" at bounding box center [401, 244] width 619 height 346
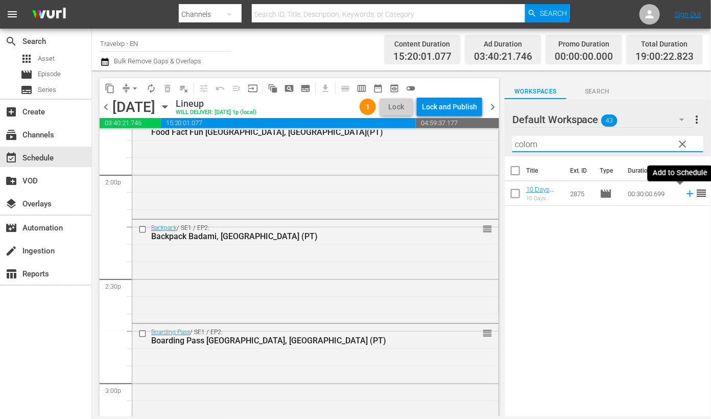
click at [687, 195] on icon at bounding box center [690, 194] width 7 height 7
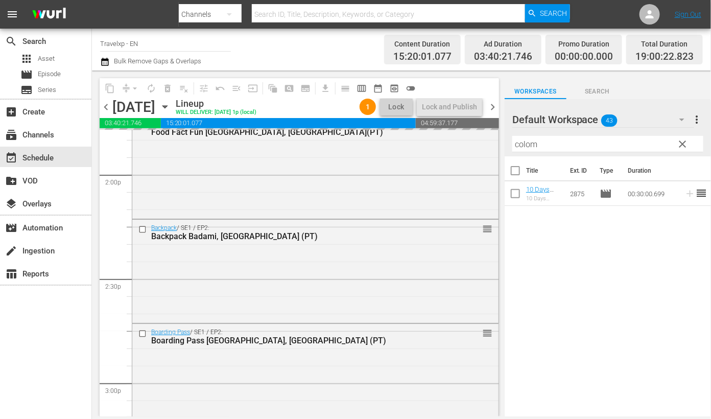
click at [537, 144] on input "colom" at bounding box center [607, 144] width 191 height 16
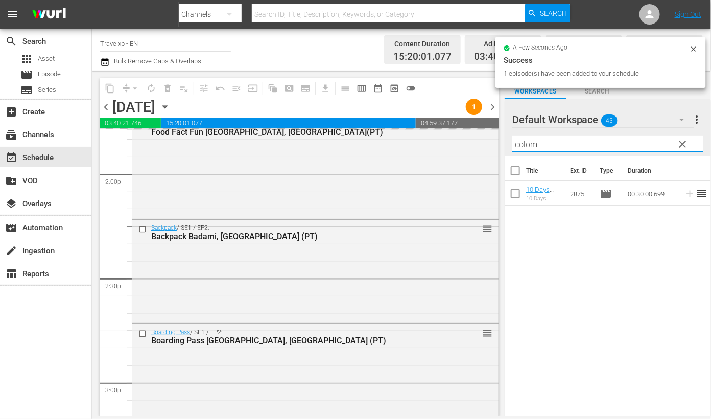
click at [537, 144] on input "colom" at bounding box center [607, 144] width 191 height 16
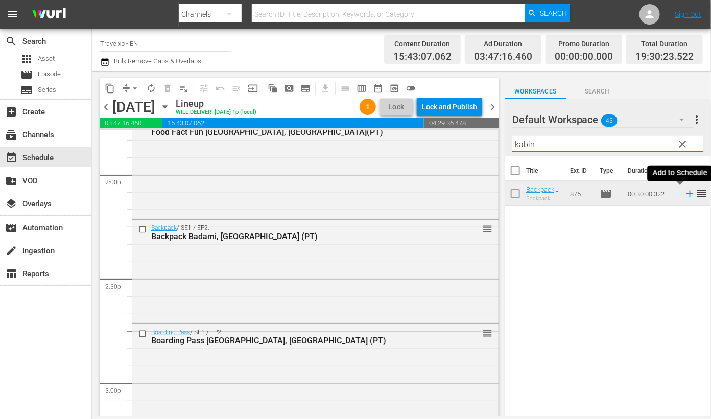
click at [685, 195] on icon at bounding box center [690, 193] width 11 height 11
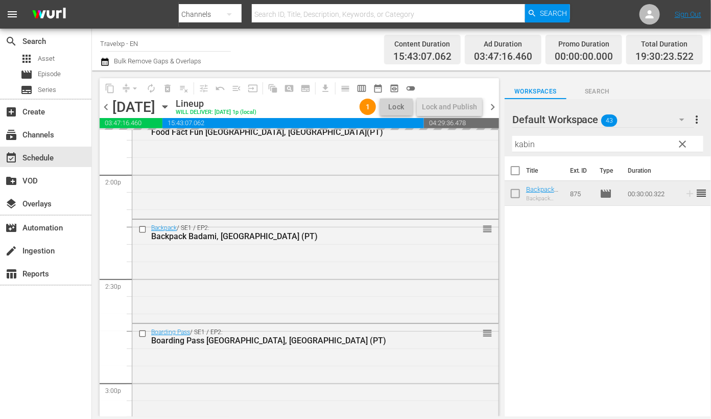
click at [534, 145] on input "kabin" at bounding box center [607, 144] width 191 height 16
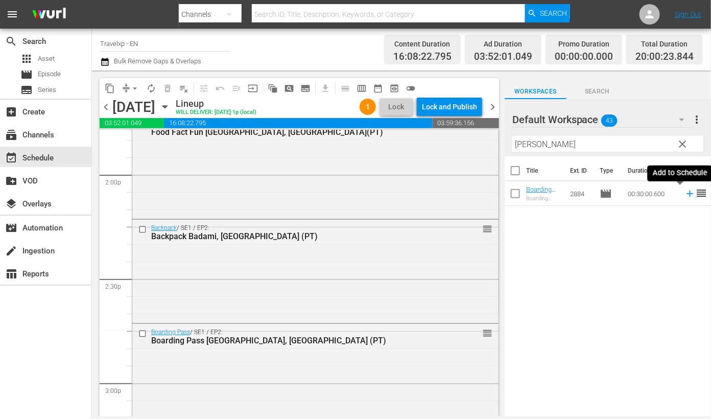
click at [687, 193] on icon at bounding box center [690, 194] width 7 height 7
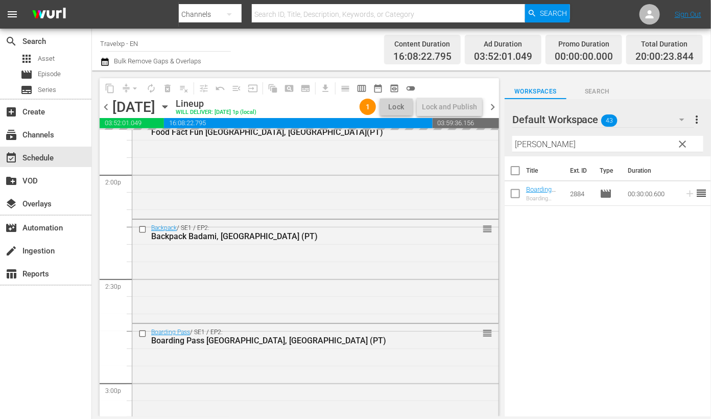
click at [525, 146] on input "[PERSON_NAME]" at bounding box center [607, 144] width 191 height 16
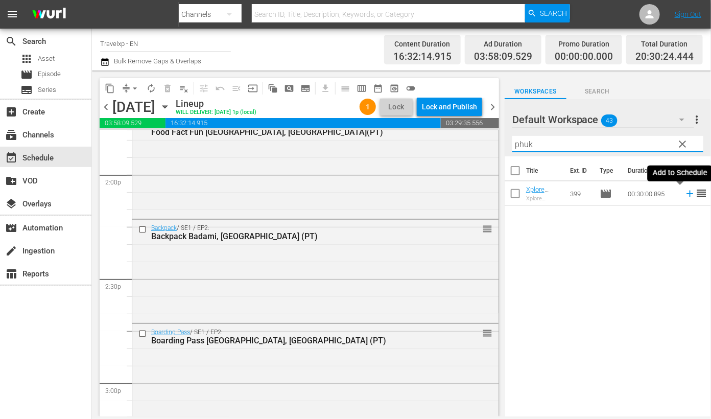
click at [685, 193] on icon at bounding box center [690, 193] width 11 height 11
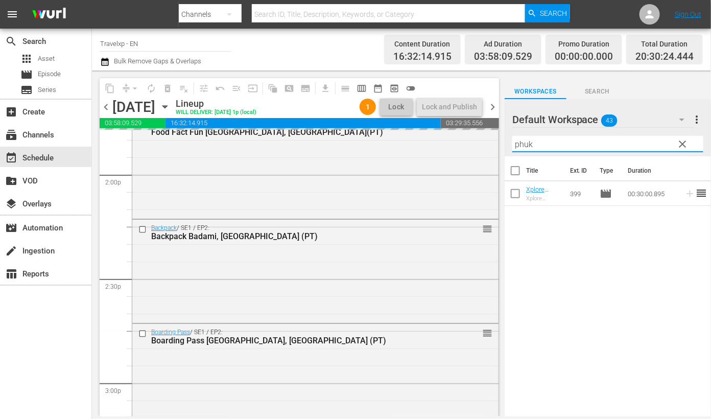
click at [524, 145] on input "phuk" at bounding box center [607, 144] width 191 height 16
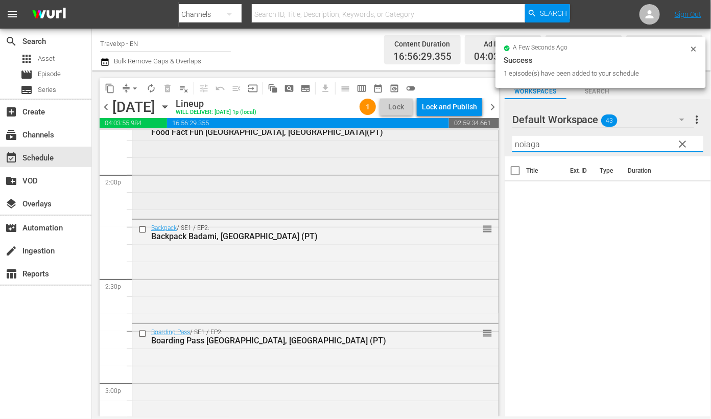
click at [457, 131] on div "content_copy compress arrow_drop_down autorenew_outlined delete_forever_outline…" at bounding box center [401, 244] width 619 height 346
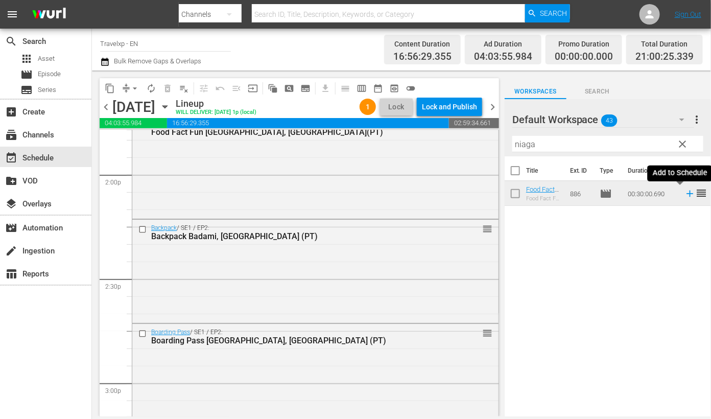
click at [685, 192] on icon at bounding box center [690, 193] width 11 height 11
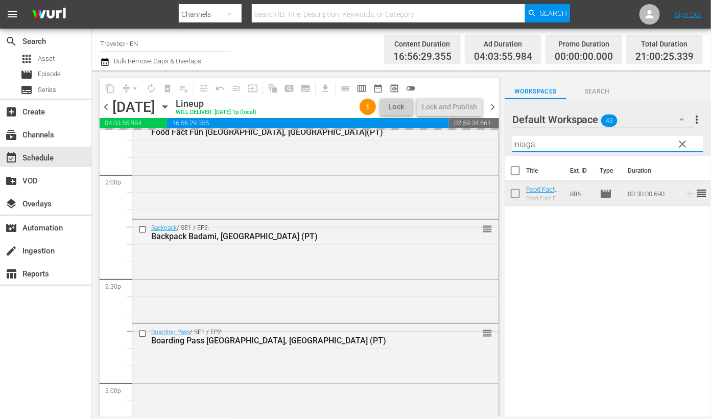
click at [524, 145] on input "niaga" at bounding box center [607, 144] width 191 height 16
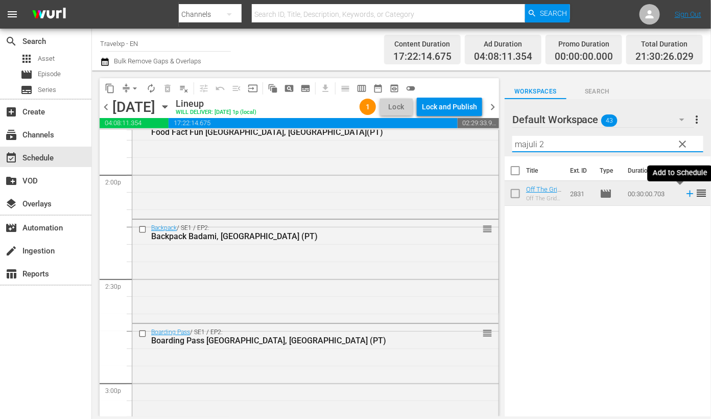
click at [685, 192] on icon at bounding box center [690, 193] width 11 height 11
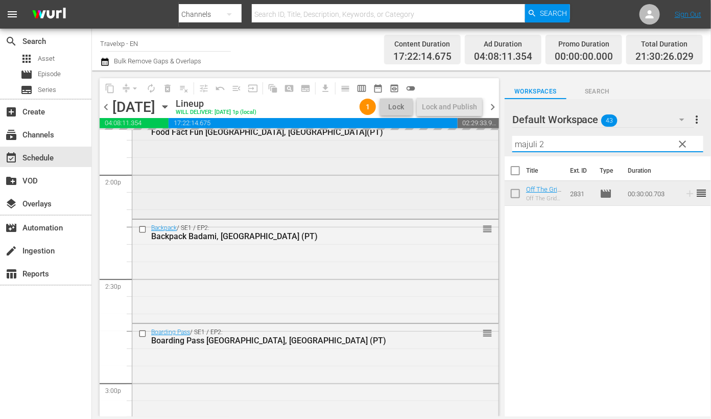
click at [475, 138] on div "content_copy compress arrow_drop_down autorenew_outlined delete_forever_outline…" at bounding box center [401, 244] width 619 height 346
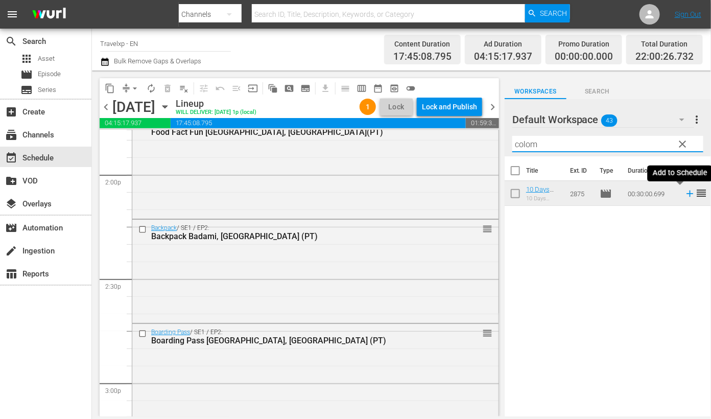
click at [685, 192] on icon at bounding box center [690, 193] width 11 height 11
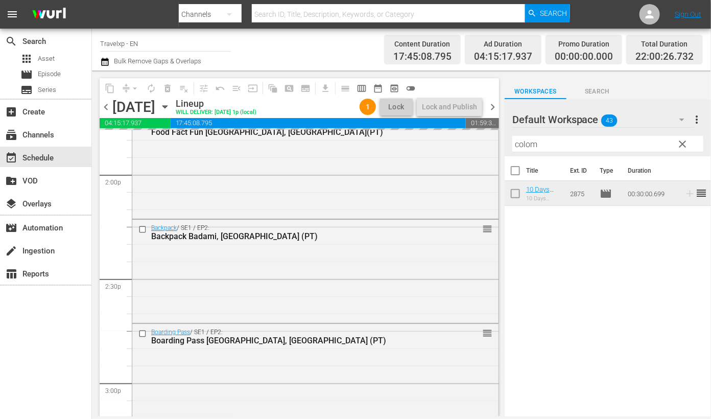
click at [533, 145] on input "colom" at bounding box center [607, 144] width 191 height 16
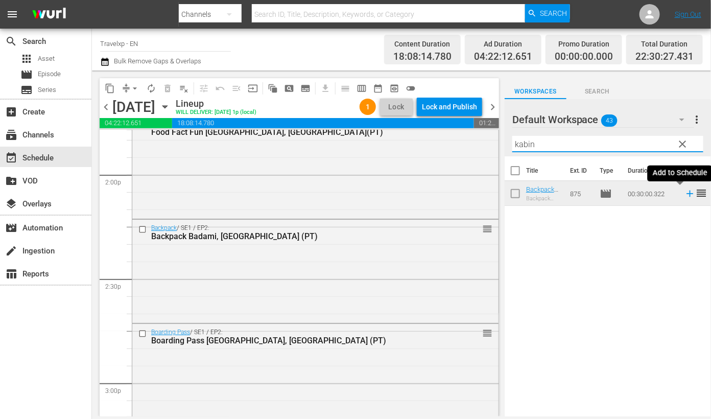
click at [685, 195] on icon at bounding box center [690, 193] width 11 height 11
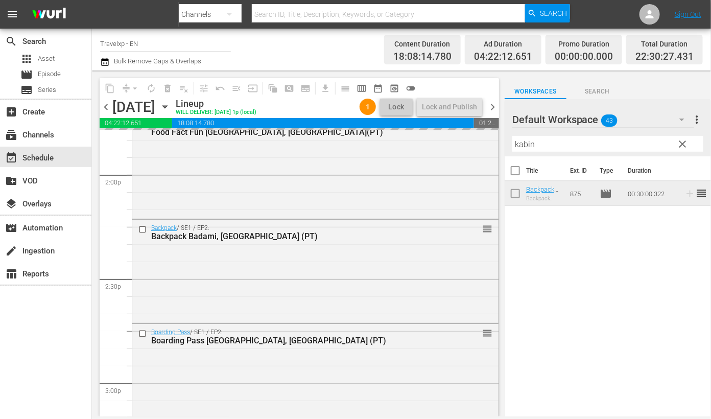
click at [528, 146] on input "kabin" at bounding box center [607, 144] width 191 height 16
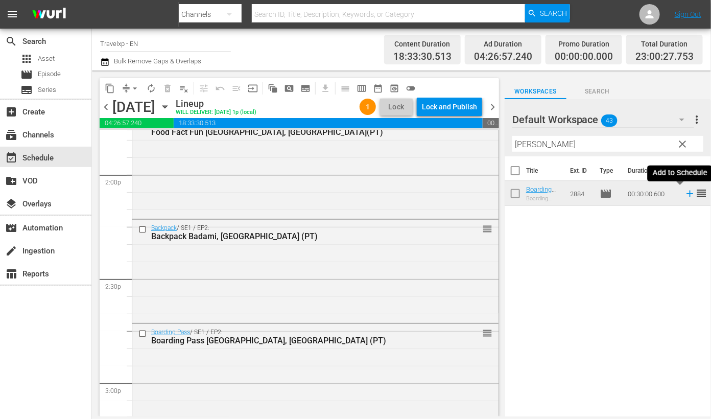
click at [685, 193] on icon at bounding box center [690, 193] width 11 height 11
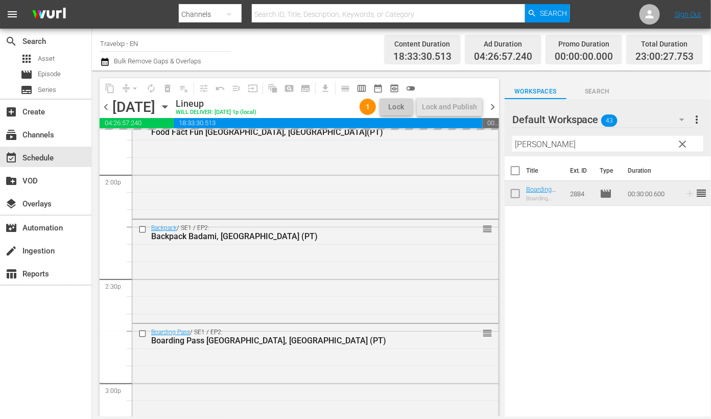
click at [529, 144] on input "[PERSON_NAME]" at bounding box center [607, 144] width 191 height 16
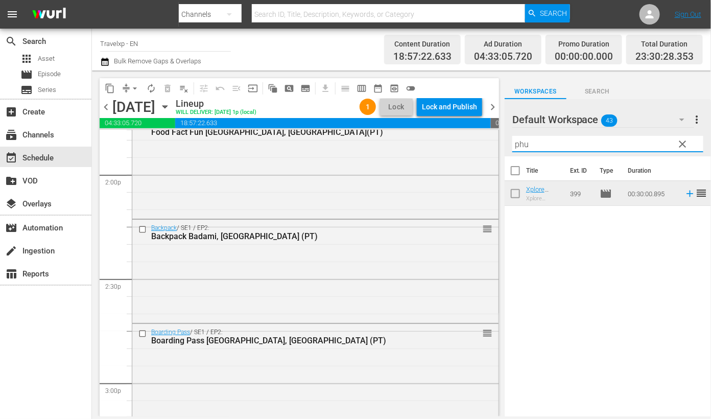
type input "phu"
click at [685, 195] on icon at bounding box center [690, 193] width 11 height 11
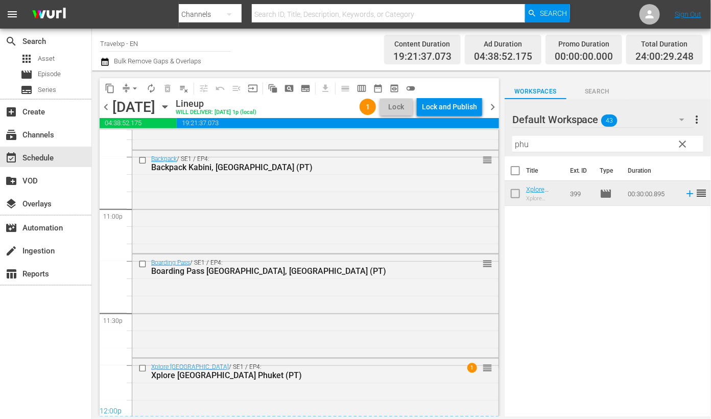
scroll to position [4761, 0]
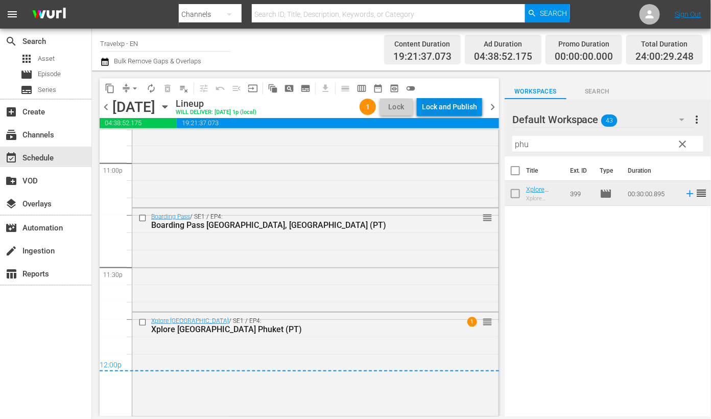
click at [451, 103] on div "Lock and Publish" at bounding box center [449, 107] width 55 height 18
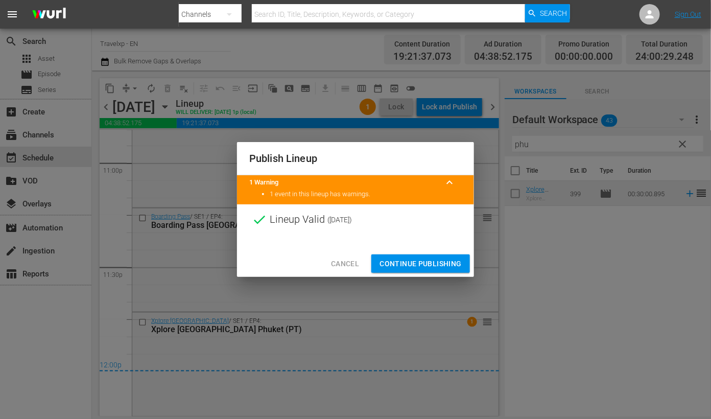
click at [421, 260] on span "Continue Publishing" at bounding box center [421, 263] width 82 height 13
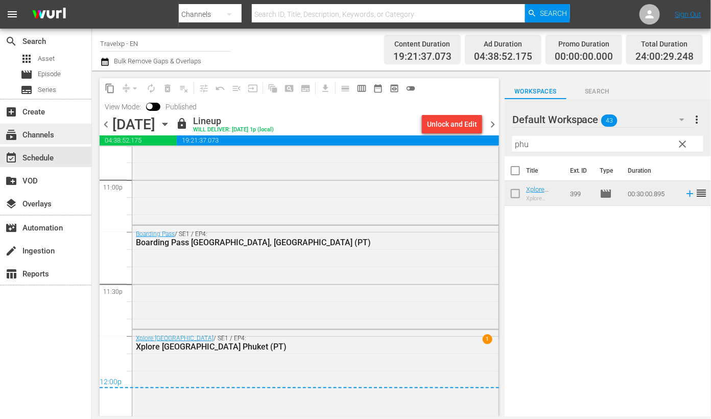
click at [52, 138] on div "subscriptions Channels" at bounding box center [28, 133] width 57 height 9
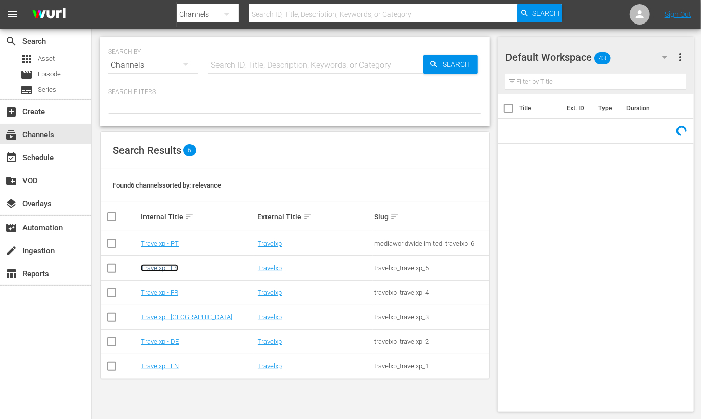
click at [172, 271] on link "Travelxp - ES" at bounding box center [159, 268] width 37 height 8
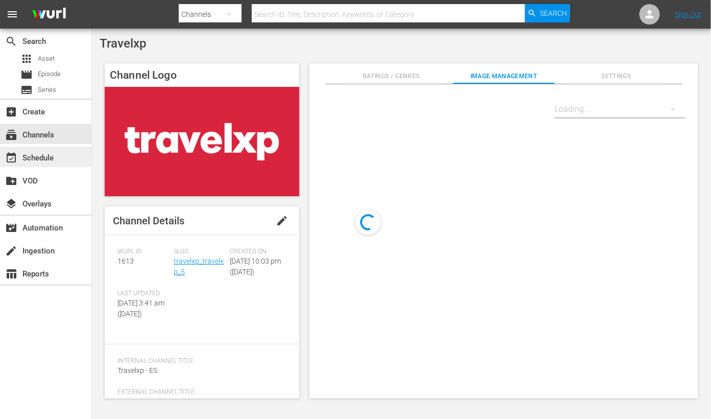
click at [62, 160] on div "event_available Schedule" at bounding box center [45, 157] width 91 height 20
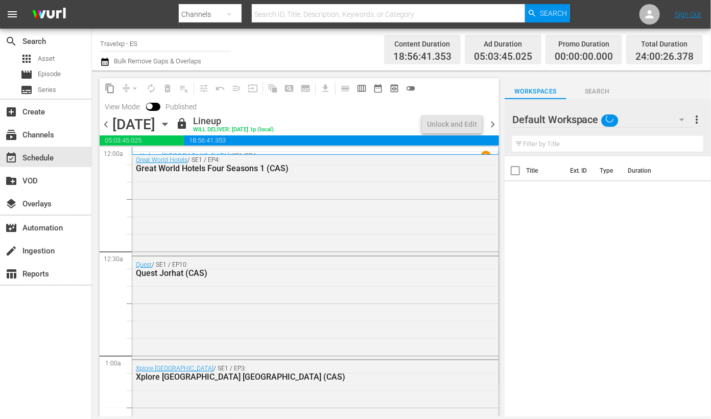
click at [493, 126] on span "chevron_right" at bounding box center [492, 124] width 13 height 13
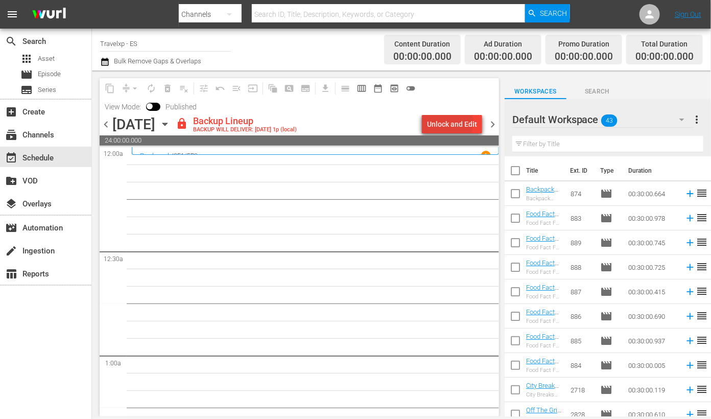
click at [450, 123] on div "Unlock and Edit" at bounding box center [452, 124] width 50 height 18
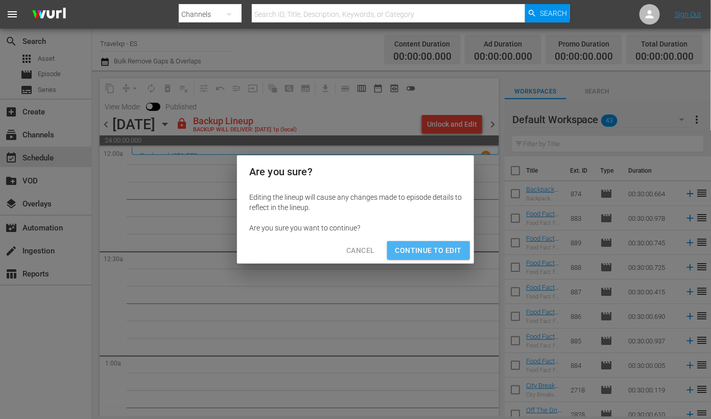
click at [432, 247] on span "Continue to Edit" at bounding box center [428, 250] width 66 height 13
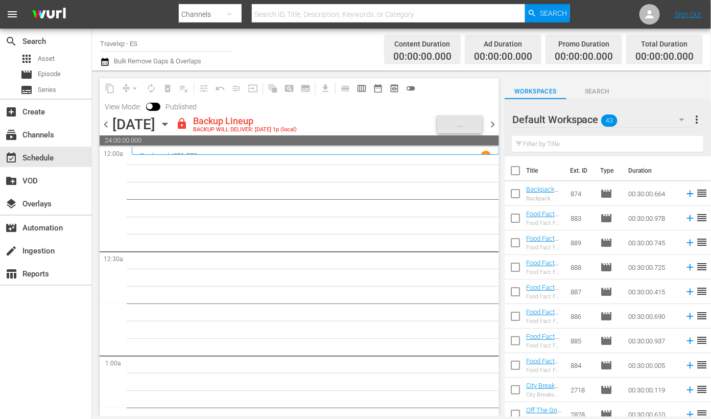
click at [248, 135] on span "24:00:00.000" at bounding box center [300, 140] width 400 height 10
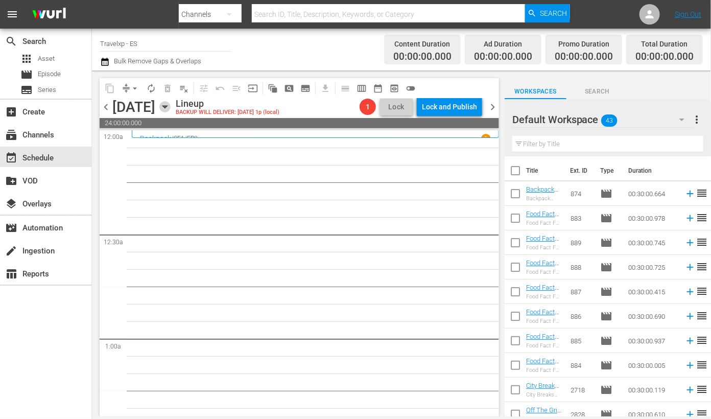
click at [171, 107] on icon "button" at bounding box center [164, 106] width 11 height 11
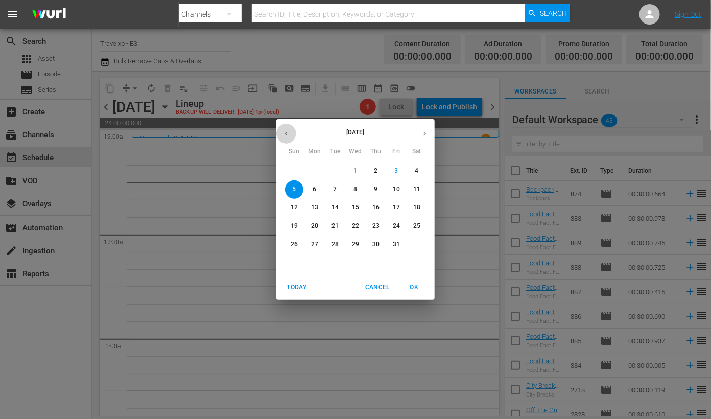
click at [285, 130] on icon "button" at bounding box center [287, 134] width 8 height 8
click at [286, 134] on icon "button" at bounding box center [287, 134] width 8 height 8
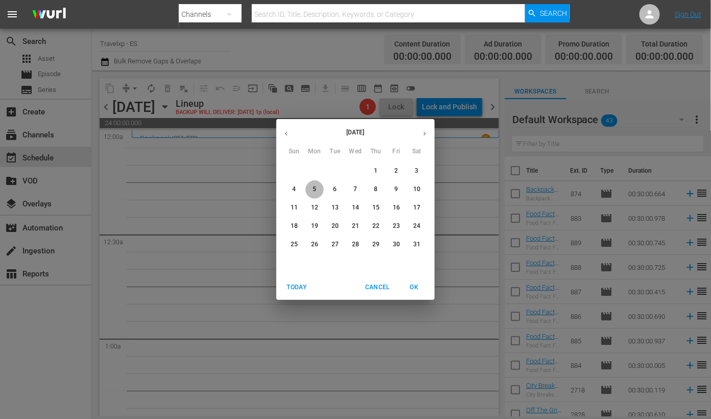
click at [314, 190] on p "5" at bounding box center [315, 189] width 4 height 9
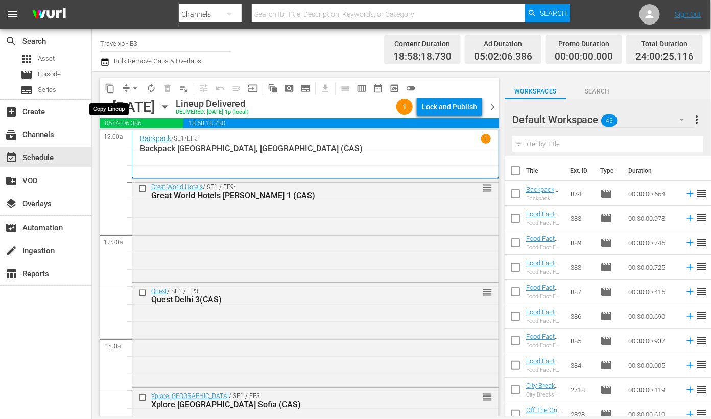
click at [110, 89] on span "content_copy" at bounding box center [110, 88] width 10 height 10
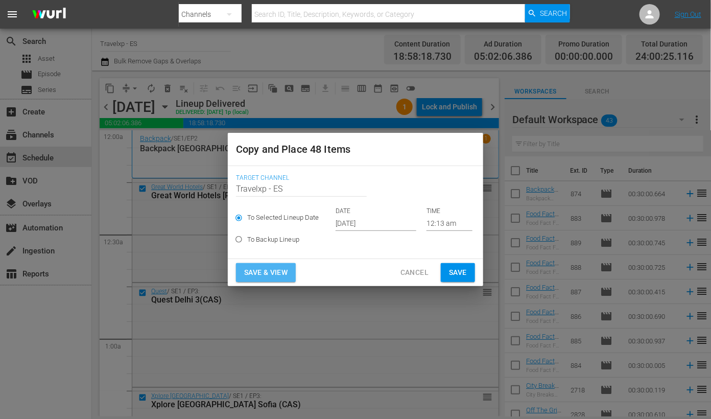
click at [276, 272] on span "Save & View" at bounding box center [265, 272] width 43 height 13
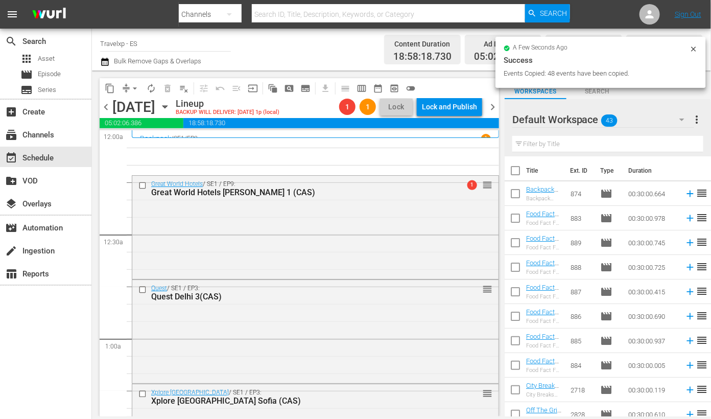
click at [134, 84] on span "arrow_drop_down" at bounding box center [135, 88] width 10 height 10
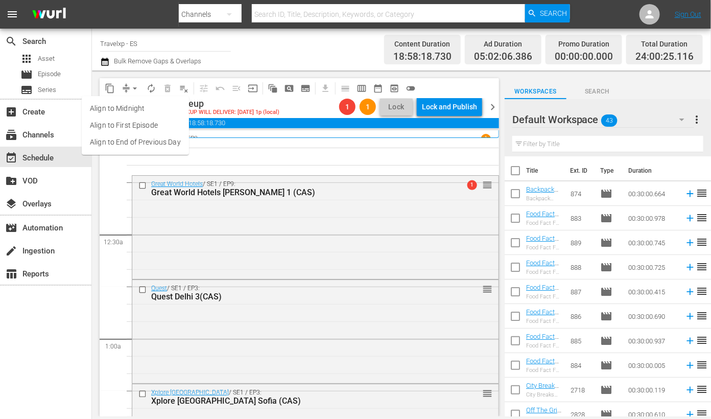
click at [157, 141] on li "Align to End of Previous Day" at bounding box center [135, 142] width 107 height 17
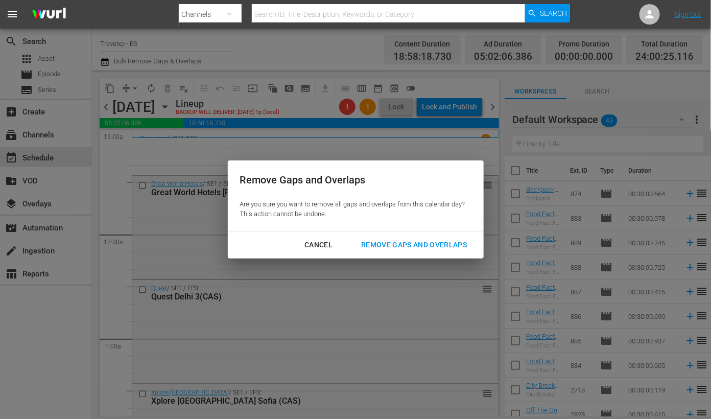
click at [419, 239] on div "Remove Gaps and Overlaps" at bounding box center [414, 245] width 122 height 13
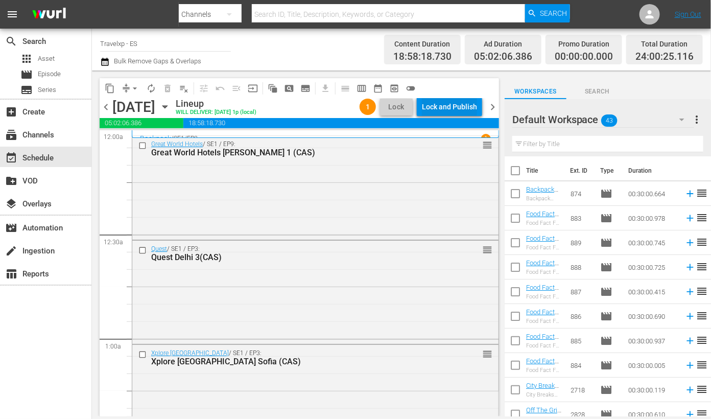
click at [459, 107] on div "Lock and Publish" at bounding box center [449, 107] width 55 height 18
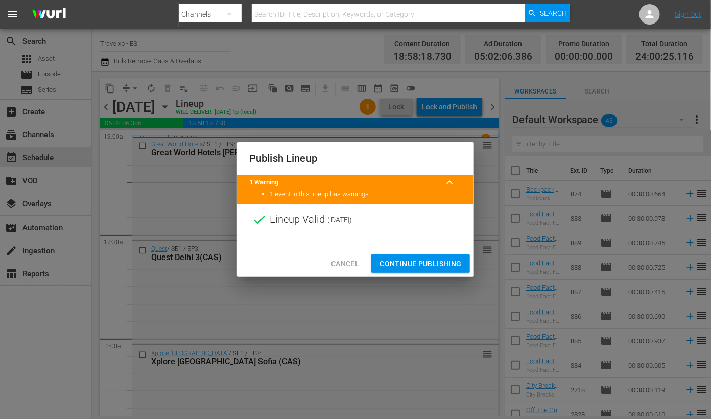
click at [427, 261] on span "Continue Publishing" at bounding box center [421, 263] width 82 height 13
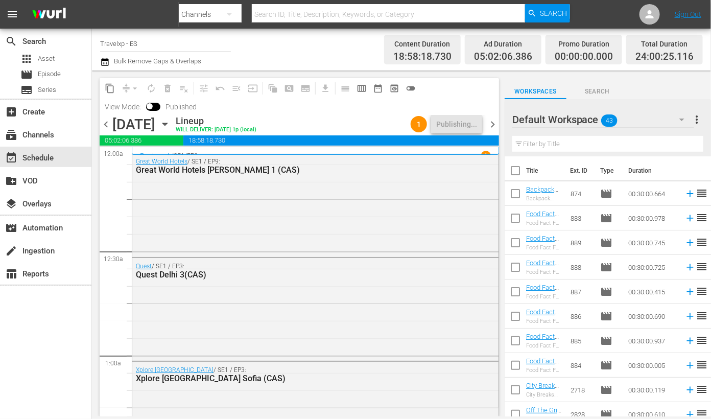
click at [493, 122] on span "chevron_right" at bounding box center [492, 124] width 13 height 13
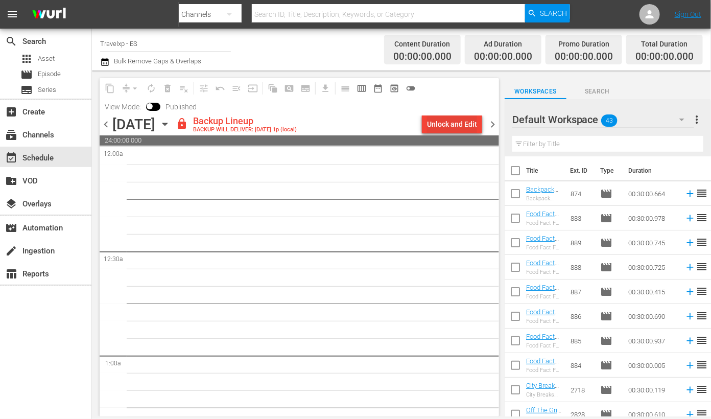
click at [436, 124] on div "Unlock and Edit" at bounding box center [452, 124] width 50 height 18
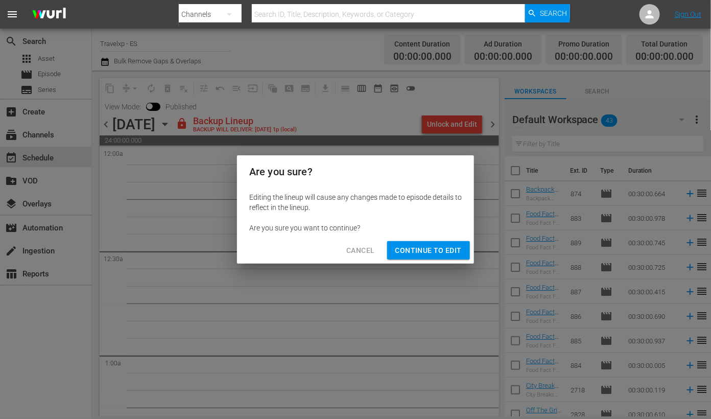
click at [408, 253] on span "Continue to Edit" at bounding box center [428, 250] width 66 height 13
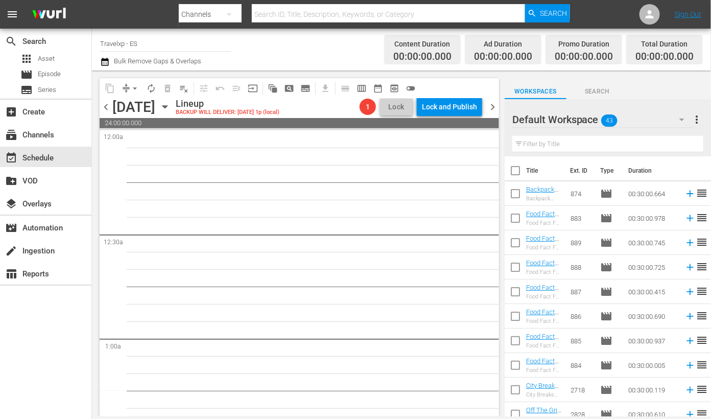
click at [253, 120] on span "24:00:00.000" at bounding box center [300, 123] width 400 height 10
click at [171, 108] on icon "button" at bounding box center [164, 106] width 11 height 11
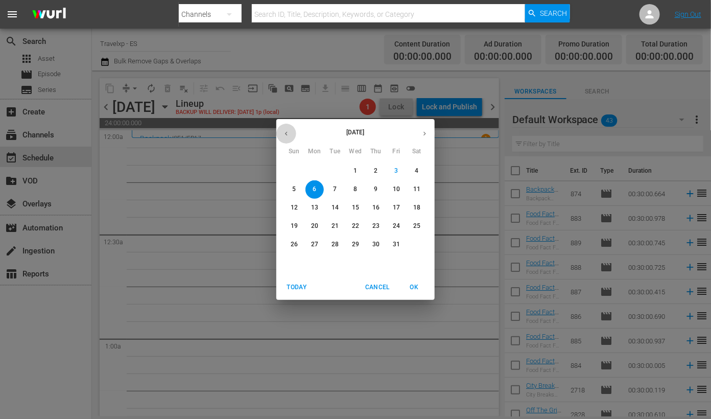
click at [286, 132] on icon "button" at bounding box center [287, 134] width 8 height 8
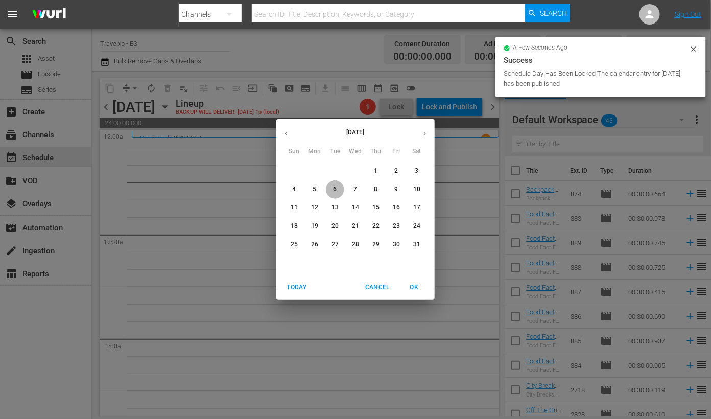
click at [335, 185] on p "6" at bounding box center [335, 189] width 4 height 9
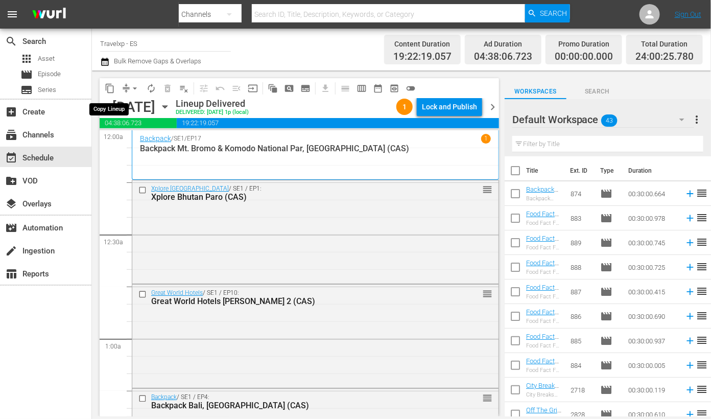
click at [112, 89] on span "content_copy" at bounding box center [110, 88] width 10 height 10
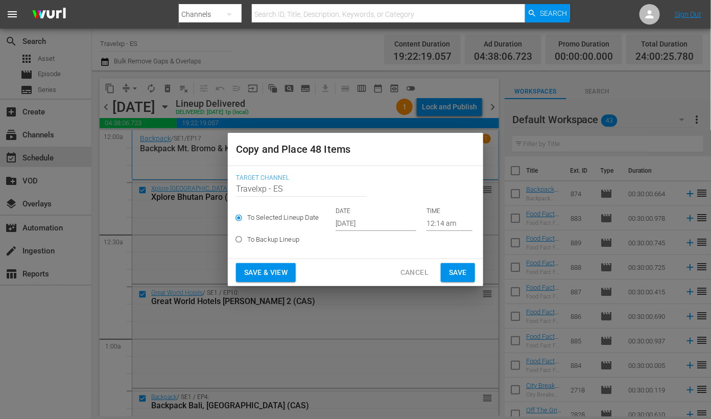
click at [364, 222] on input "Oct 5th 2025" at bounding box center [376, 223] width 81 height 15
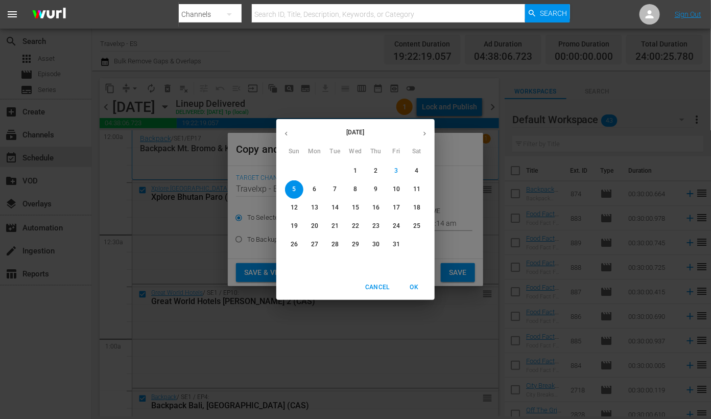
click at [319, 193] on span "6" at bounding box center [315, 189] width 18 height 9
type input "Oct 6th 2025"
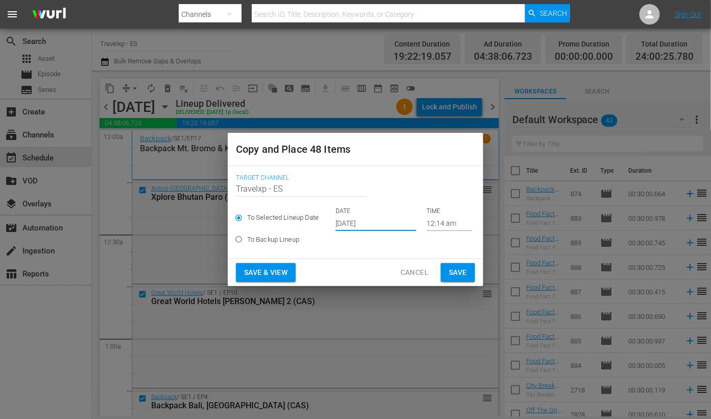
click at [271, 265] on button "Save & View" at bounding box center [266, 272] width 60 height 19
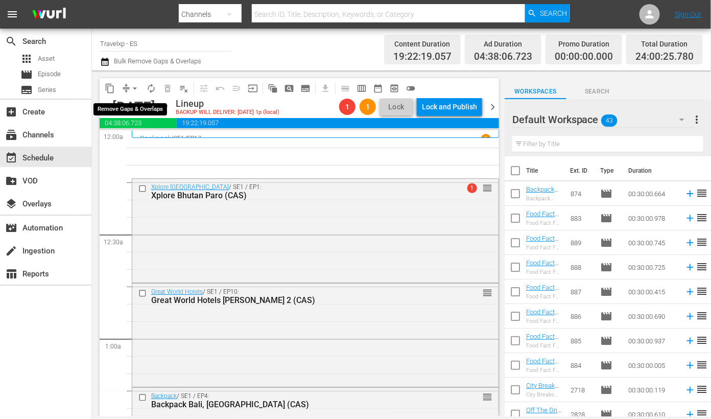
click at [133, 92] on span "arrow_drop_down" at bounding box center [135, 88] width 10 height 10
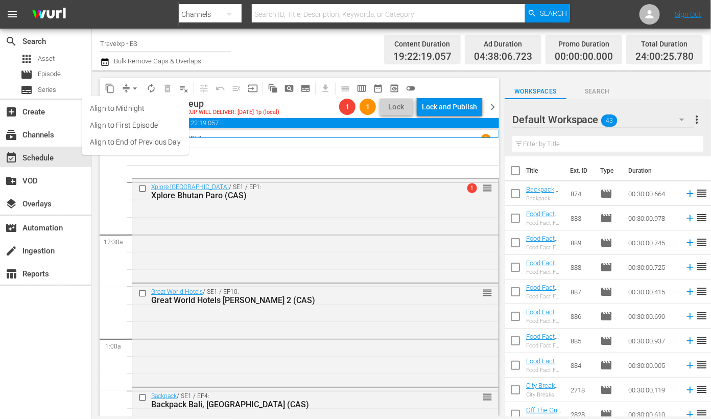
click at [128, 141] on li "Align to End of Previous Day" at bounding box center [135, 142] width 107 height 17
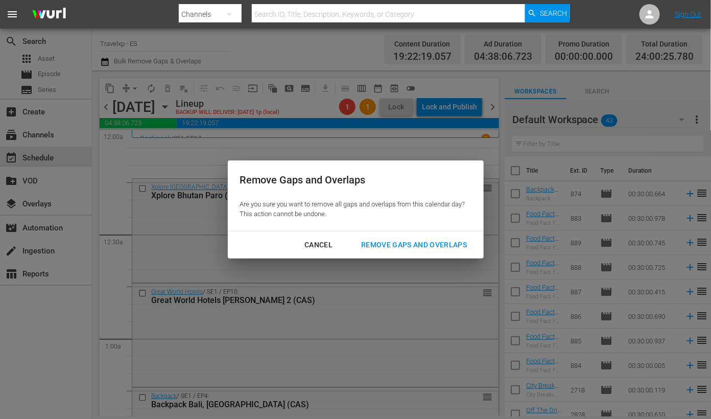
click at [416, 238] on button "Remove Gaps and Overlaps" at bounding box center [414, 245] width 130 height 19
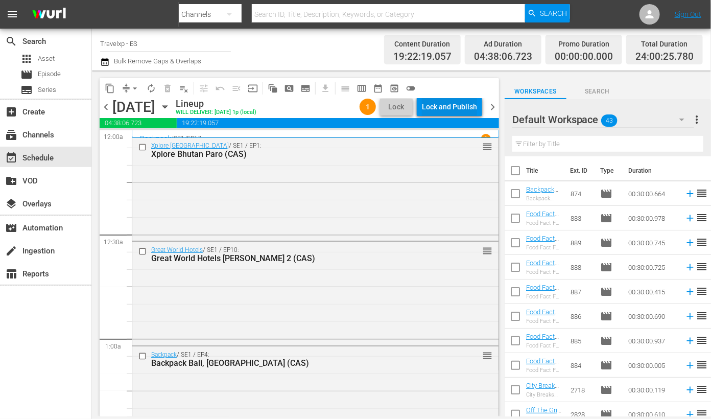
click at [462, 103] on div "Lock and Publish" at bounding box center [449, 107] width 55 height 18
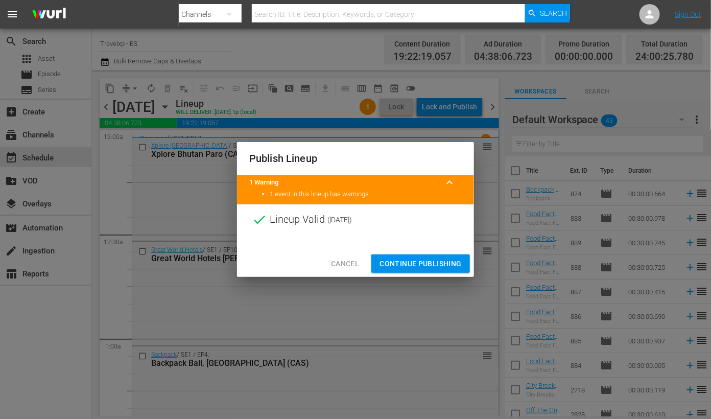
click at [422, 259] on span "Continue Publishing" at bounding box center [421, 263] width 82 height 13
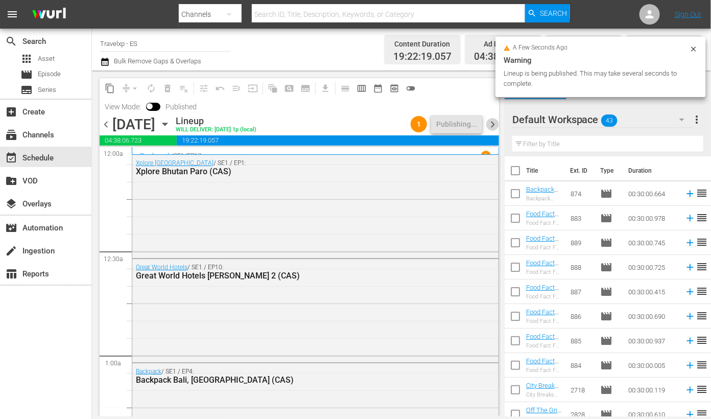
click at [494, 122] on span "chevron_right" at bounding box center [492, 124] width 13 height 13
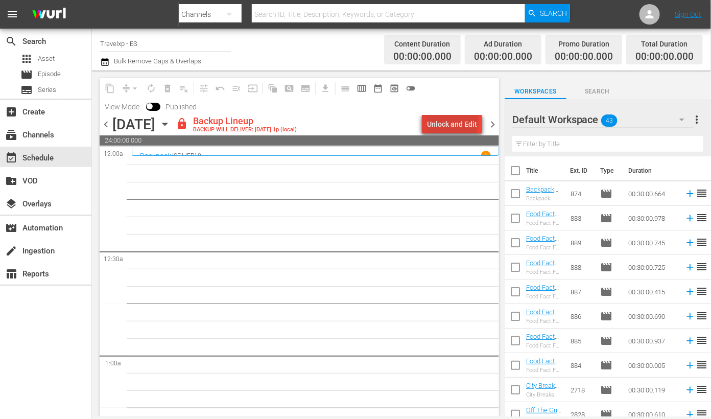
click at [455, 122] on div "Unlock and Edit" at bounding box center [452, 124] width 50 height 18
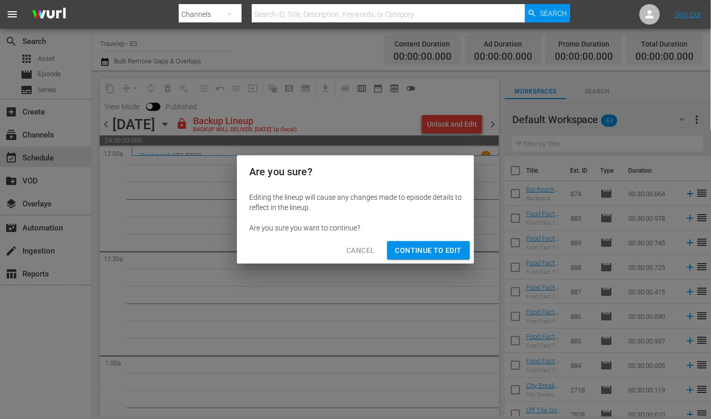
click at [435, 248] on span "Continue to Edit" at bounding box center [428, 250] width 66 height 13
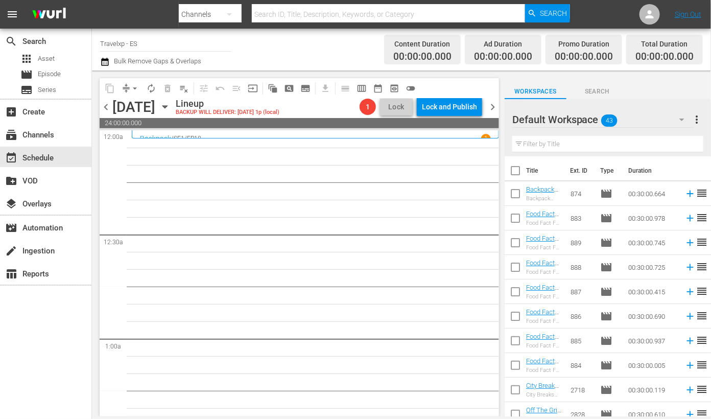
click at [261, 122] on span "24:00:00.000" at bounding box center [300, 123] width 400 height 10
click at [171, 103] on icon "button" at bounding box center [164, 106] width 11 height 11
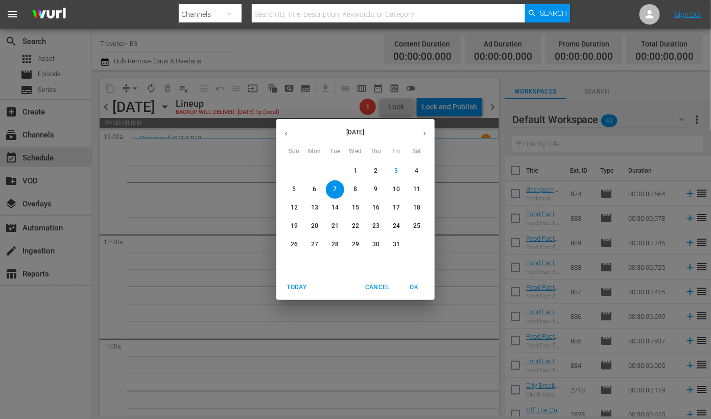
click at [288, 133] on icon "button" at bounding box center [287, 134] width 8 height 8
click at [287, 133] on icon "button" at bounding box center [287, 134] width 8 height 8
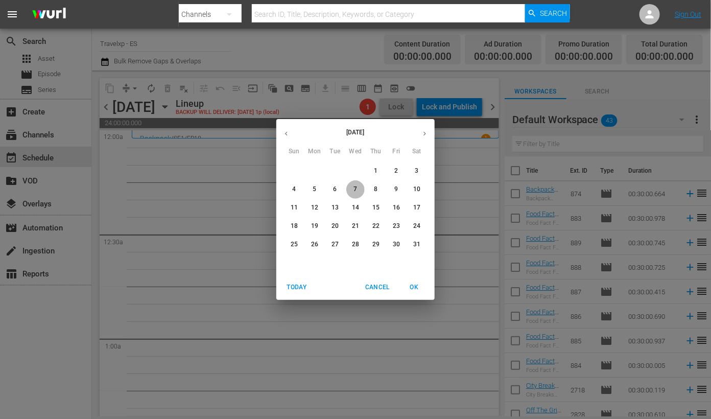
click at [358, 187] on span "7" at bounding box center [355, 189] width 18 height 9
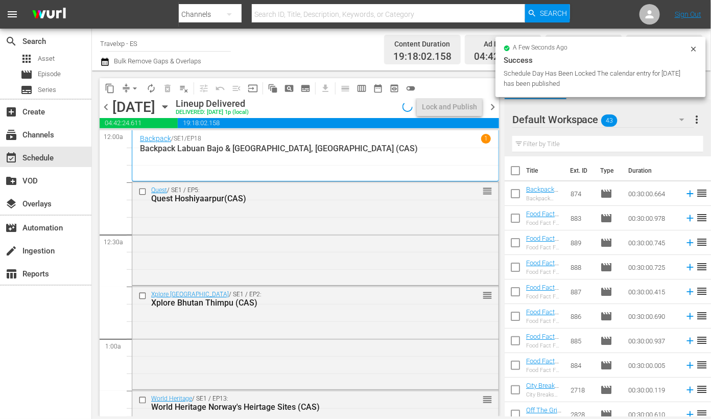
click at [109, 90] on span "content_copy" at bounding box center [110, 88] width 10 height 10
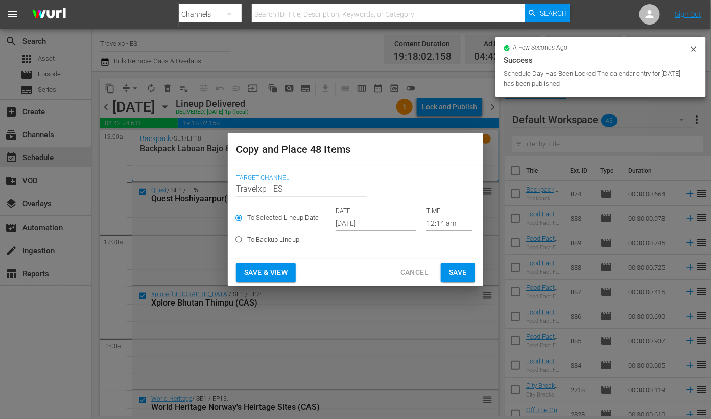
click at [456, 221] on input "12:14 am" at bounding box center [450, 223] width 46 height 15
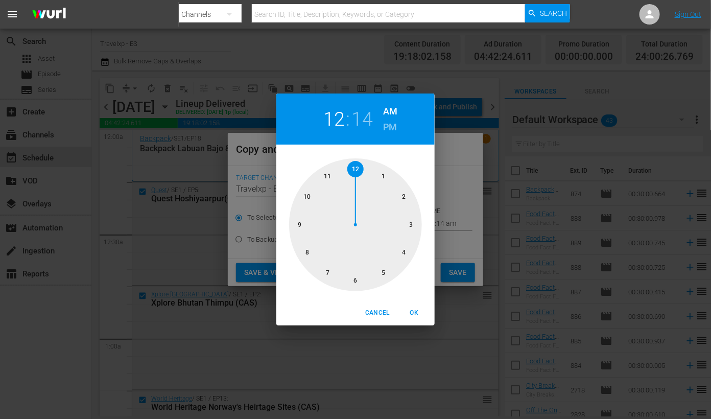
click at [420, 160] on div at bounding box center [355, 224] width 133 height 133
click at [456, 150] on div "02 : 14 AM PM 00 05 10 15 20 25 30 35 40 45 50 55 Cancel OK" at bounding box center [355, 209] width 711 height 419
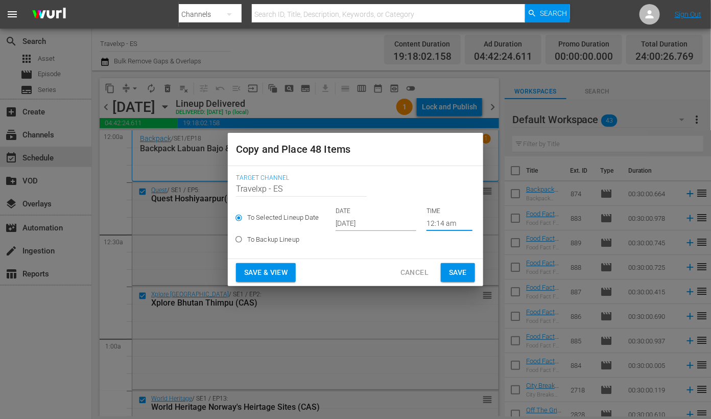
click at [350, 220] on input "Oct 5th 2025" at bounding box center [376, 223] width 81 height 15
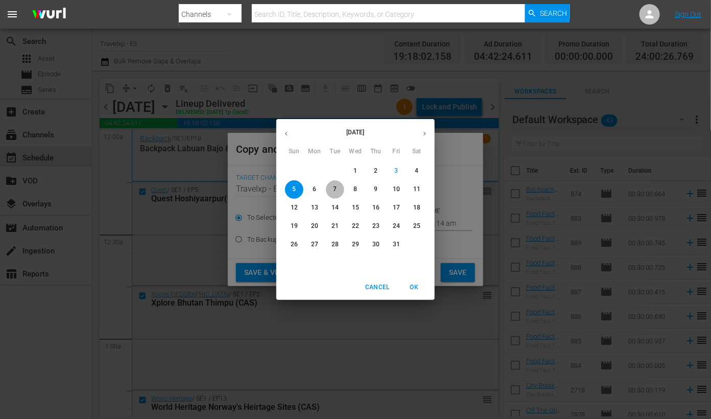
click at [335, 185] on p "7" at bounding box center [335, 189] width 4 height 9
type input "Oct 7th 2025"
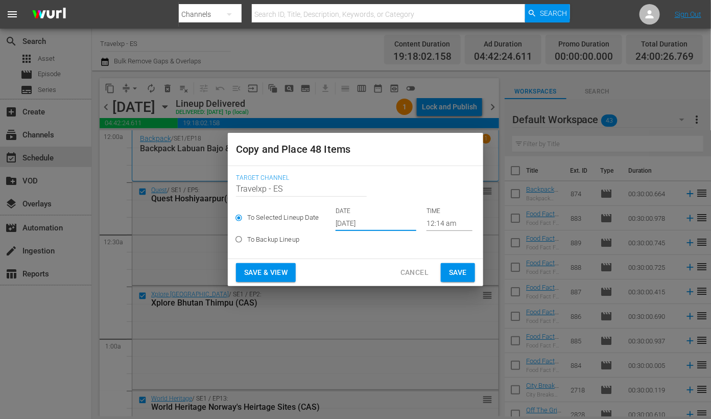
click at [278, 265] on button "Save & View" at bounding box center [266, 272] width 60 height 19
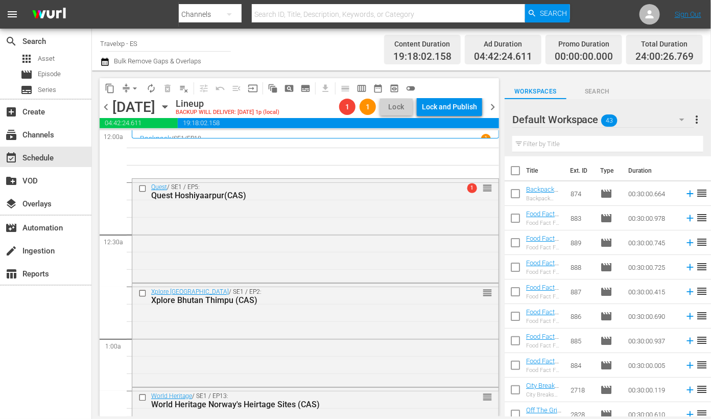
click at [278, 265] on div "Quest / SE1 / EP5: Quest Hoshiyaarpur(CAS) 1 reorder" at bounding box center [315, 229] width 366 height 101
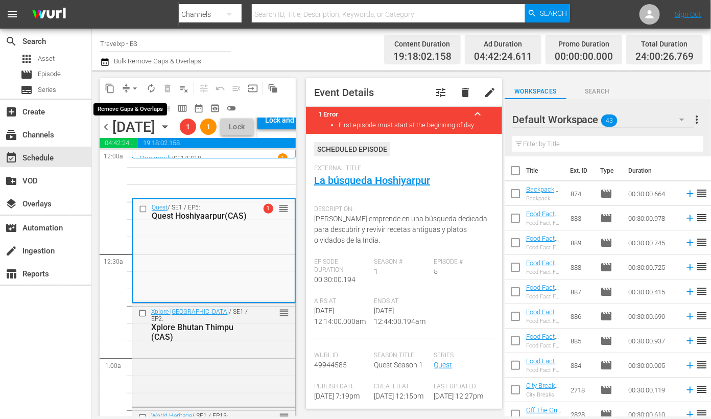
click at [133, 88] on span "arrow_drop_down" at bounding box center [135, 88] width 10 height 10
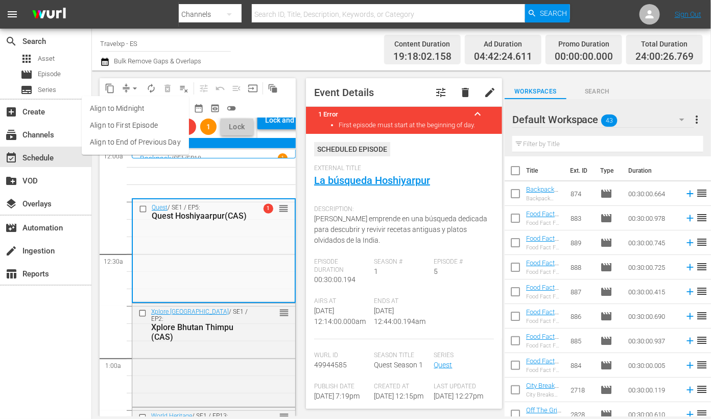
click at [145, 144] on li "Align to End of Previous Day" at bounding box center [135, 142] width 107 height 17
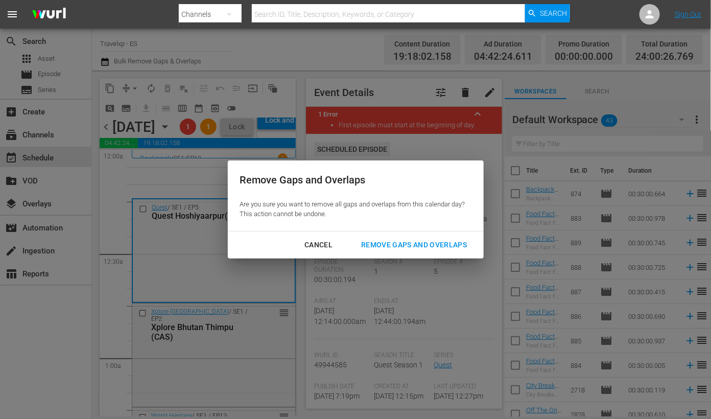
click at [410, 237] on button "Remove Gaps and Overlaps" at bounding box center [414, 245] width 130 height 19
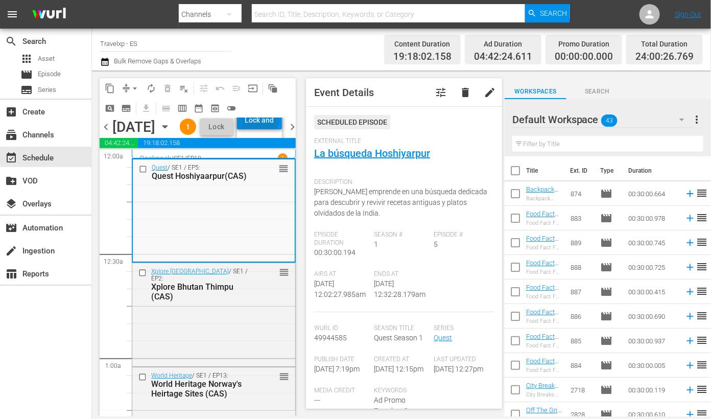
click at [275, 129] on div "Lock and Publish" at bounding box center [259, 120] width 35 height 18
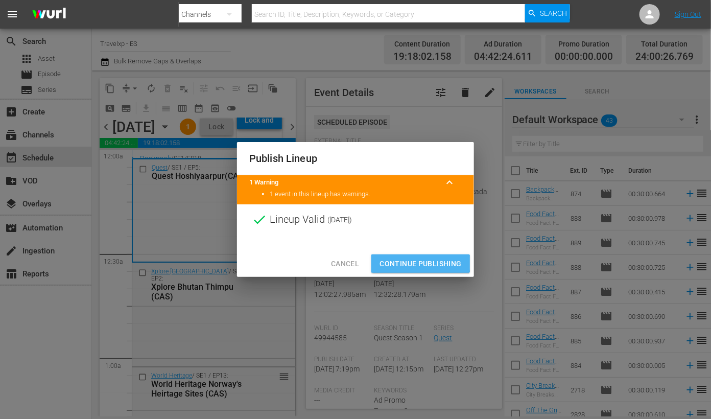
click at [420, 263] on span "Continue Publishing" at bounding box center [421, 263] width 82 height 13
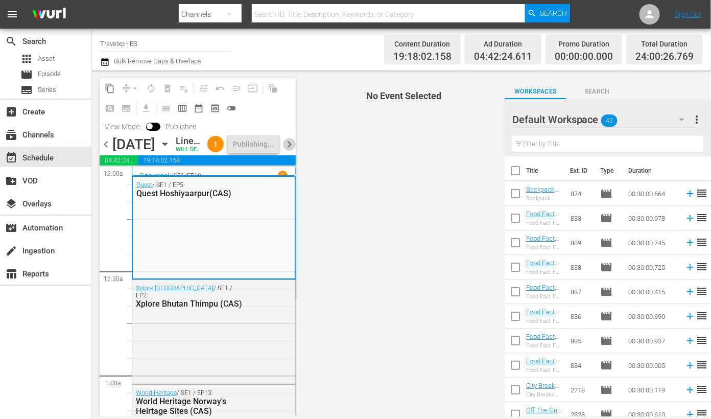
click at [290, 149] on span "chevron_right" at bounding box center [289, 144] width 13 height 13
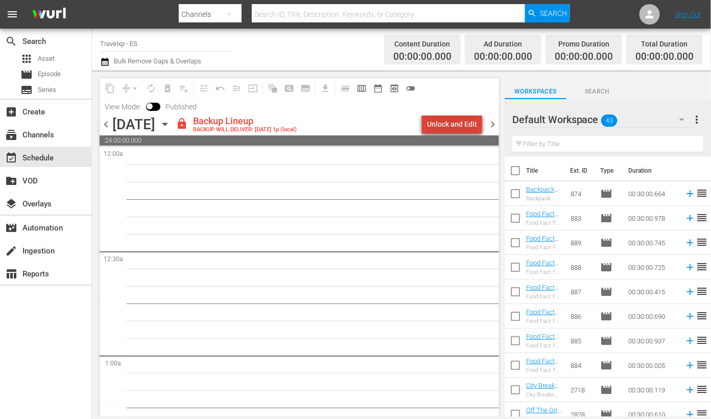
click at [457, 123] on div "Unlock and Edit" at bounding box center [452, 124] width 50 height 18
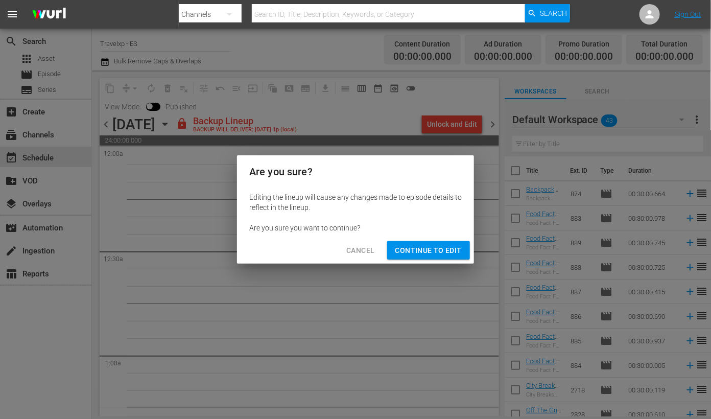
click at [439, 249] on span "Continue to Edit" at bounding box center [428, 250] width 66 height 13
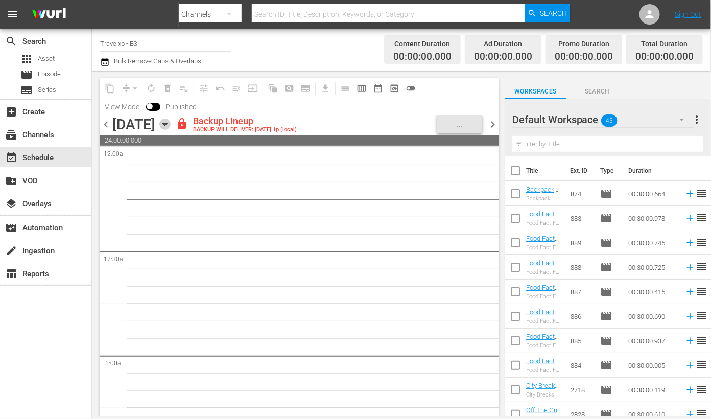
click at [171, 124] on icon "button" at bounding box center [164, 124] width 11 height 11
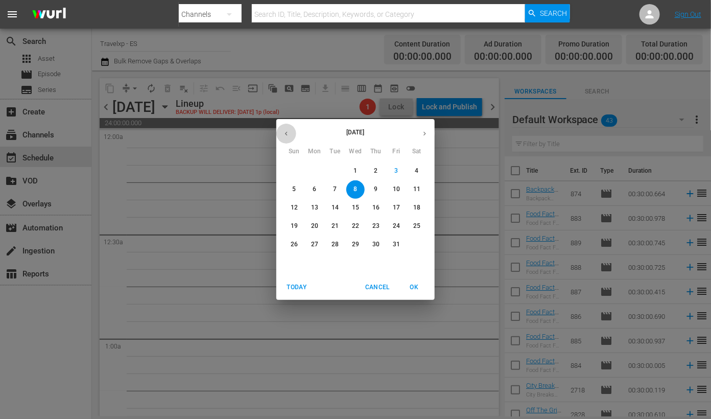
click at [288, 133] on icon "button" at bounding box center [287, 134] width 8 height 8
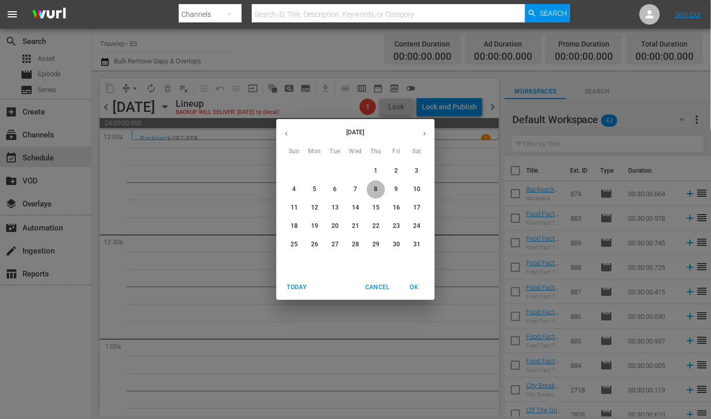
click at [374, 190] on p "8" at bounding box center [376, 189] width 4 height 9
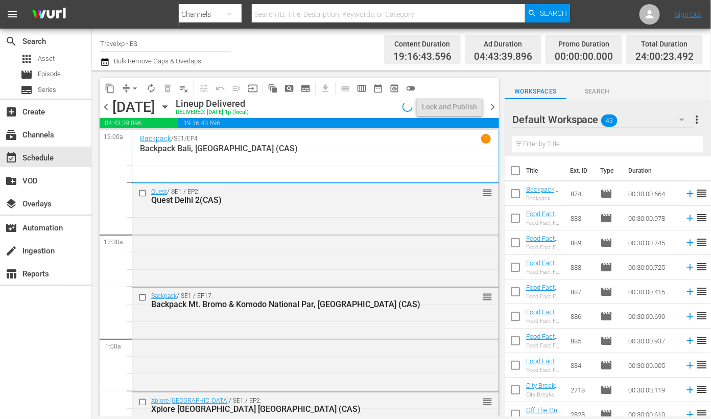
click at [110, 79] on div "content_copy compress arrow_drop_down autorenew_outlined delete_forever_outline…" at bounding box center [260, 88] width 321 height 20
click at [110, 87] on span "content_copy" at bounding box center [110, 88] width 10 height 10
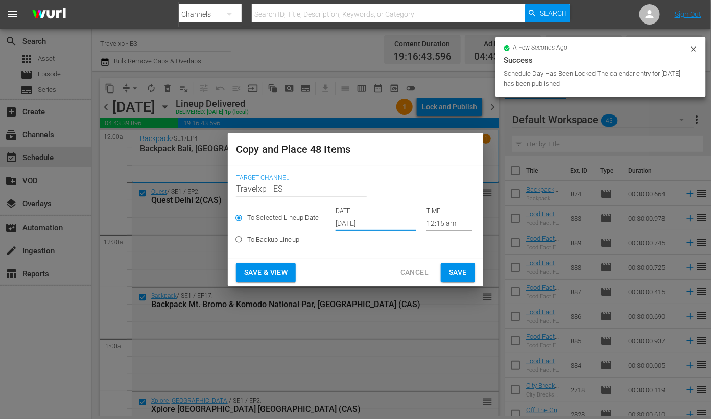
click at [362, 226] on input "Oct 5th 2025" at bounding box center [376, 223] width 81 height 15
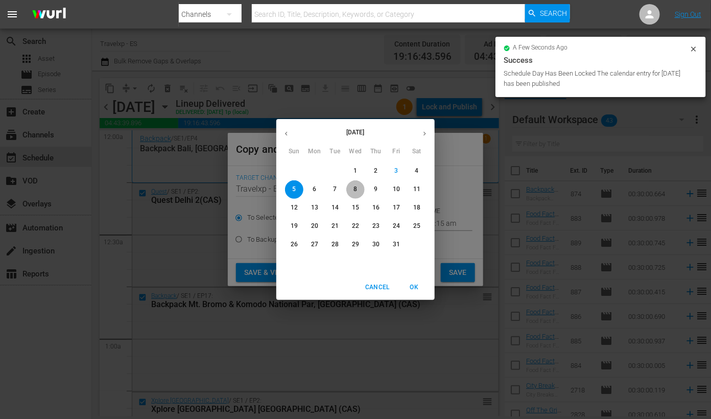
click at [357, 192] on p "8" at bounding box center [356, 189] width 4 height 9
type input "Oct 8th 2025"
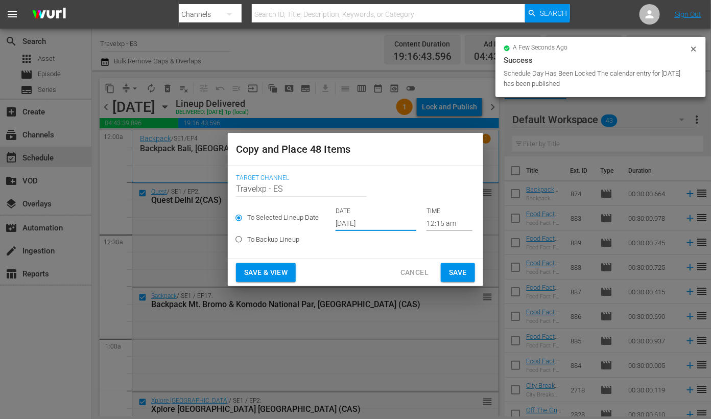
click at [268, 270] on span "Save & View" at bounding box center [265, 272] width 43 height 13
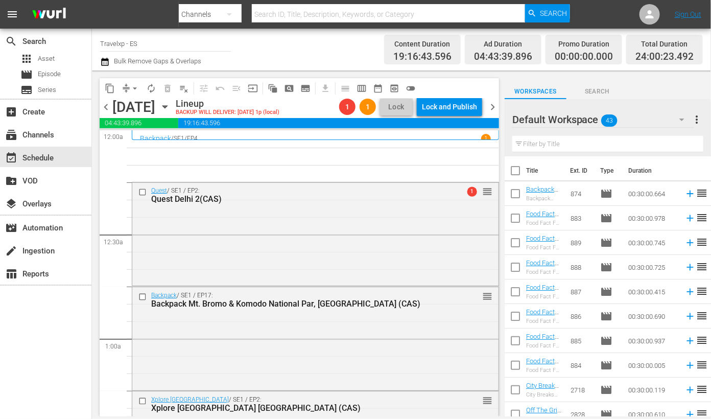
click at [128, 88] on button "arrow_drop_down" at bounding box center [135, 88] width 16 height 16
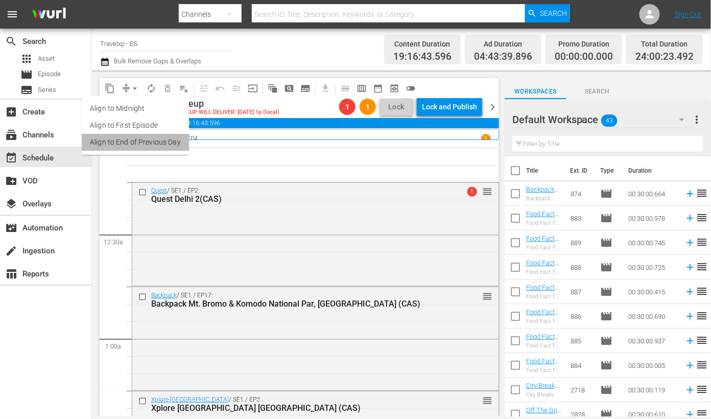
click at [144, 144] on li "Align to End of Previous Day" at bounding box center [135, 142] width 107 height 17
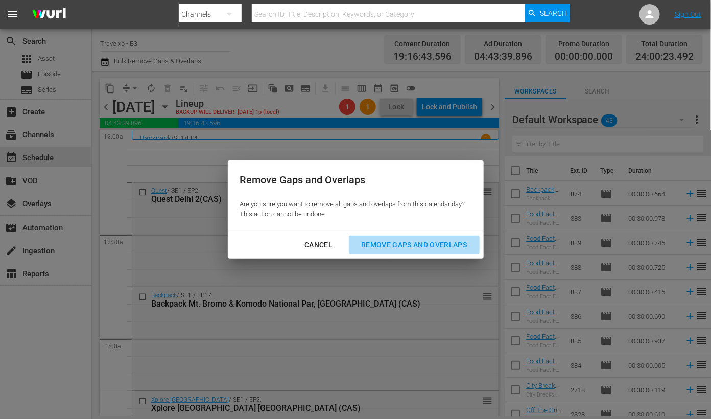
click at [400, 242] on div "Remove Gaps and Overlaps" at bounding box center [414, 245] width 122 height 13
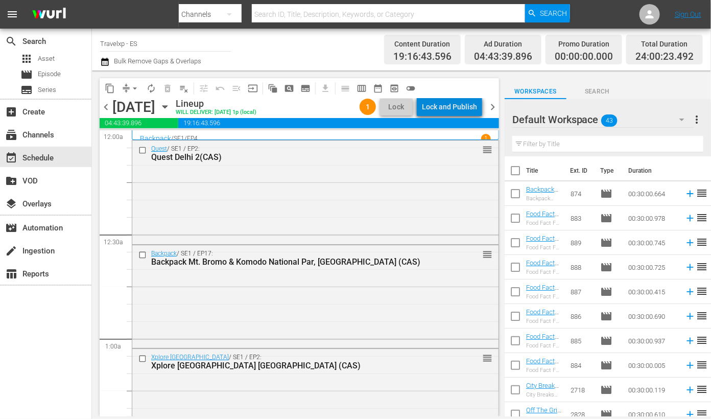
click at [458, 108] on div "Lock and Publish" at bounding box center [449, 107] width 55 height 18
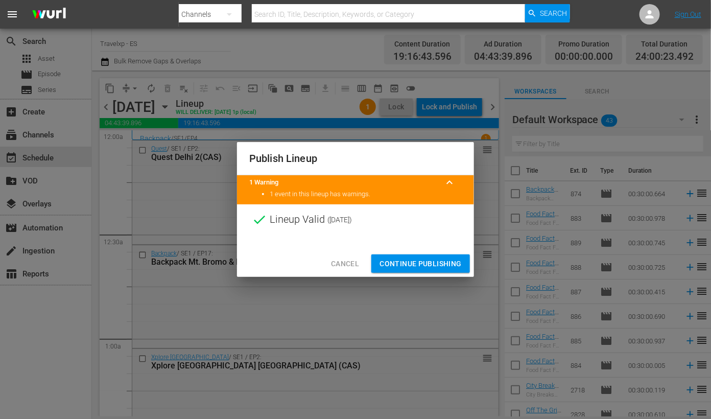
click at [429, 264] on span "Continue Publishing" at bounding box center [421, 263] width 82 height 13
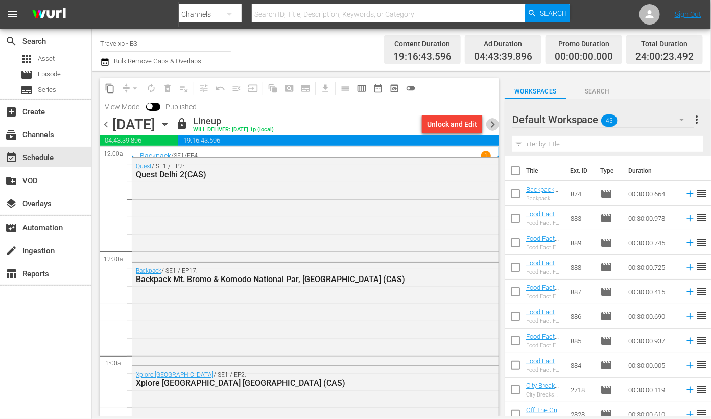
click at [493, 125] on span "chevron_right" at bounding box center [492, 124] width 13 height 13
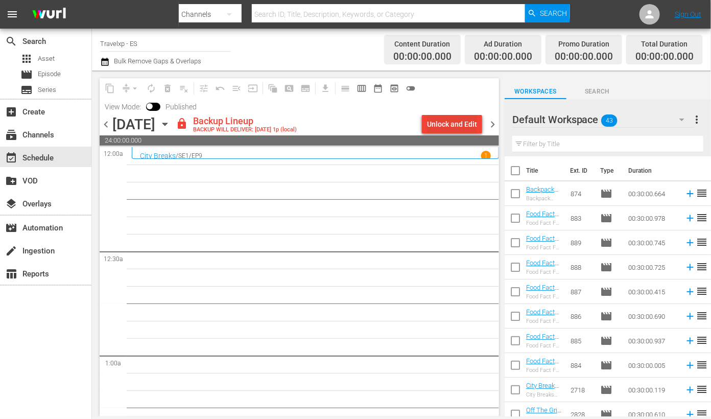
click at [466, 121] on div "Unlock and Edit" at bounding box center [452, 124] width 50 height 18
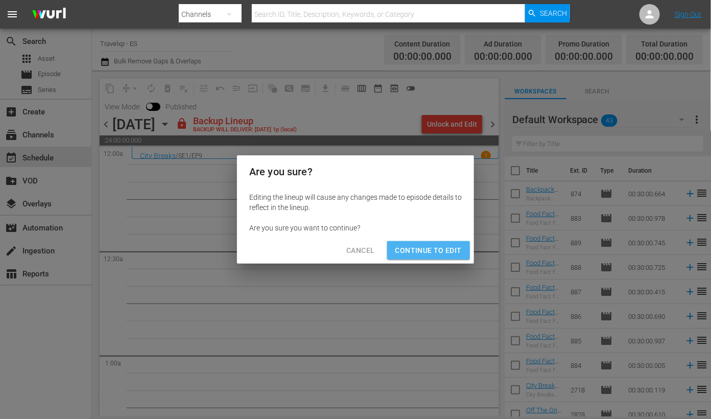
click at [443, 245] on span "Continue to Edit" at bounding box center [428, 250] width 66 height 13
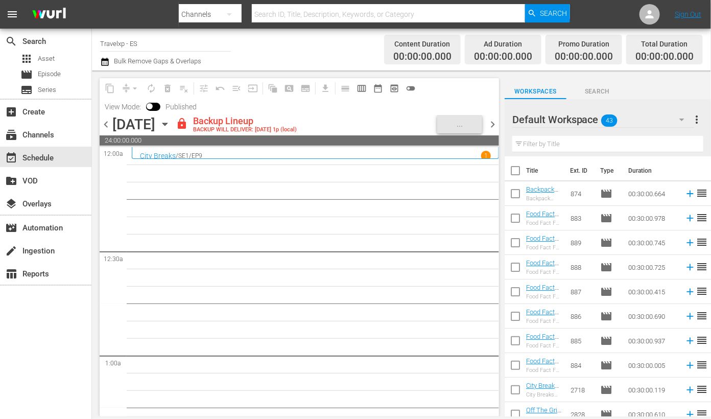
click at [262, 135] on span "24:00:00.000" at bounding box center [300, 140] width 400 height 10
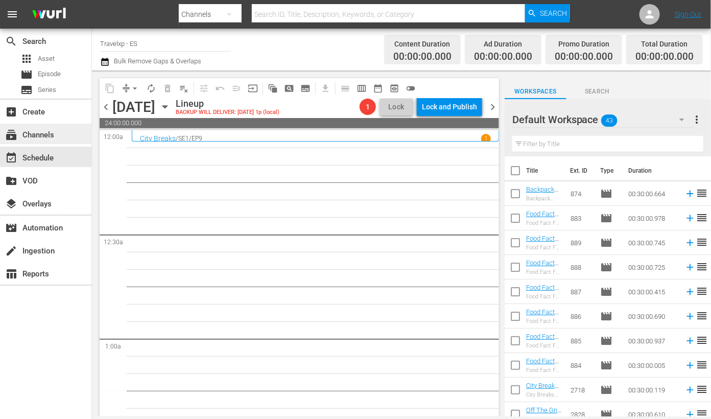
click at [43, 129] on div "subscriptions Channels" at bounding box center [28, 133] width 57 height 9
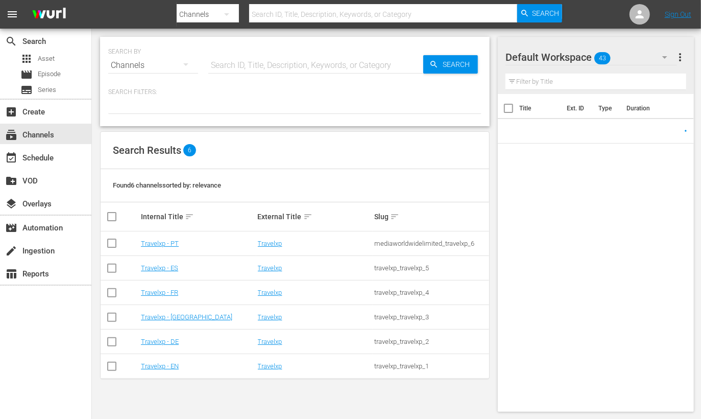
click at [174, 309] on td "Travelxp - [GEOGRAPHIC_DATA]" at bounding box center [197, 317] width 116 height 25
click at [174, 315] on link "Travelxp - [GEOGRAPHIC_DATA]" at bounding box center [186, 317] width 91 height 8
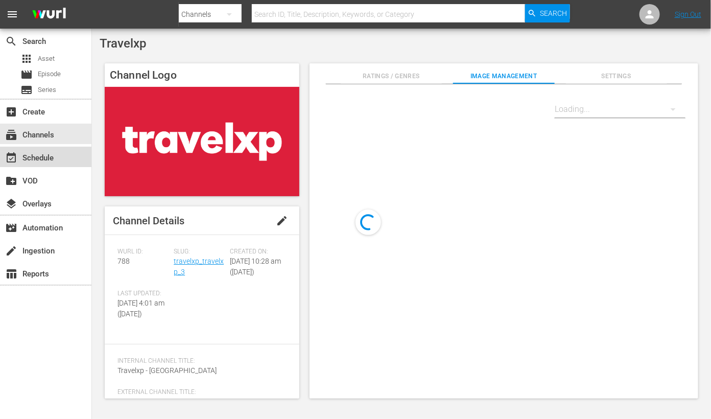
click at [41, 154] on div "event_available Schedule" at bounding box center [28, 156] width 57 height 9
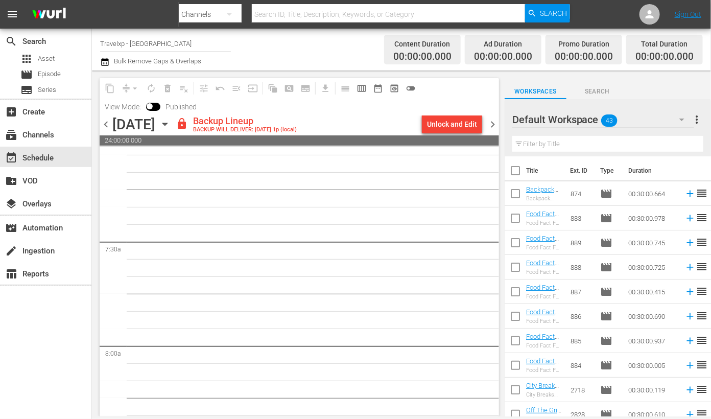
scroll to position [1086, 0]
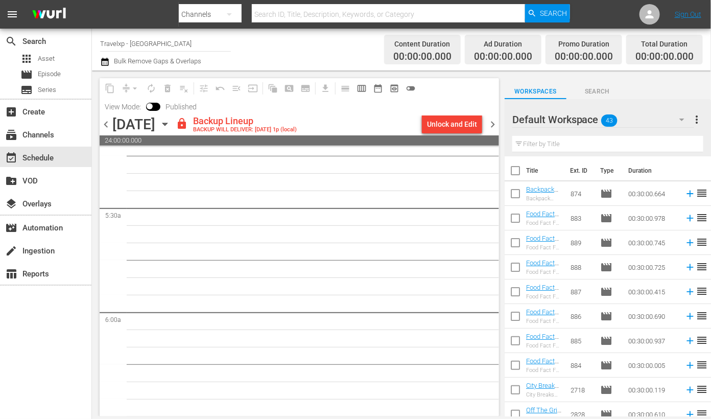
click at [171, 124] on icon "button" at bounding box center [164, 124] width 11 height 11
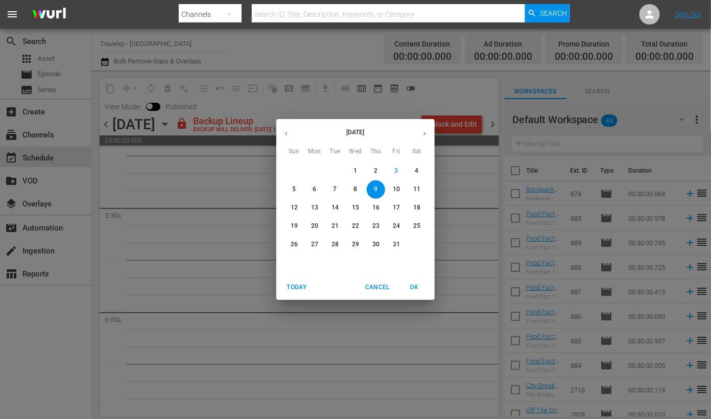
click at [420, 170] on span "4" at bounding box center [417, 171] width 18 height 9
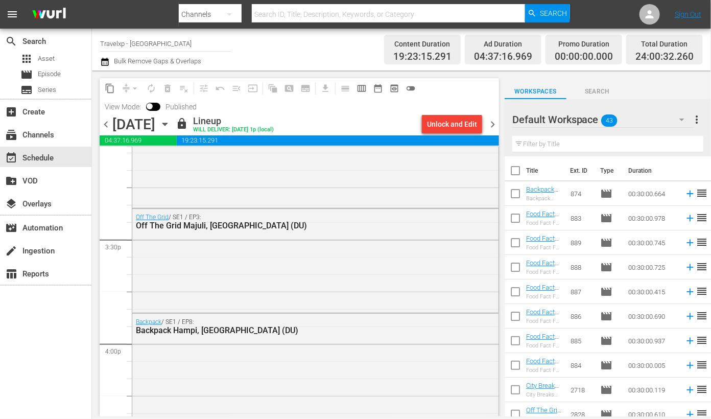
scroll to position [3129, 0]
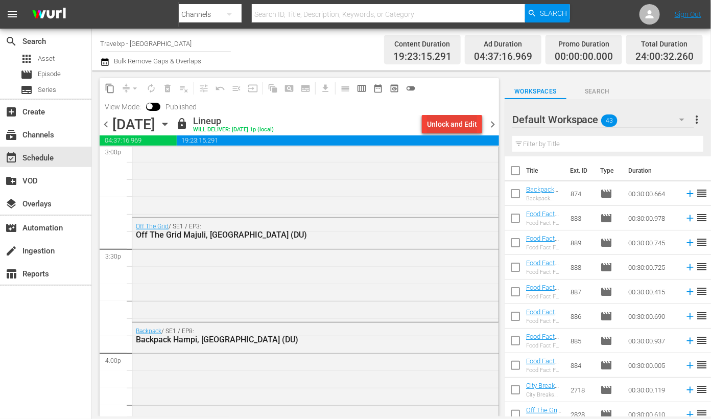
click at [445, 132] on div "Unlock and Edit" at bounding box center [452, 124] width 50 height 18
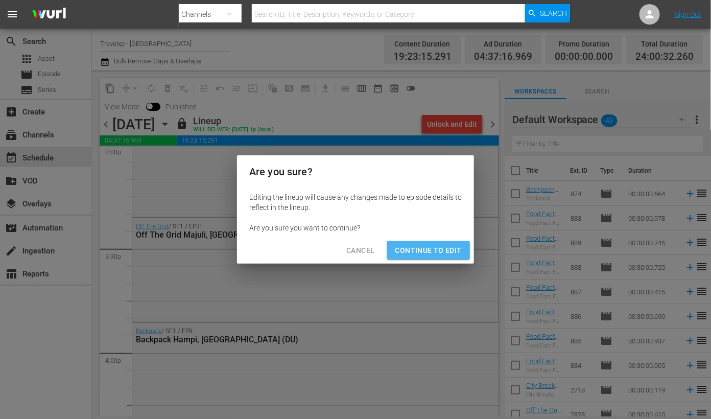
click at [432, 246] on span "Continue to Edit" at bounding box center [428, 250] width 66 height 13
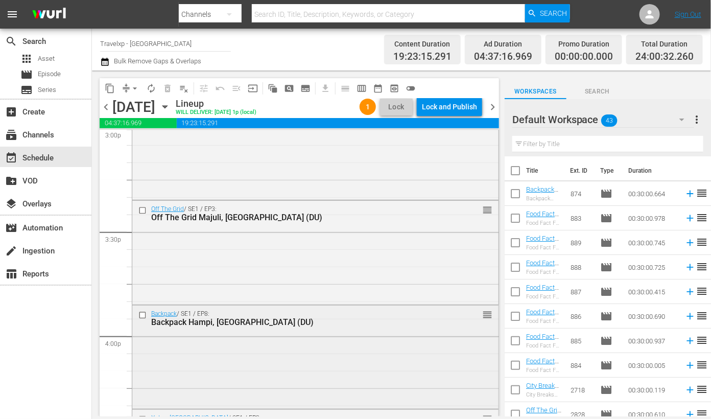
click at [143, 317] on input "checkbox" at bounding box center [143, 315] width 11 height 9
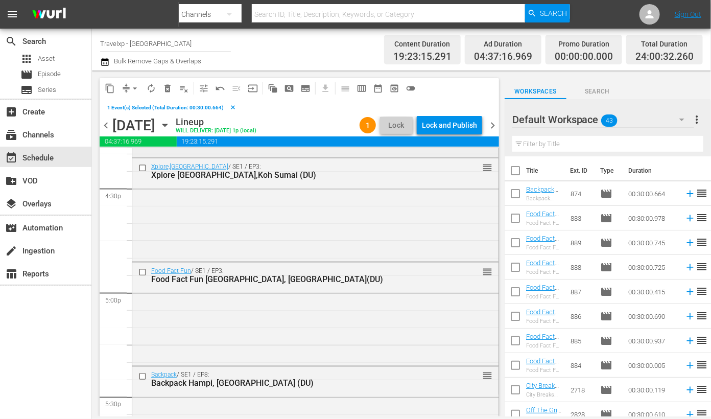
scroll to position [3448, 0]
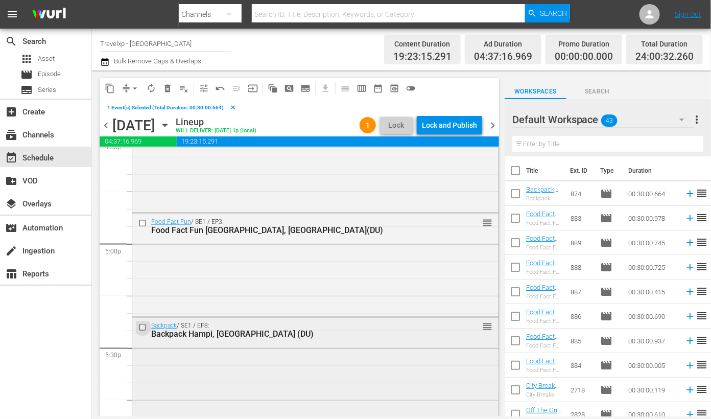
click at [143, 326] on input "checkbox" at bounding box center [143, 327] width 11 height 9
click at [169, 88] on span "delete_forever_outlined" at bounding box center [167, 88] width 10 height 10
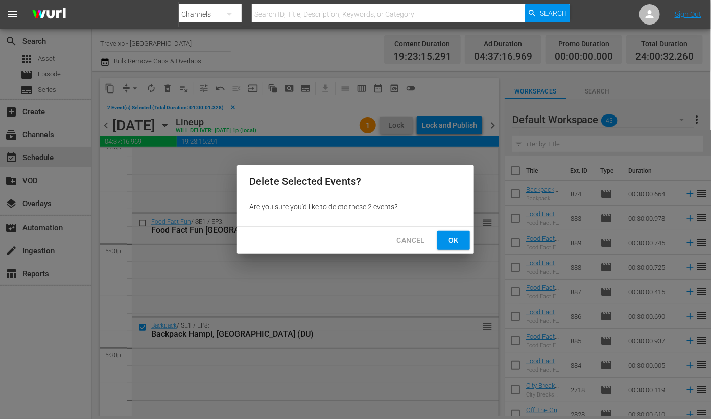
click at [454, 241] on span "Ok" at bounding box center [453, 240] width 16 height 13
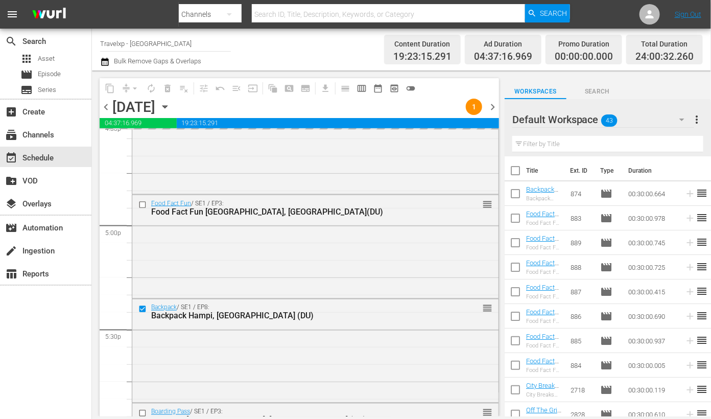
click at [682, 119] on icon "button" at bounding box center [681, 120] width 5 height 3
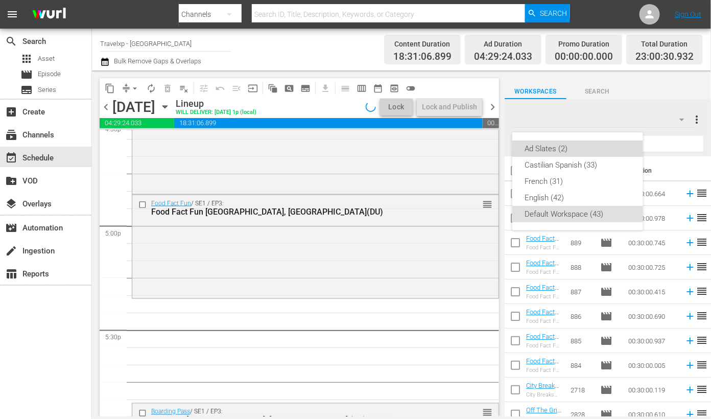
click at [546, 147] on div "Ad Slates (2)" at bounding box center [578, 148] width 106 height 16
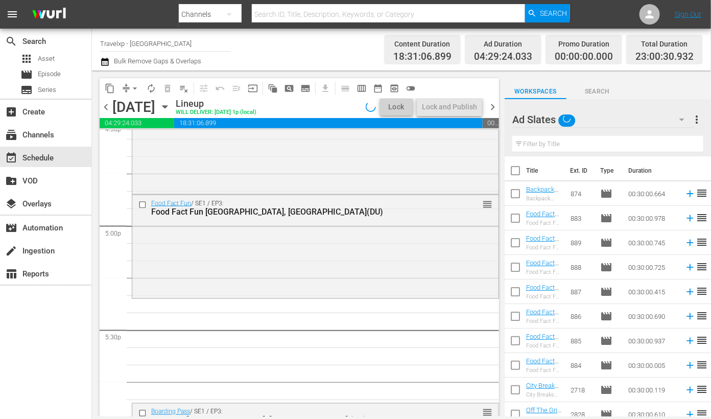
scroll to position [3466, 0]
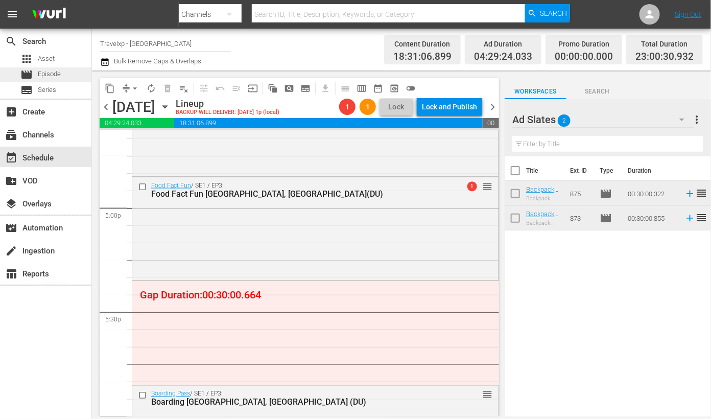
click at [43, 76] on span "Episode" at bounding box center [49, 74] width 23 height 10
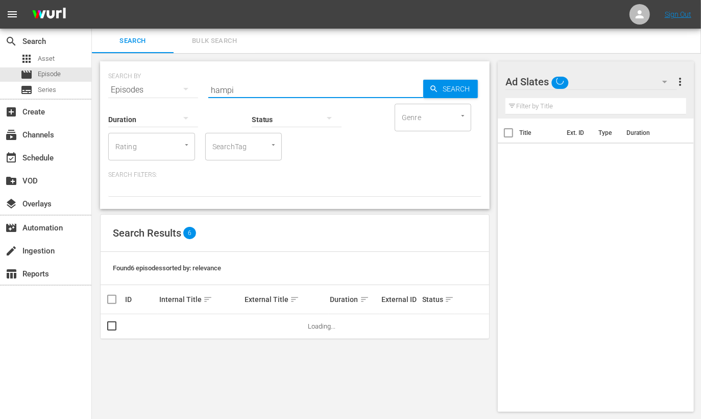
click at [266, 88] on input "hampi" at bounding box center [315, 90] width 215 height 25
drag, startPoint x: 278, startPoint y: 90, endPoint x: 95, endPoint y: 92, distance: 182.9
click at [95, 92] on div "SEARCH BY Search By Episodes Search ID, Title, Description, Keywords, or Catego…" at bounding box center [295, 236] width 406 height 367
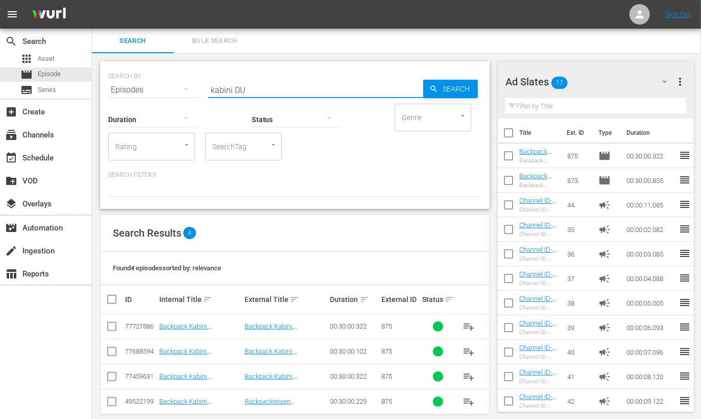
type input "kabini DU"
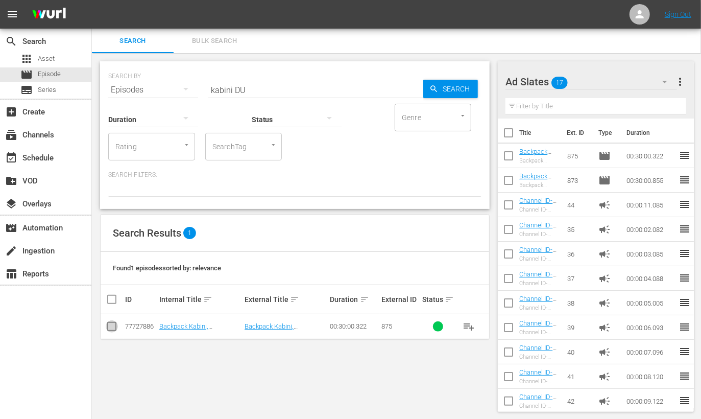
click at [112, 328] on input "checkbox" at bounding box center [112, 328] width 12 height 12
checkbox input "true"
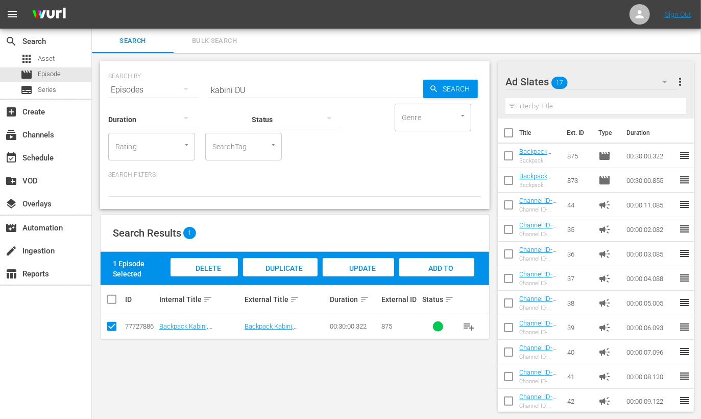
click at [453, 266] on span "Add to Workspace" at bounding box center [437, 278] width 50 height 28
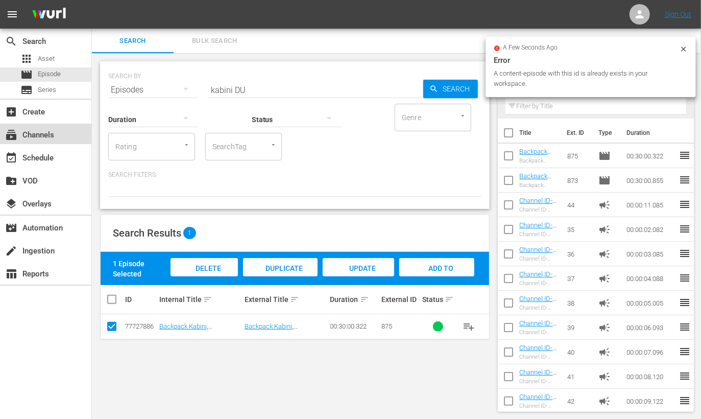
click at [51, 136] on div "subscriptions Channels" at bounding box center [28, 133] width 57 height 9
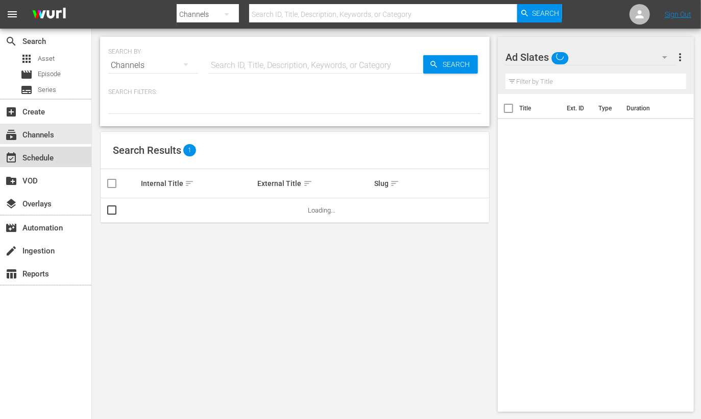
click at [51, 156] on div "event_available Schedule" at bounding box center [28, 156] width 57 height 9
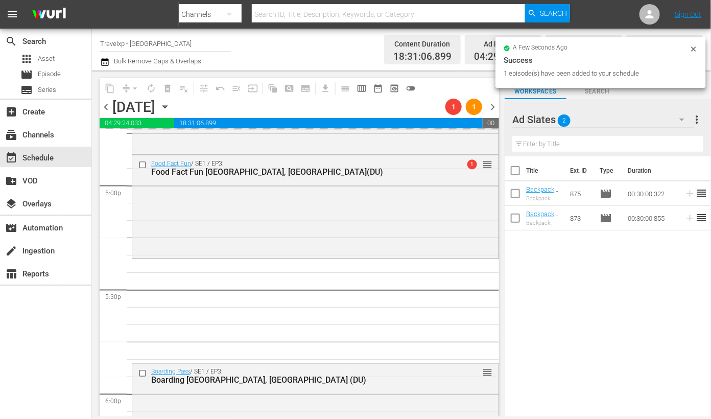
scroll to position [3512, 0]
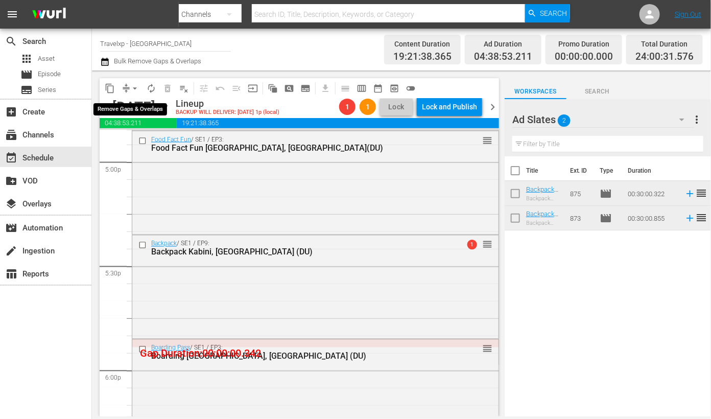
click at [133, 83] on span "arrow_drop_down" at bounding box center [135, 88] width 10 height 10
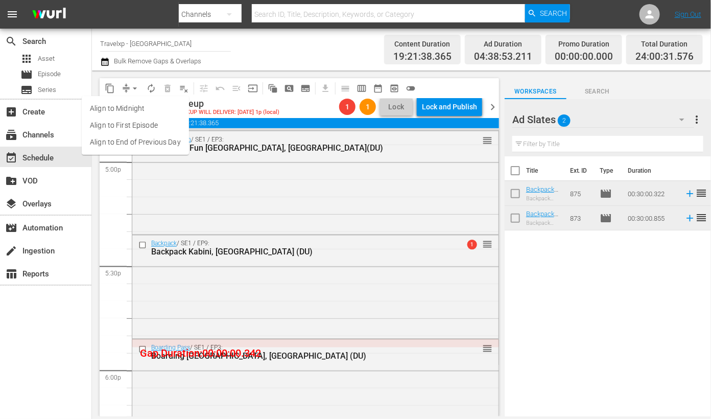
click at [133, 140] on li "Align to End of Previous Day" at bounding box center [135, 142] width 107 height 17
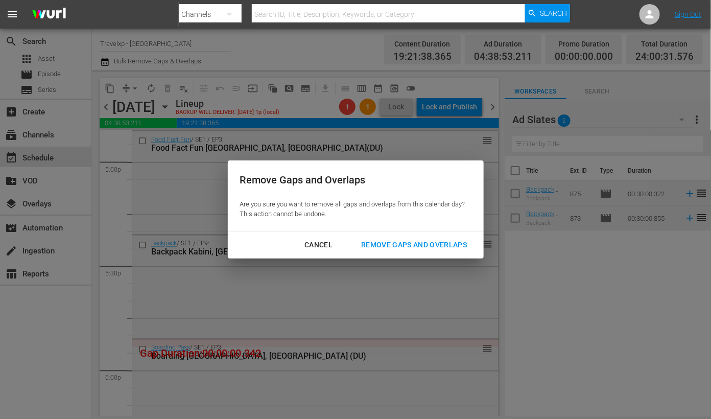
click at [410, 237] on button "Remove Gaps and Overlaps" at bounding box center [414, 245] width 130 height 19
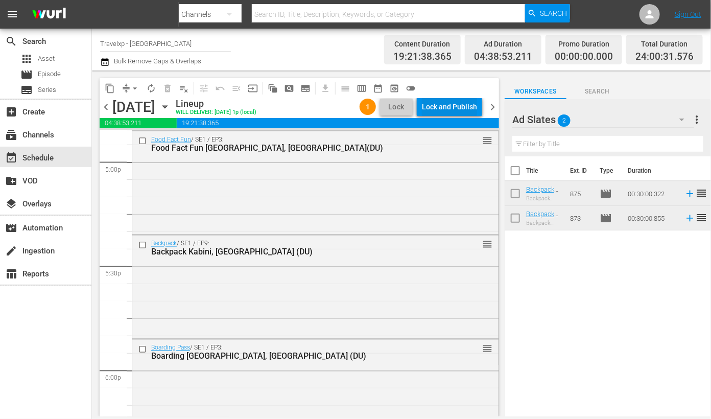
click at [444, 105] on div "Lock and Publish" at bounding box center [449, 107] width 55 height 18
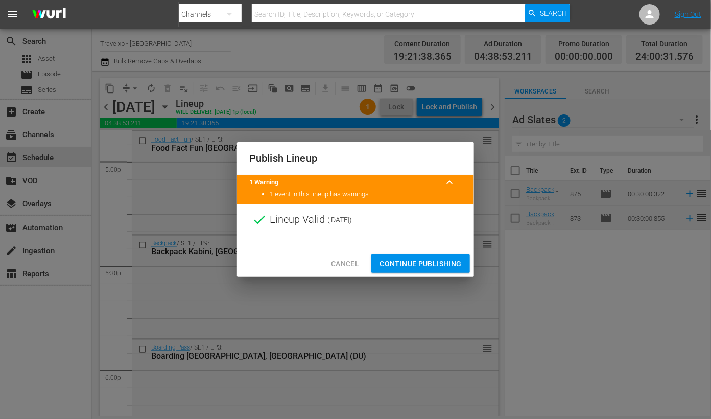
click at [420, 259] on span "Continue Publishing" at bounding box center [421, 263] width 82 height 13
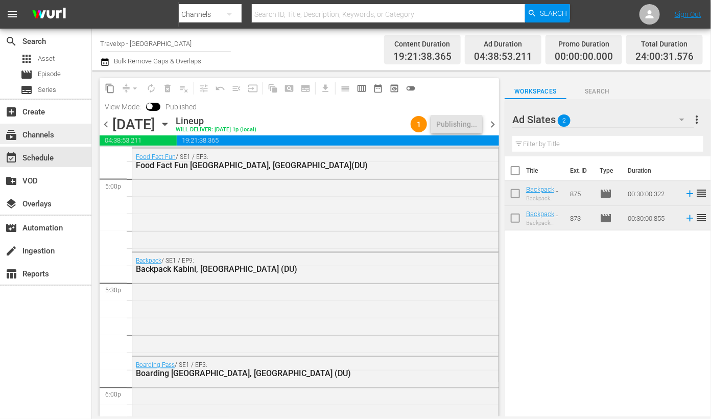
click at [63, 138] on div "subscriptions Channels" at bounding box center [45, 134] width 91 height 20
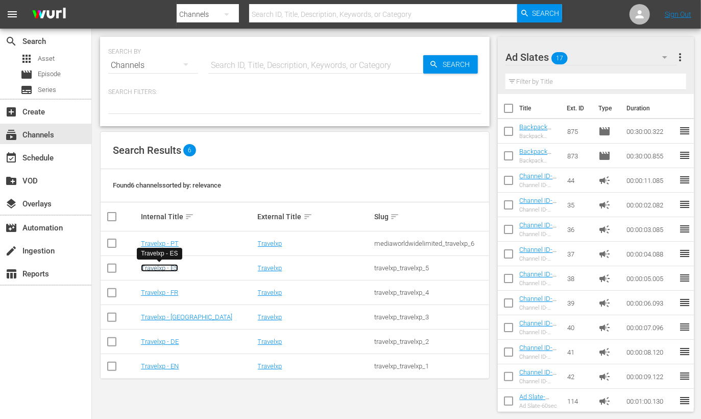
click at [169, 270] on link "Travelxp - ES" at bounding box center [159, 268] width 37 height 8
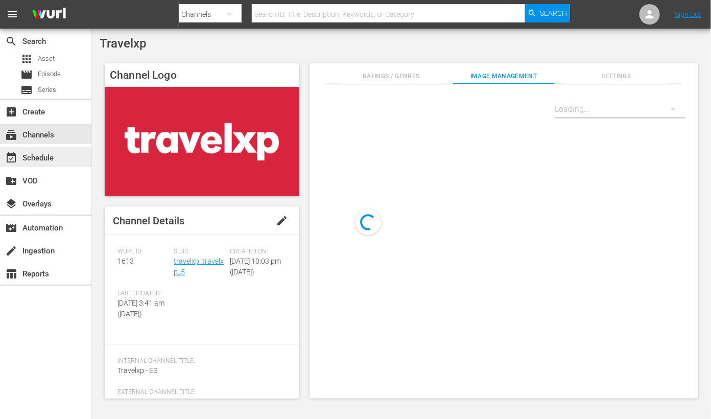
click at [56, 156] on div "event_available Schedule" at bounding box center [28, 156] width 57 height 9
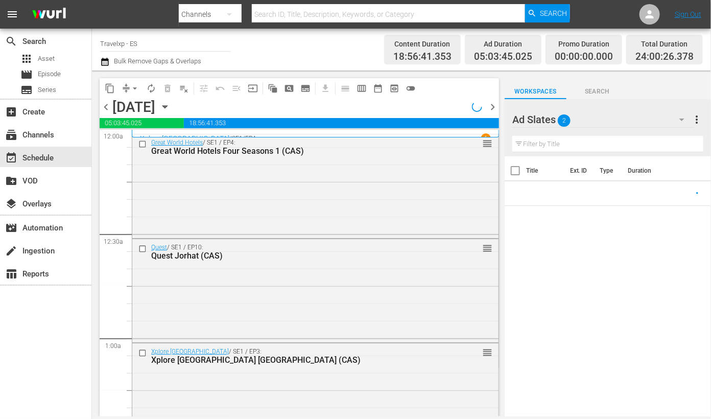
click at [262, 98] on div "content_copy compress arrow_drop_down autorenew_outlined delete_forever_outline…" at bounding box center [300, 88] width 400 height 20
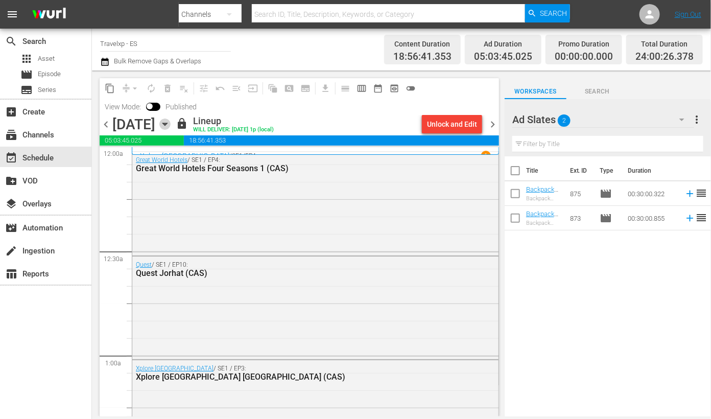
click at [167, 123] on icon "button" at bounding box center [164, 124] width 5 height 3
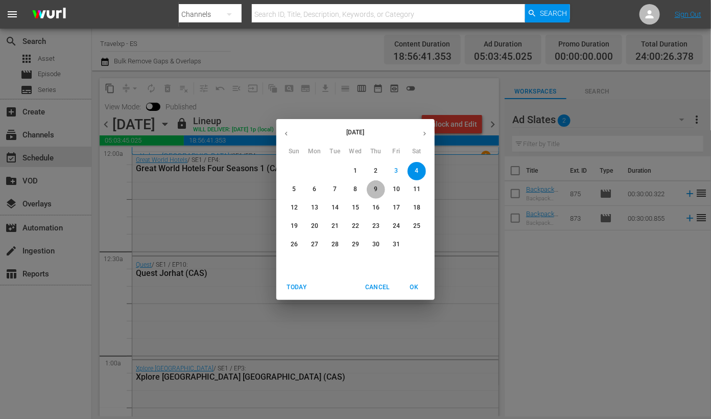
click at [375, 185] on p "9" at bounding box center [376, 189] width 4 height 9
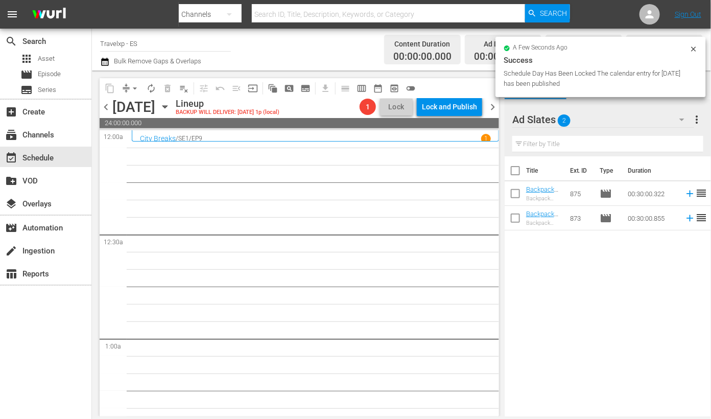
click at [167, 106] on icon "button" at bounding box center [164, 107] width 5 height 3
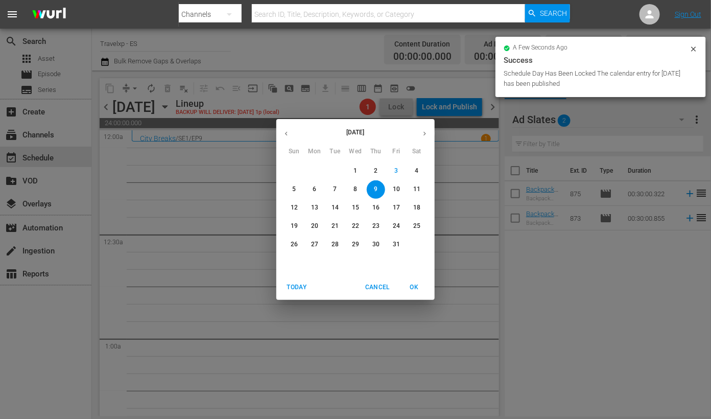
click at [286, 132] on icon "button" at bounding box center [287, 134] width 8 height 8
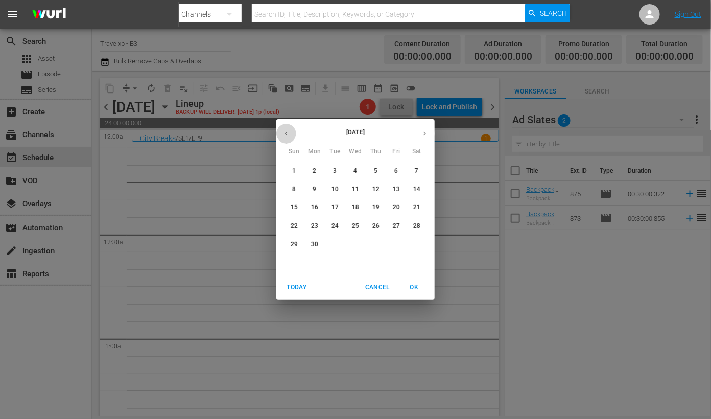
click at [286, 132] on icon "button" at bounding box center [287, 134] width 8 height 8
click at [393, 187] on span "9" at bounding box center [396, 189] width 18 height 9
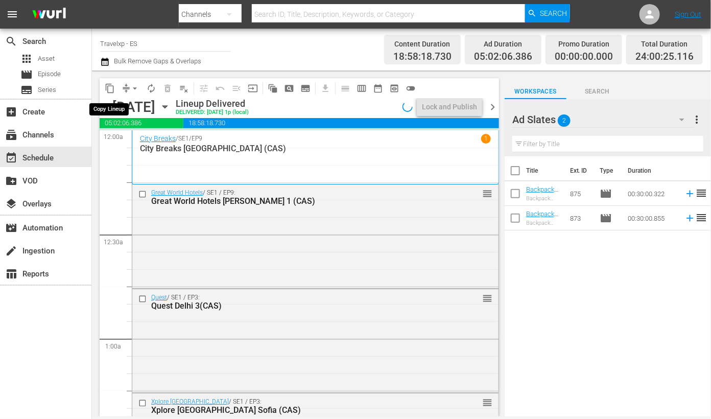
click at [112, 85] on span "content_copy" at bounding box center [110, 88] width 10 height 10
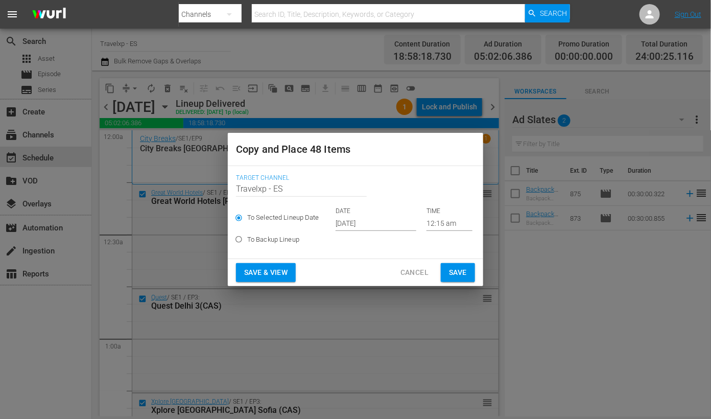
click at [347, 222] on input "Oct 5th 2025" at bounding box center [376, 223] width 81 height 15
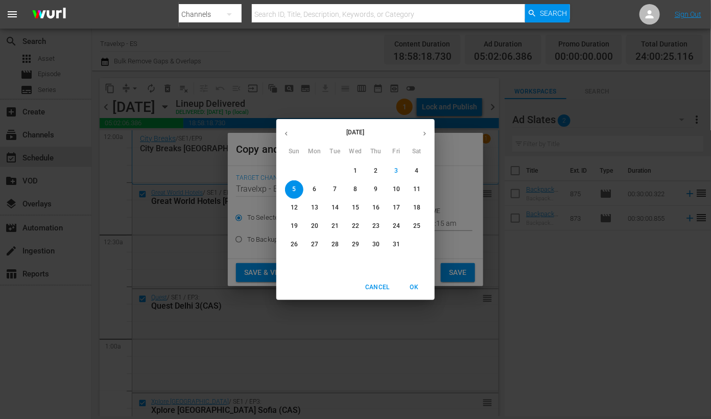
click at [374, 191] on p "9" at bounding box center [376, 189] width 4 height 9
type input "Oct 9th 2025"
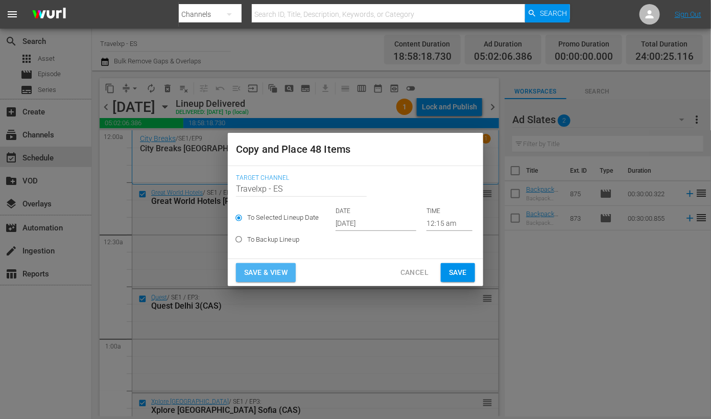
click at [286, 268] on span "Save & View" at bounding box center [265, 272] width 43 height 13
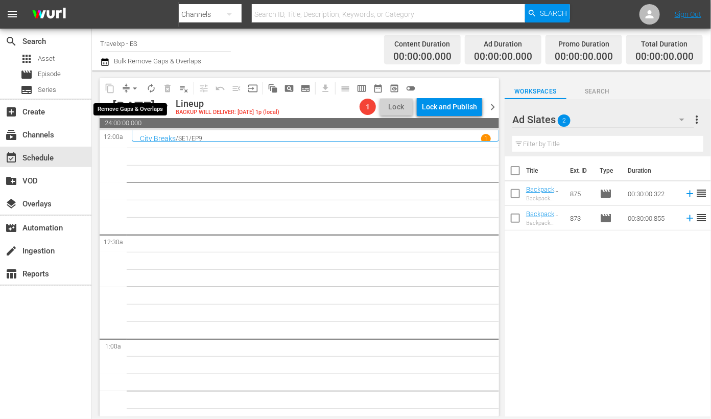
click at [136, 87] on span "arrow_drop_down" at bounding box center [135, 88] width 10 height 10
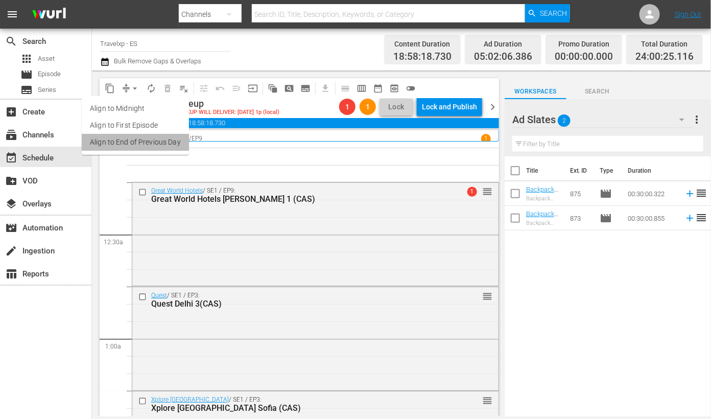
click at [144, 143] on li "Align to End of Previous Day" at bounding box center [135, 142] width 107 height 17
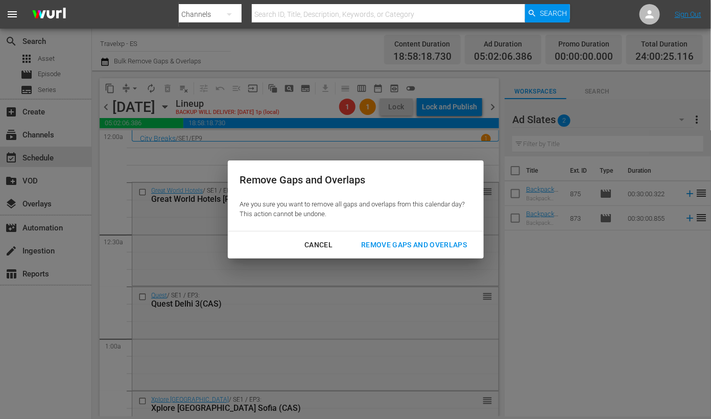
click at [404, 249] on div "Remove Gaps and Overlaps" at bounding box center [414, 245] width 122 height 13
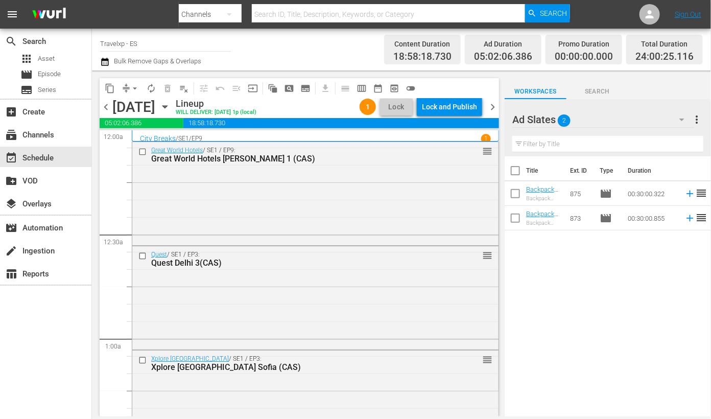
click at [454, 114] on div "Lock and Publish" at bounding box center [449, 107] width 55 height 18
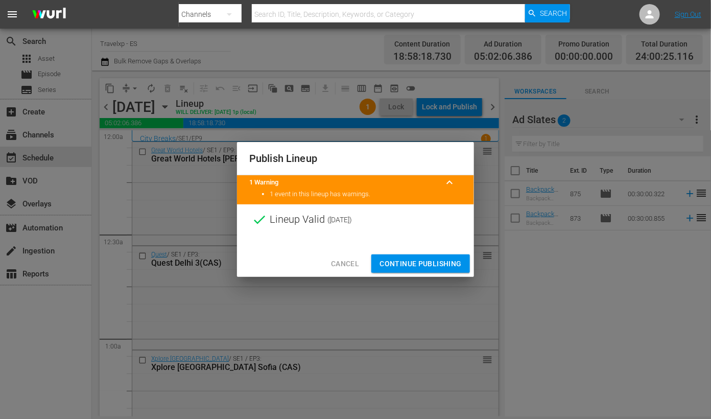
click at [431, 257] on span "Continue Publishing" at bounding box center [421, 263] width 82 height 13
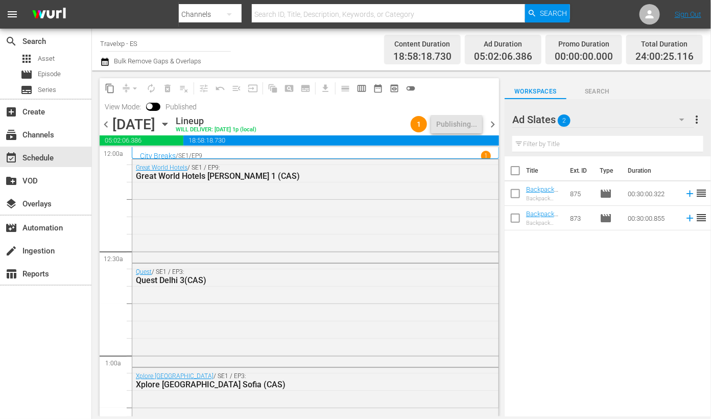
click at [490, 126] on span "chevron_right" at bounding box center [492, 124] width 13 height 13
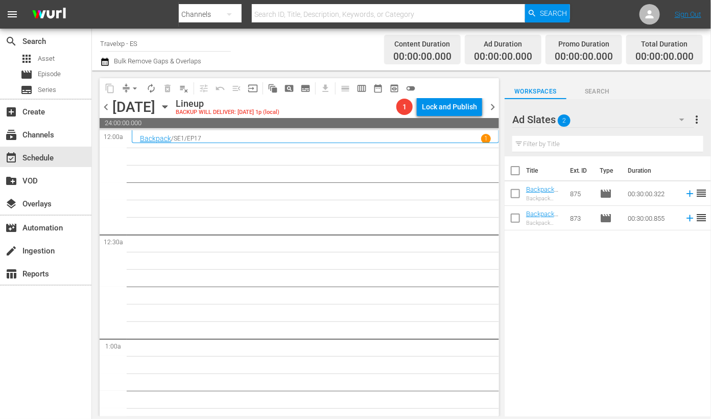
click at [171, 109] on icon "button" at bounding box center [164, 106] width 11 height 11
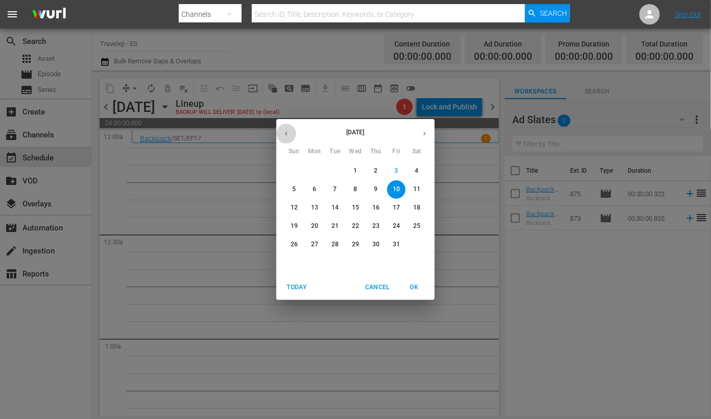
click at [289, 129] on button "button" at bounding box center [286, 134] width 20 height 20
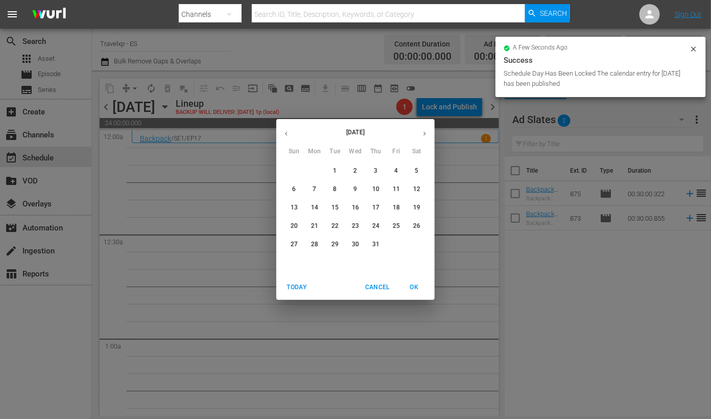
click at [289, 129] on button "button" at bounding box center [286, 134] width 20 height 20
click at [415, 189] on p "10" at bounding box center [416, 189] width 7 height 9
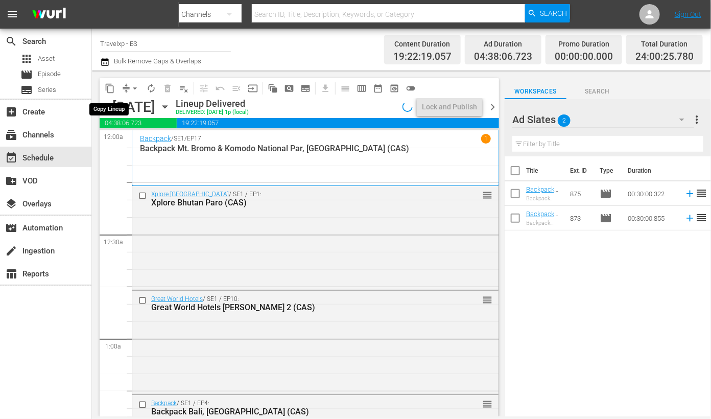
click at [105, 86] on span "content_copy" at bounding box center [110, 88] width 10 height 10
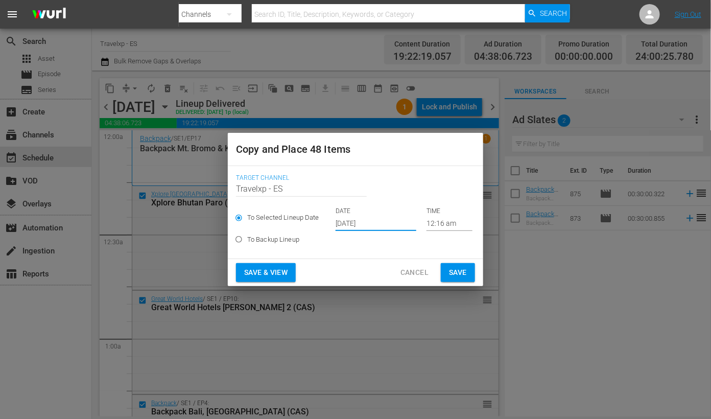
click at [353, 225] on input "Oct 5th 2025" at bounding box center [376, 223] width 81 height 15
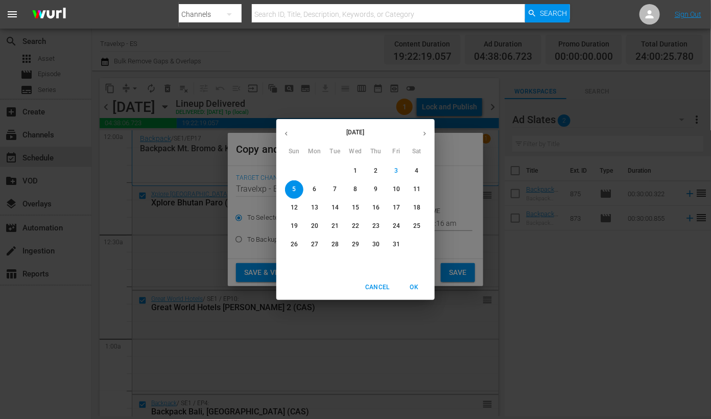
click at [395, 187] on p "10" at bounding box center [396, 189] width 7 height 9
type input "Oct 10th 2025"
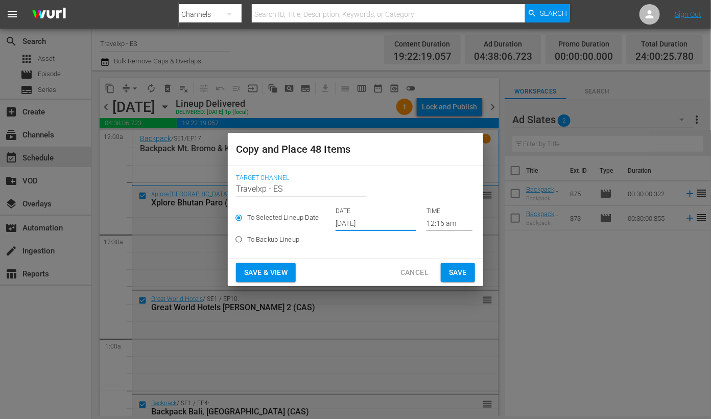
click at [257, 268] on span "Save & View" at bounding box center [265, 272] width 43 height 13
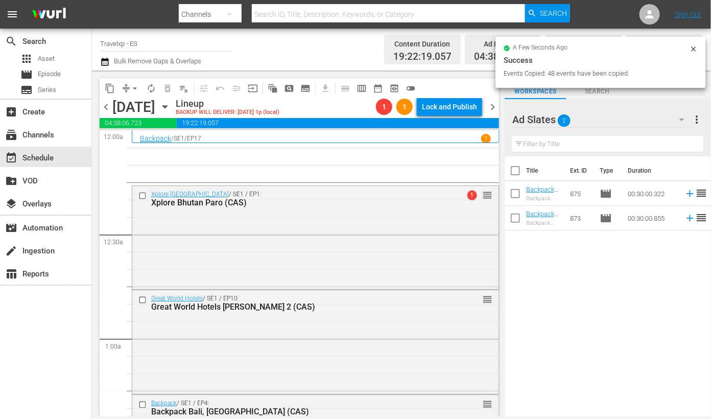
click at [131, 91] on span "arrow_drop_down" at bounding box center [135, 88] width 10 height 10
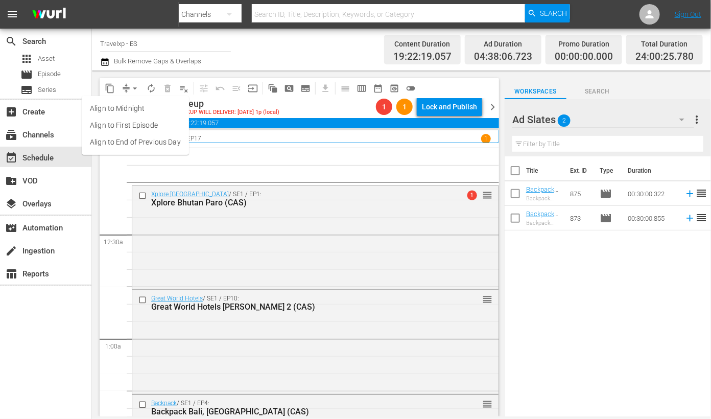
click at [147, 145] on li "Align to End of Previous Day" at bounding box center [135, 142] width 107 height 17
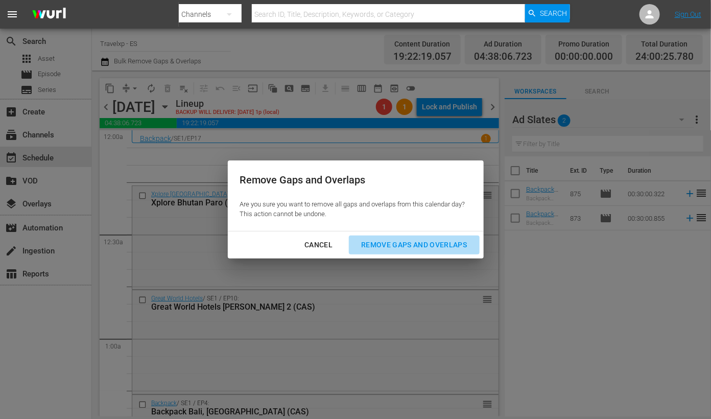
click at [413, 248] on div "Remove Gaps and Overlaps" at bounding box center [414, 245] width 122 height 13
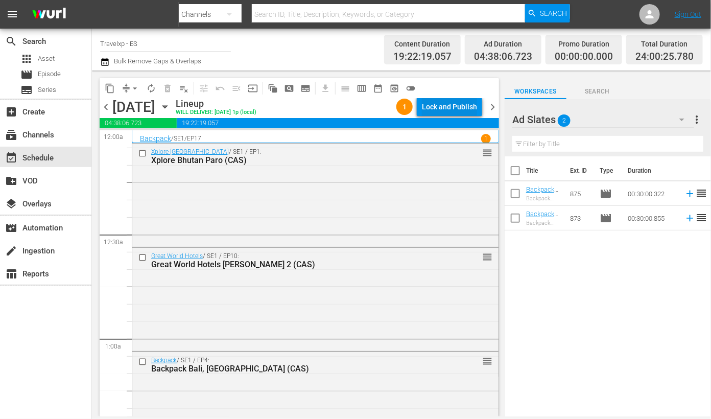
click at [453, 111] on div "Lock and Publish" at bounding box center [449, 107] width 55 height 18
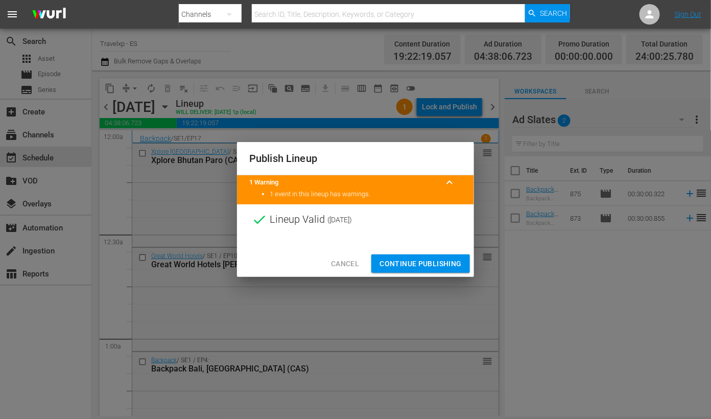
click at [432, 263] on span "Continue Publishing" at bounding box center [421, 263] width 82 height 13
